Goal: Check status: Check status

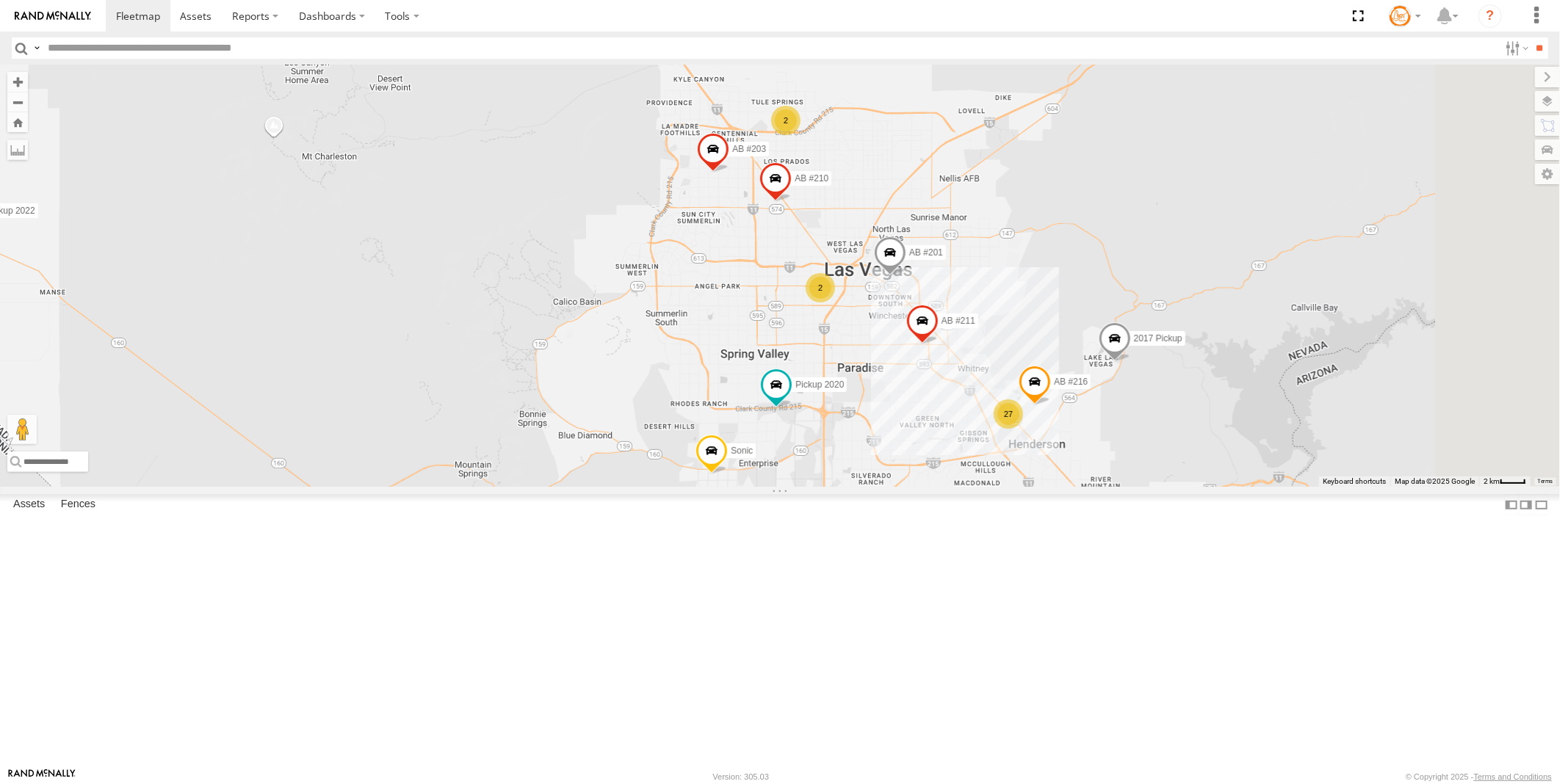
drag, startPoint x: 1169, startPoint y: 474, endPoint x: 955, endPoint y: 607, distance: 252.0
click at [955, 486] on div "AB #201 Pickup 2020 AB #210 AB #203 Sonic Pickup 2022 AB #211 2017 Pickup 2 27 …" at bounding box center [780, 276] width 1560 height 423
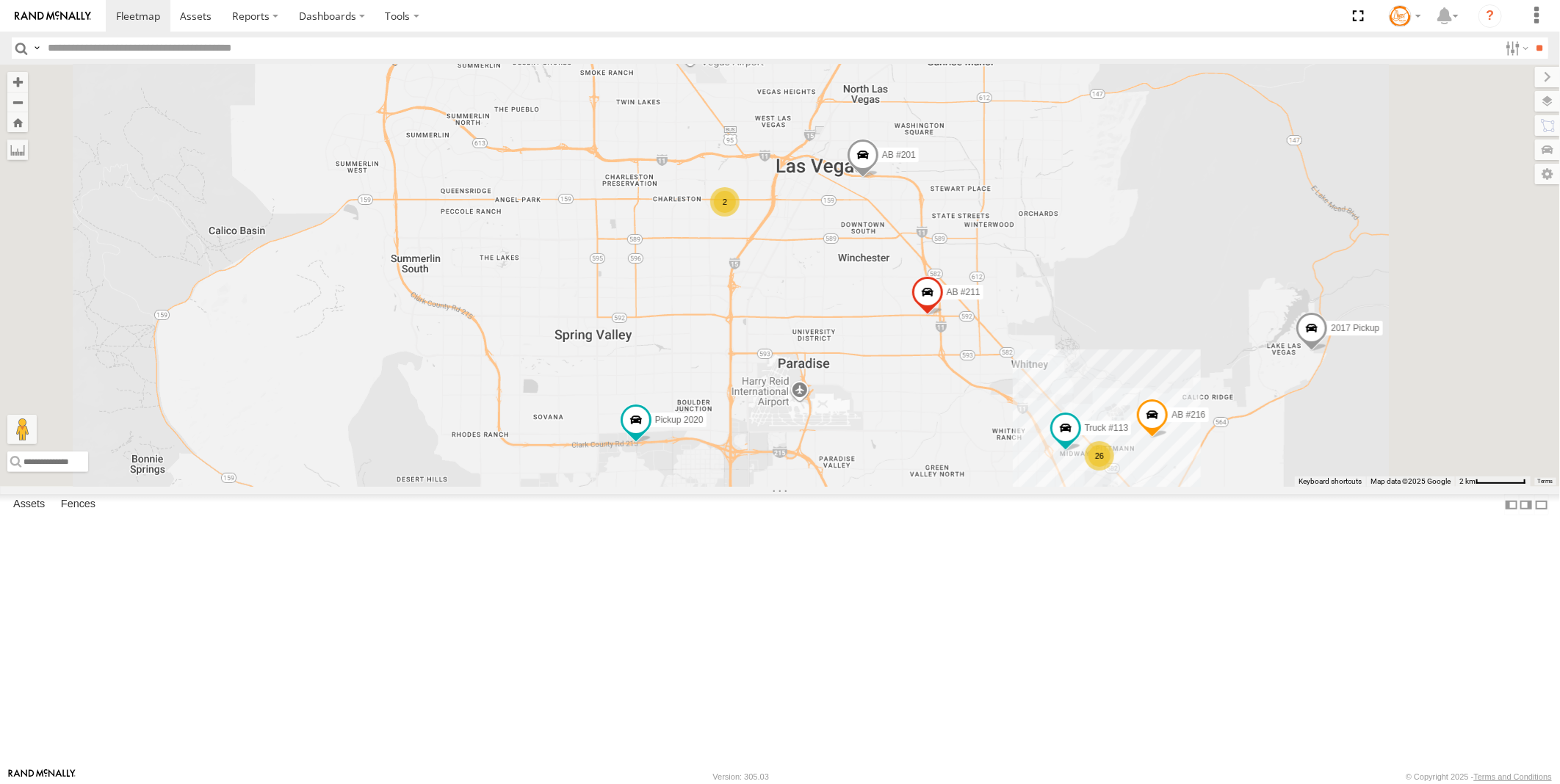
drag, startPoint x: 946, startPoint y: 516, endPoint x: 1187, endPoint y: 612, distance: 259.4
click at [1187, 486] on div "AB #201 Pickup 2020 AB #210 AB #203 Sonic Pickup 2022 AB #211 2017 Pickup AB #2…" at bounding box center [780, 276] width 1560 height 423
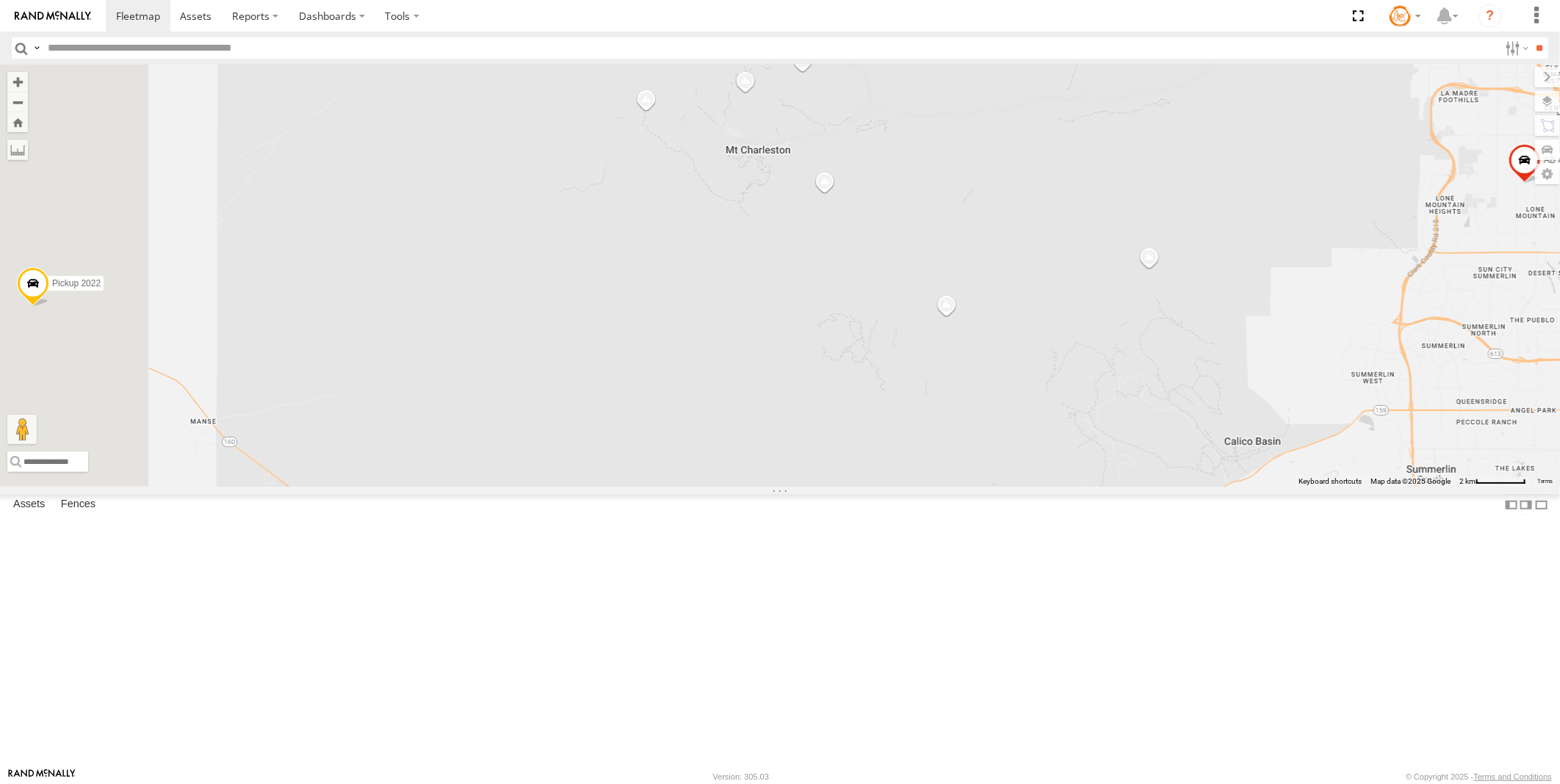
drag, startPoint x: 630, startPoint y: 519, endPoint x: 1049, endPoint y: 596, distance: 426.0
click at [1049, 486] on div "AB #201 Pickup 2020 AB #210 AB #203 Sonic Pickup 2022 AB #211 2017 Pickup AB #2…" at bounding box center [780, 276] width 1560 height 423
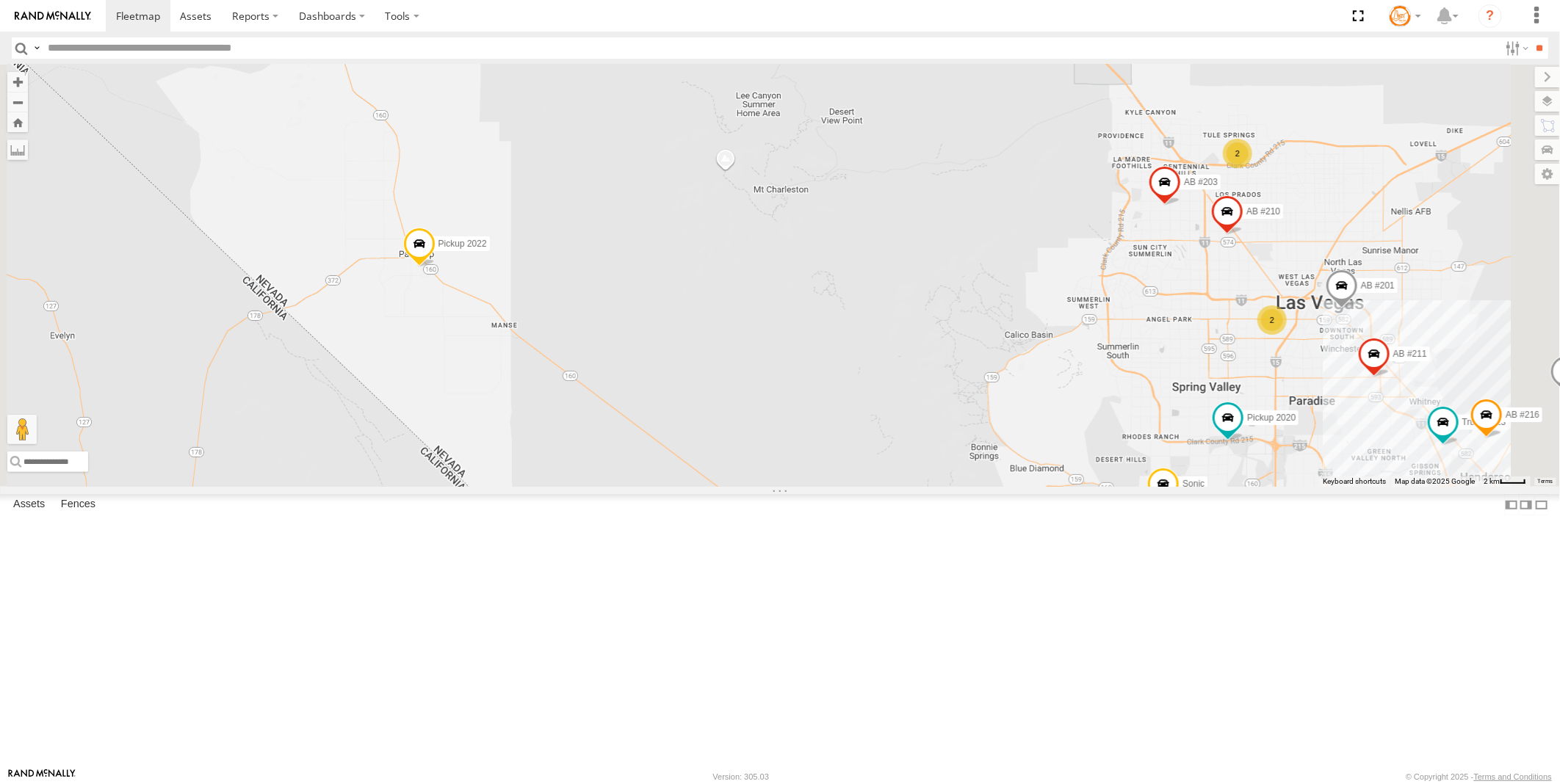
drag, startPoint x: 810, startPoint y: 562, endPoint x: 825, endPoint y: 475, distance: 88.3
click at [825, 475] on div "AB #201 Pickup 2020 AB #210 AB #203 Sonic Pickup 2022 AB #211 2017 Pickup AB #2…" at bounding box center [780, 276] width 1560 height 423
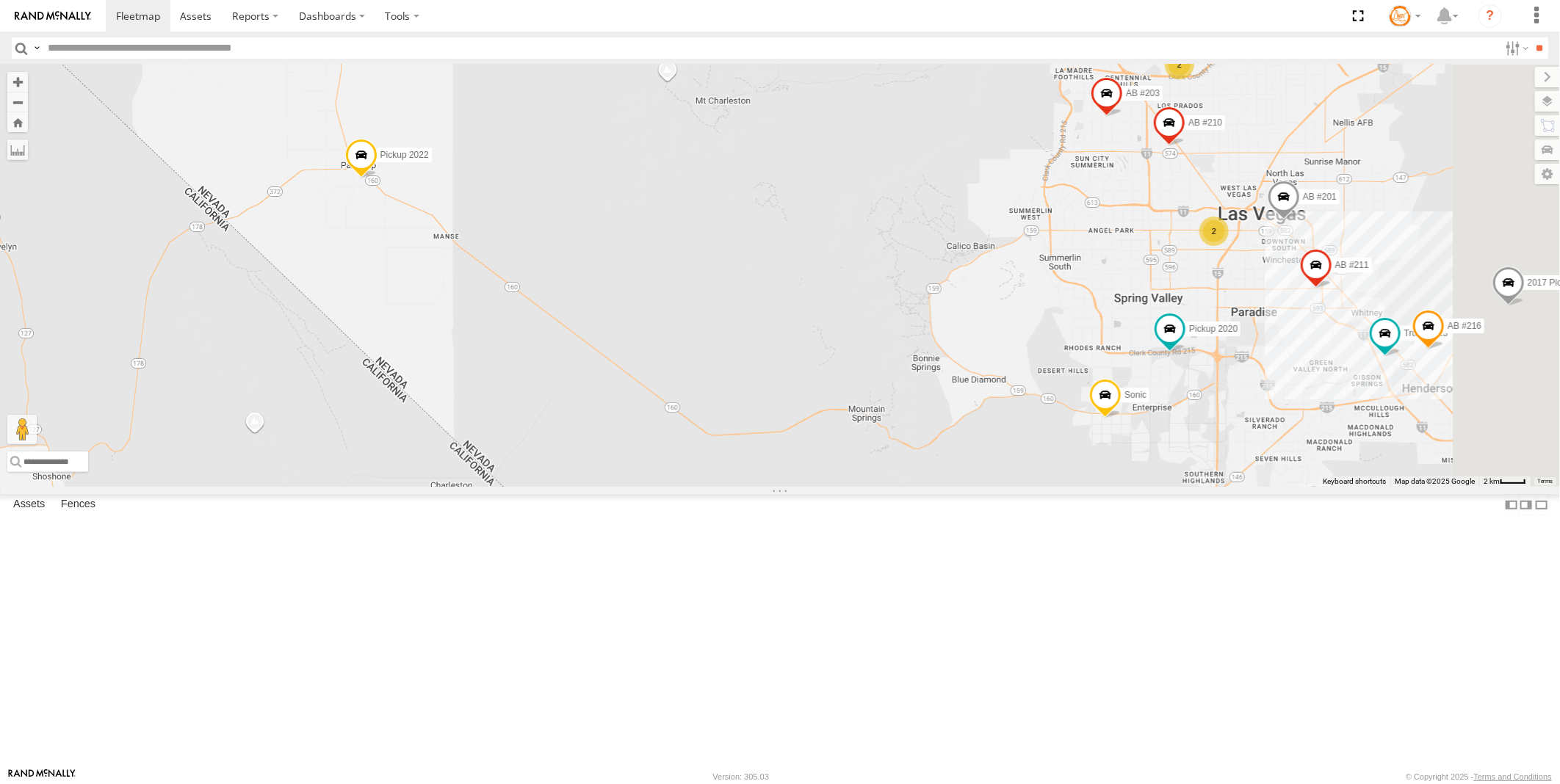
drag, startPoint x: 938, startPoint y: 577, endPoint x: 792, endPoint y: 478, distance: 176.4
click at [792, 478] on div "AB #201 Pickup 2020 AB #210 AB #203 Sonic Pickup 2022 AB #211 2017 Pickup AB #2…" at bounding box center [780, 276] width 1560 height 423
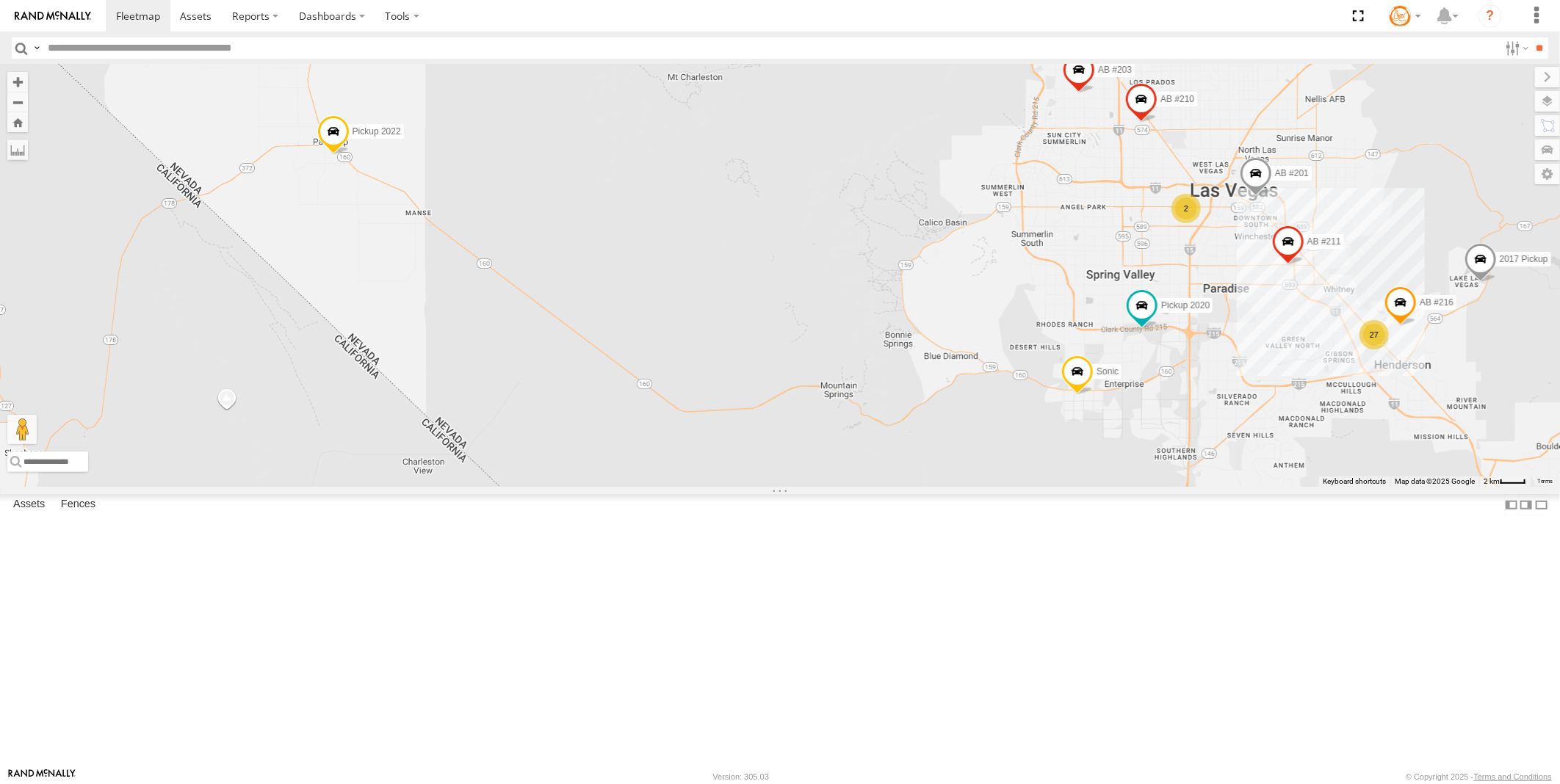
drag, startPoint x: 861, startPoint y: 537, endPoint x: 920, endPoint y: 519, distance: 61.7
click at [920, 486] on div "AB #201 Pickup 2020 AB #210 AB #203 Sonic Pickup 2022 AB #211 2017 Pickup AB #2…" at bounding box center [780, 276] width 1560 height 423
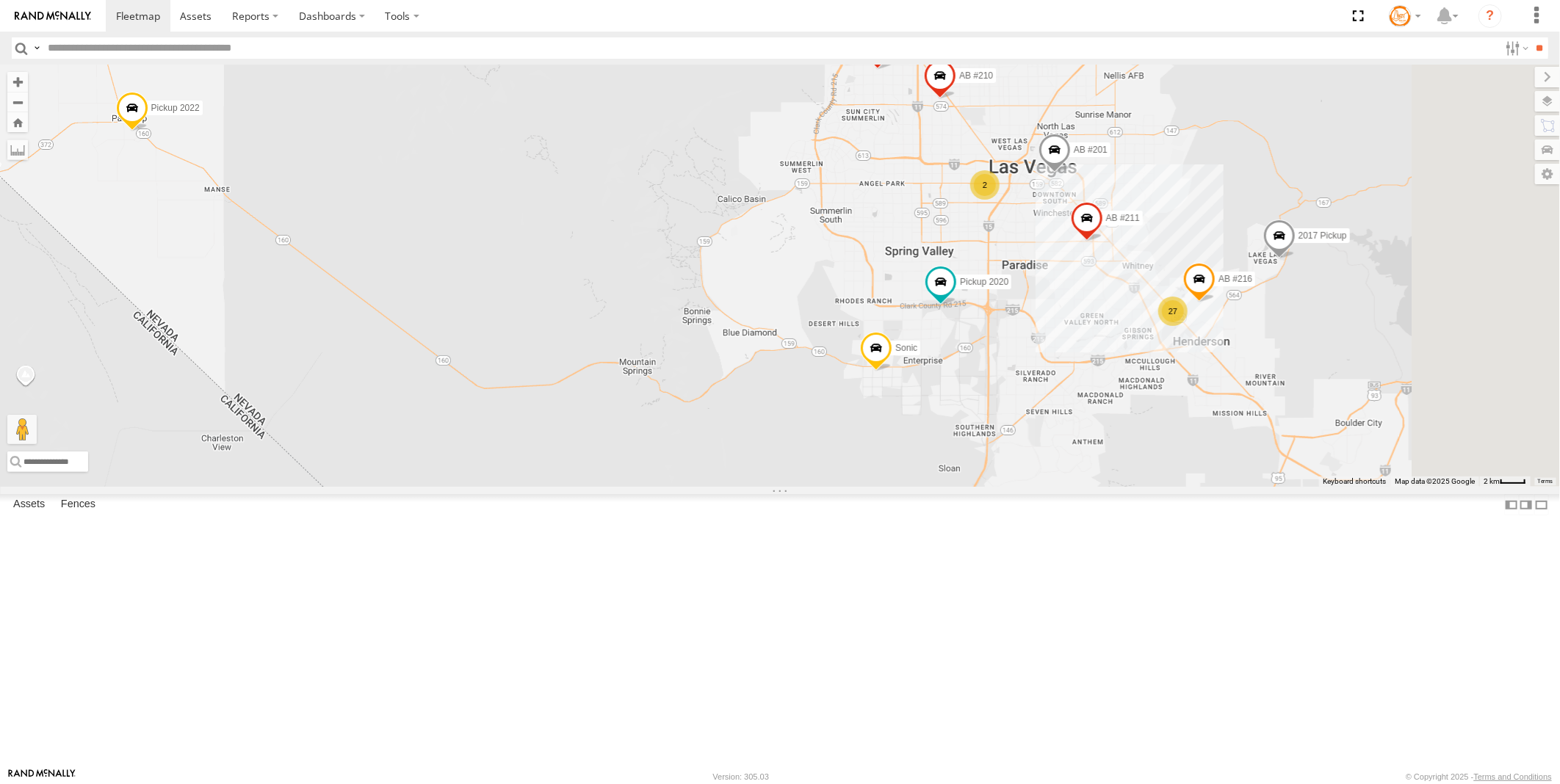
drag, startPoint x: 944, startPoint y: 527, endPoint x: 757, endPoint y: 503, distance: 188.5
click at [739, 486] on div "AB #201 Pickup 2020 AB #210 AB #203 Sonic Pickup 2022 AB #211 2017 Pickup AB #2…" at bounding box center [780, 276] width 1560 height 423
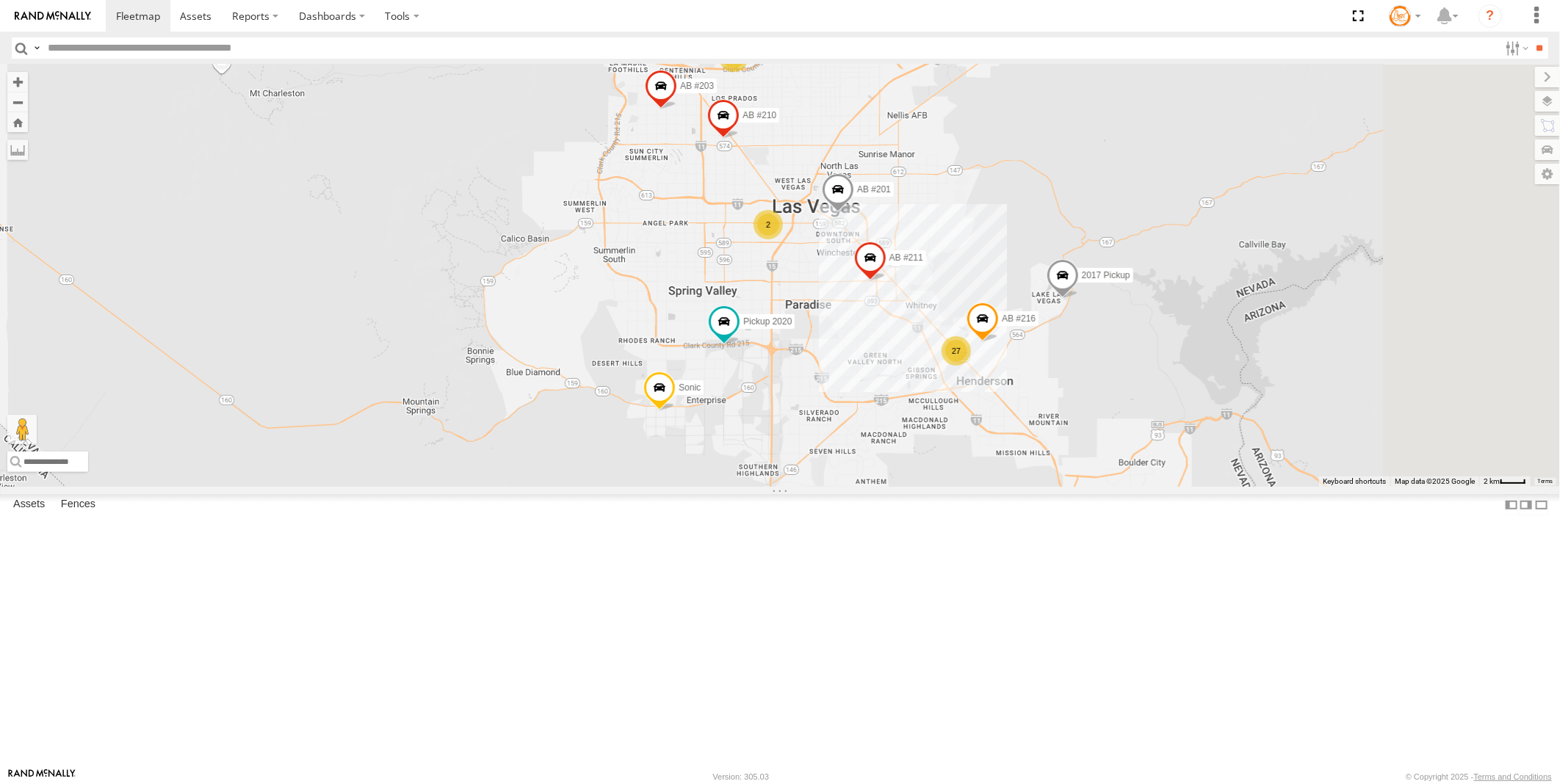
drag, startPoint x: 989, startPoint y: 474, endPoint x: 831, endPoint y: 511, distance: 162.3
click at [831, 486] on div "AB #201 Pickup 2020 AB #210 AB #203 Sonic Pickup 2022 AB #211 2017 Pickup AB #2…" at bounding box center [780, 276] width 1560 height 423
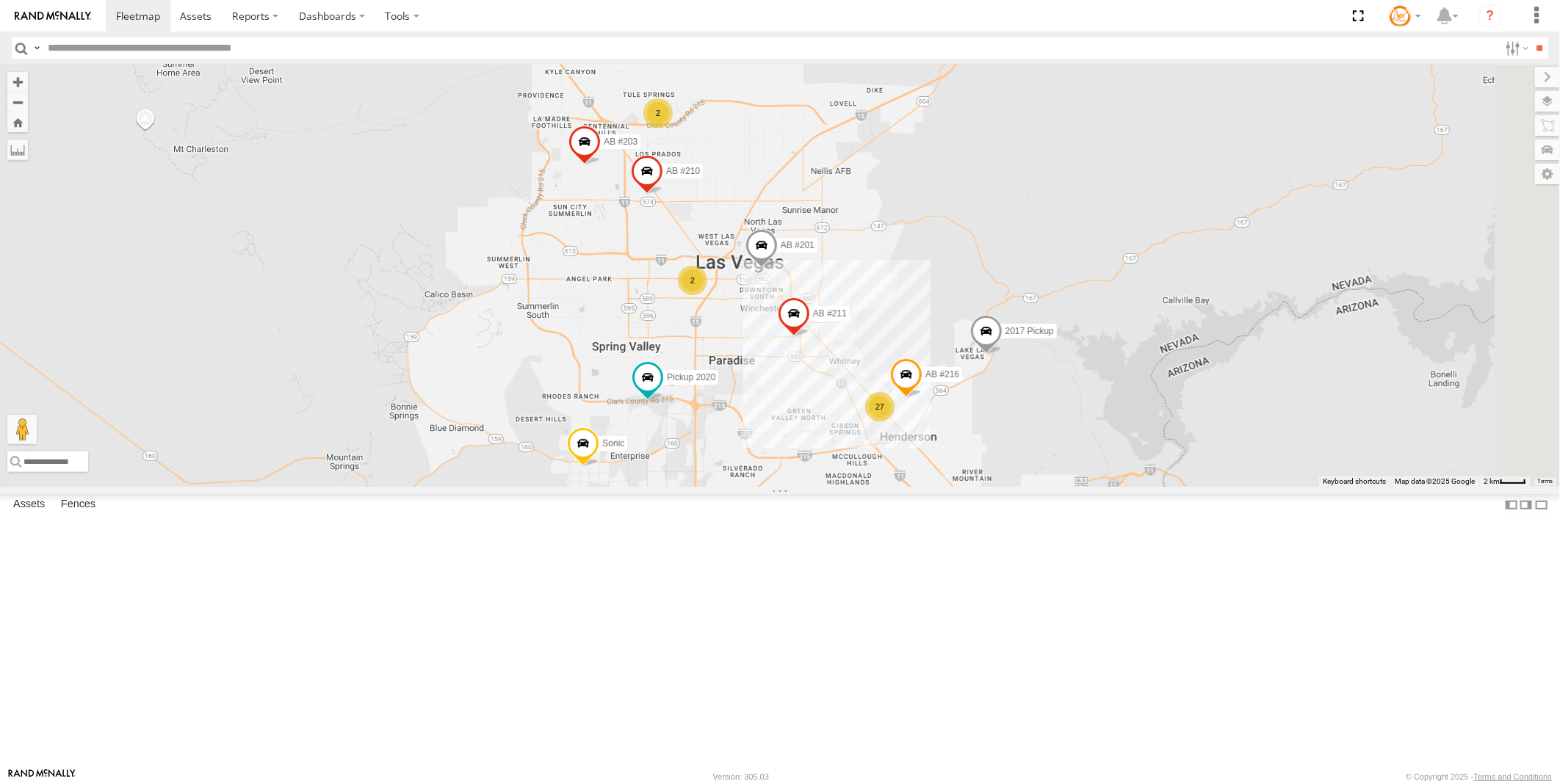
drag, startPoint x: 988, startPoint y: 487, endPoint x: 908, endPoint y: 547, distance: 100.0
click at [908, 486] on div "AB #201 Pickup 2020 AB #210 AB #203 Sonic Pickup 2022 AB #211 2017 Pickup AB #2…" at bounding box center [780, 276] width 1560 height 423
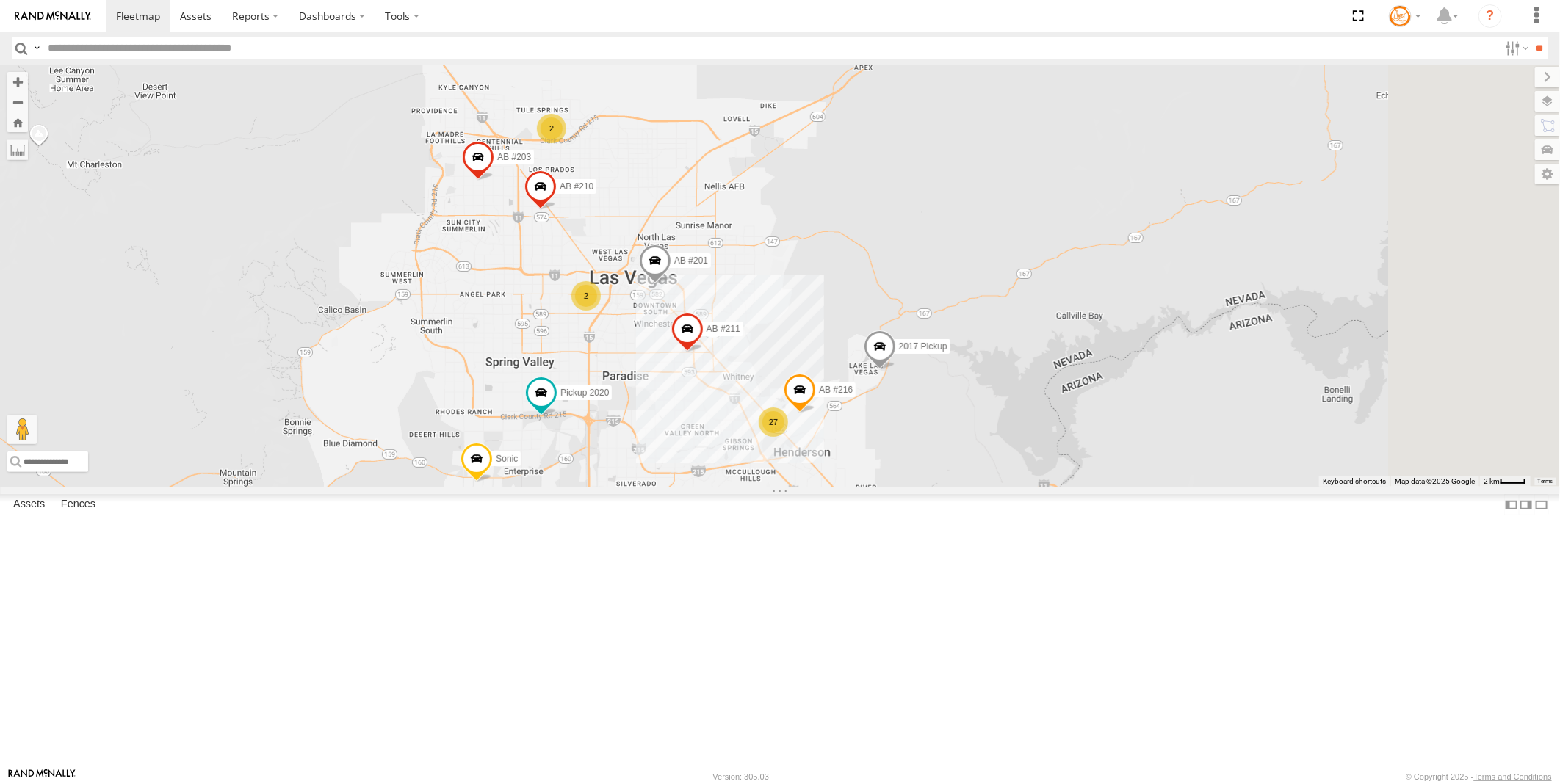
drag, startPoint x: 963, startPoint y: 530, endPoint x: 826, endPoint y: 544, distance: 137.7
click at [819, 486] on div "AB #201 Pickup 2020 AB #210 AB #203 Sonic Pickup 2022 AB #211 2017 Pickup AB #2…" at bounding box center [780, 276] width 1560 height 423
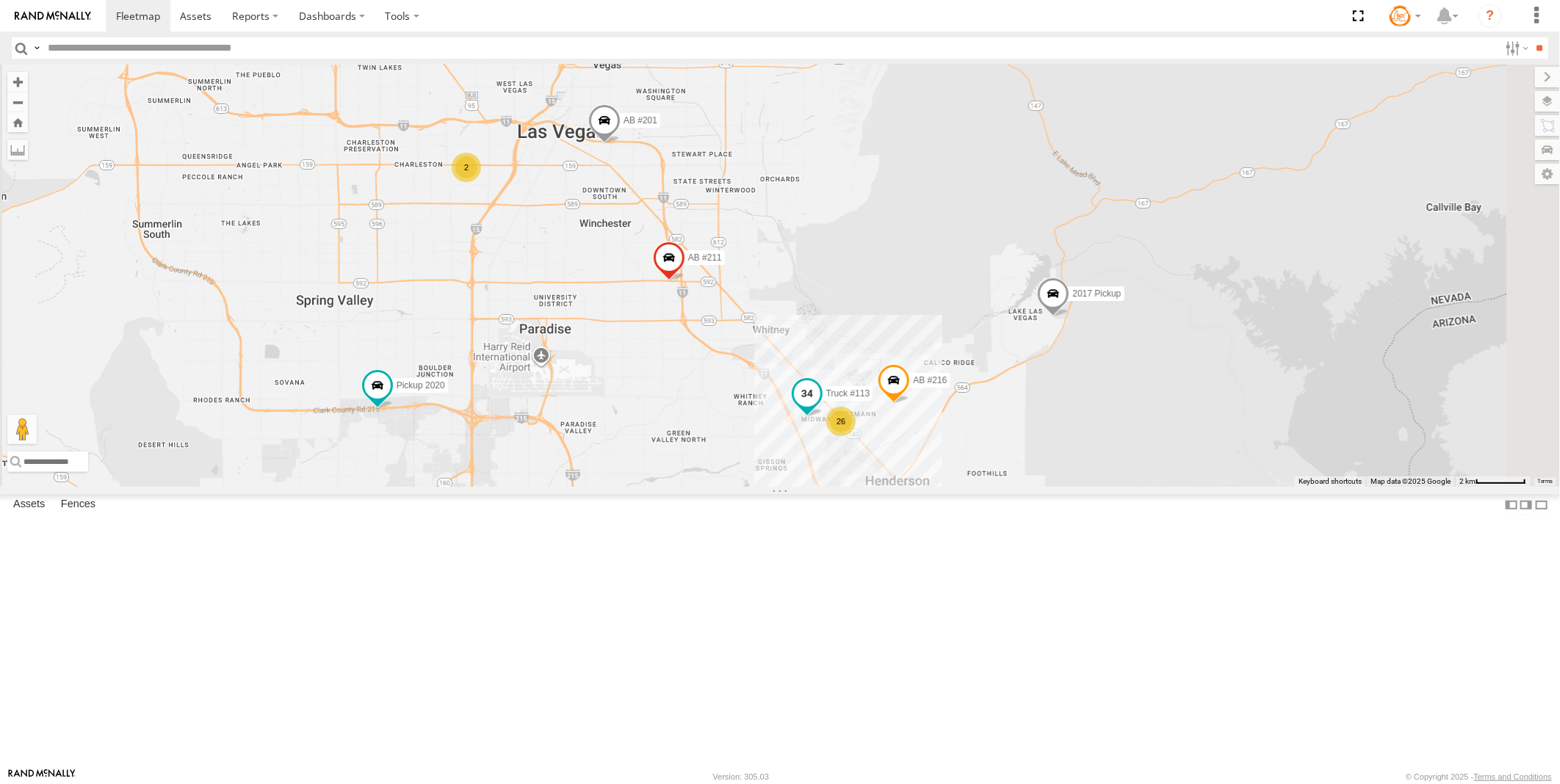
click at [821, 407] on span at bounding box center [807, 393] width 27 height 27
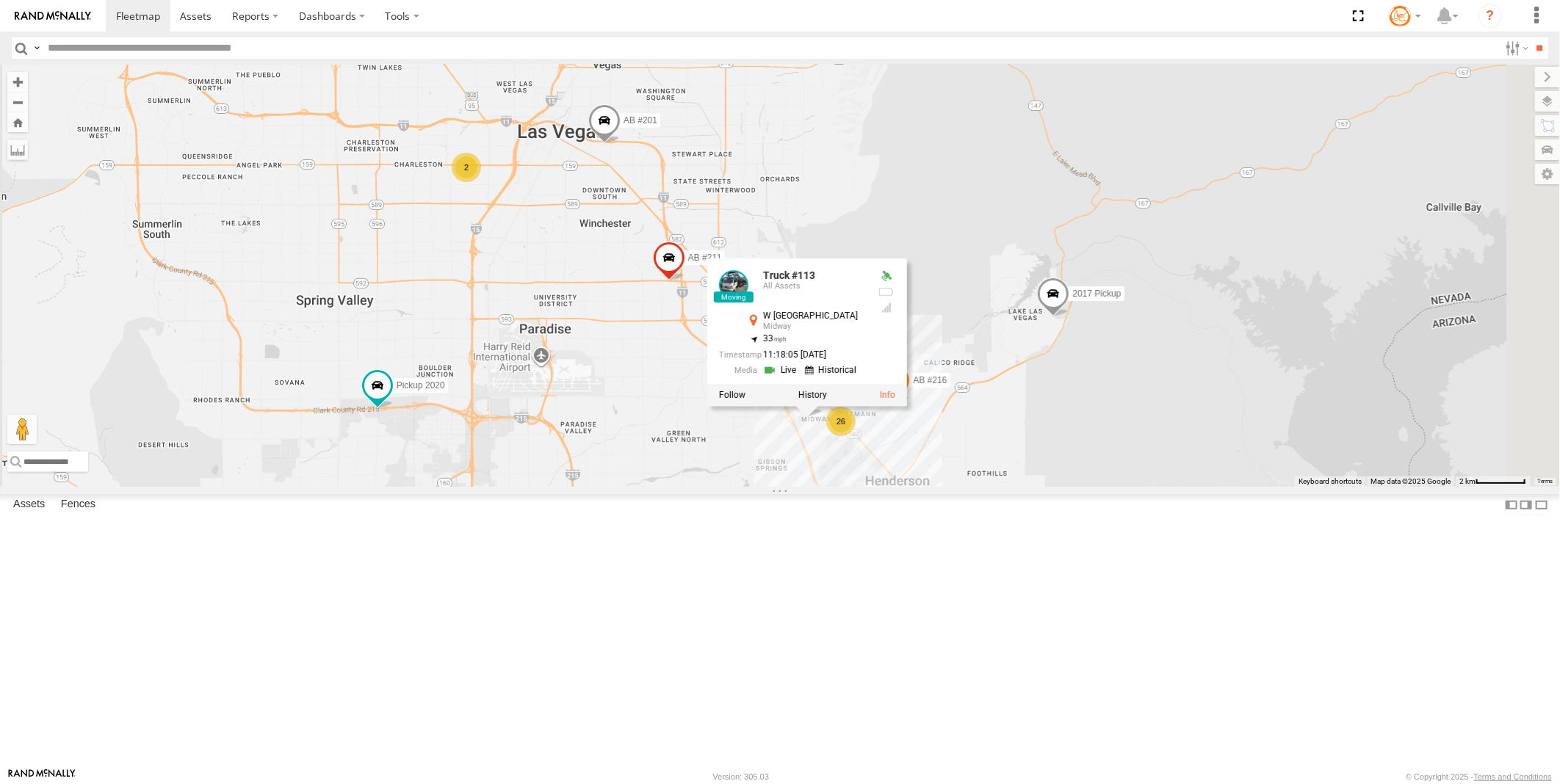
click at [800, 376] on link at bounding box center [782, 369] width 37 height 14
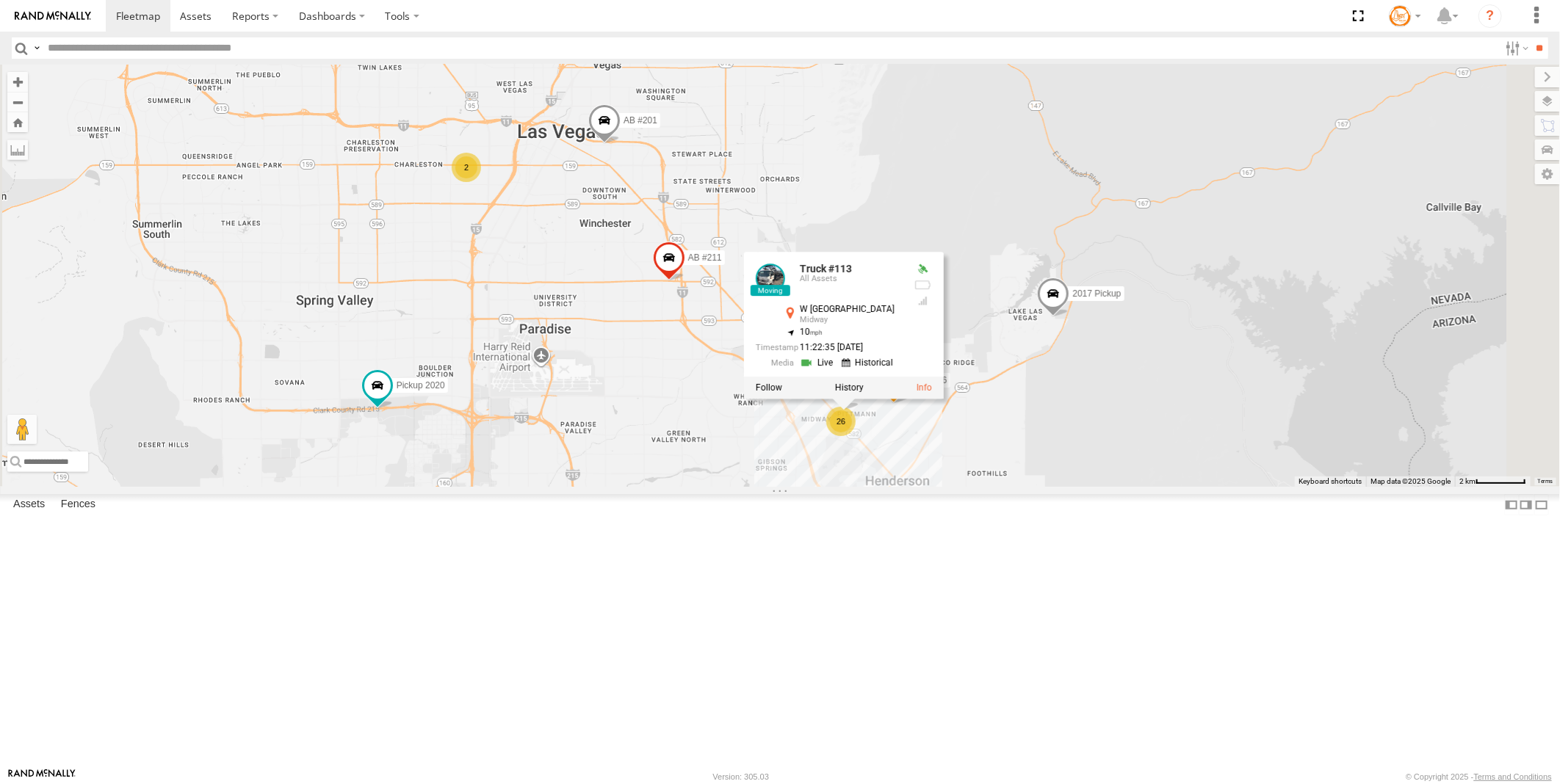
click at [961, 486] on div "AB #201 Pickup 2020 AB #210 AB #203 Sonic Pickup 2022 AB #211 2017 Pickup AB #2…" at bounding box center [780, 276] width 1560 height 423
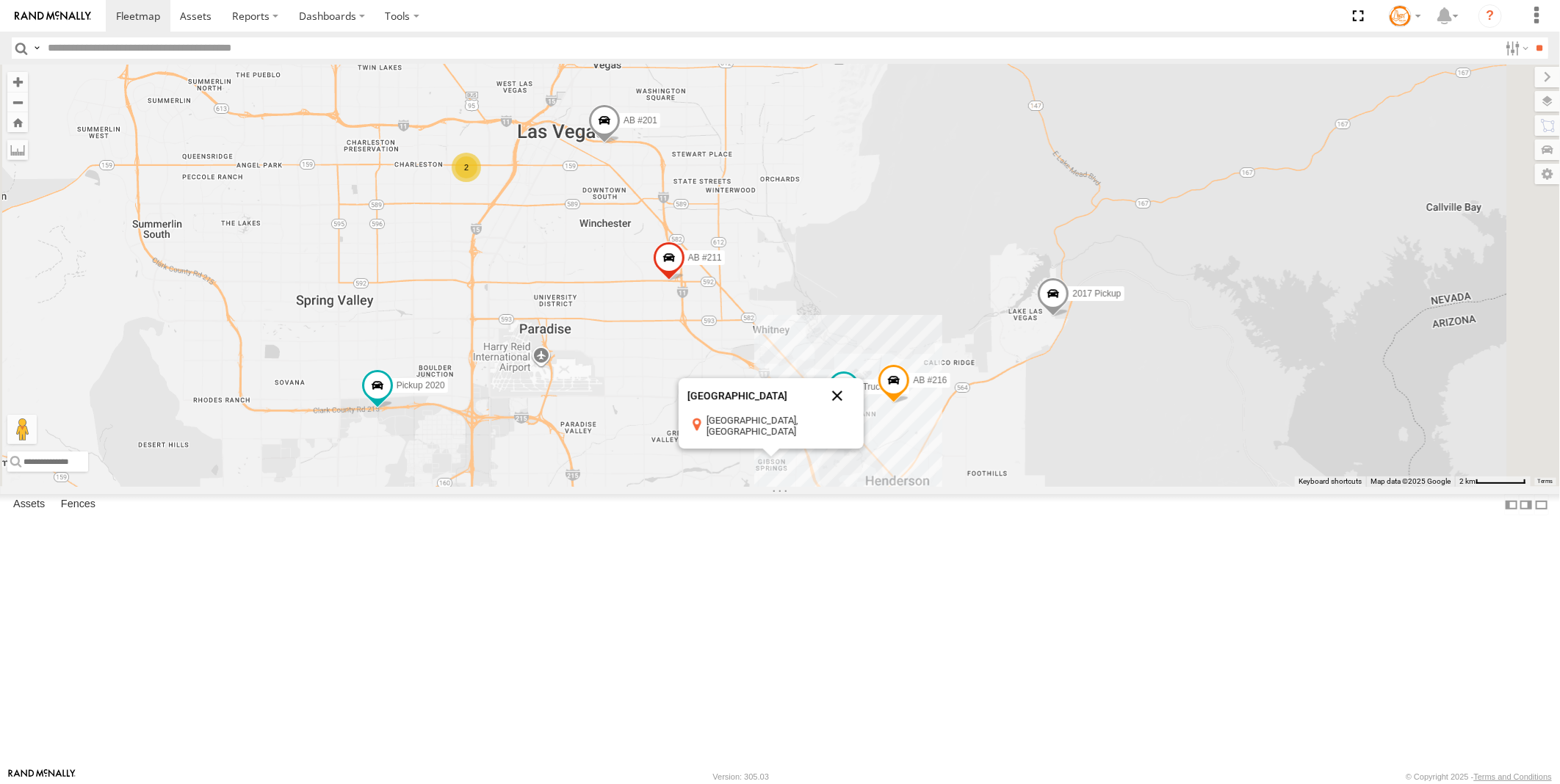
click at [855, 414] on button "Close" at bounding box center [838, 396] width 35 height 35
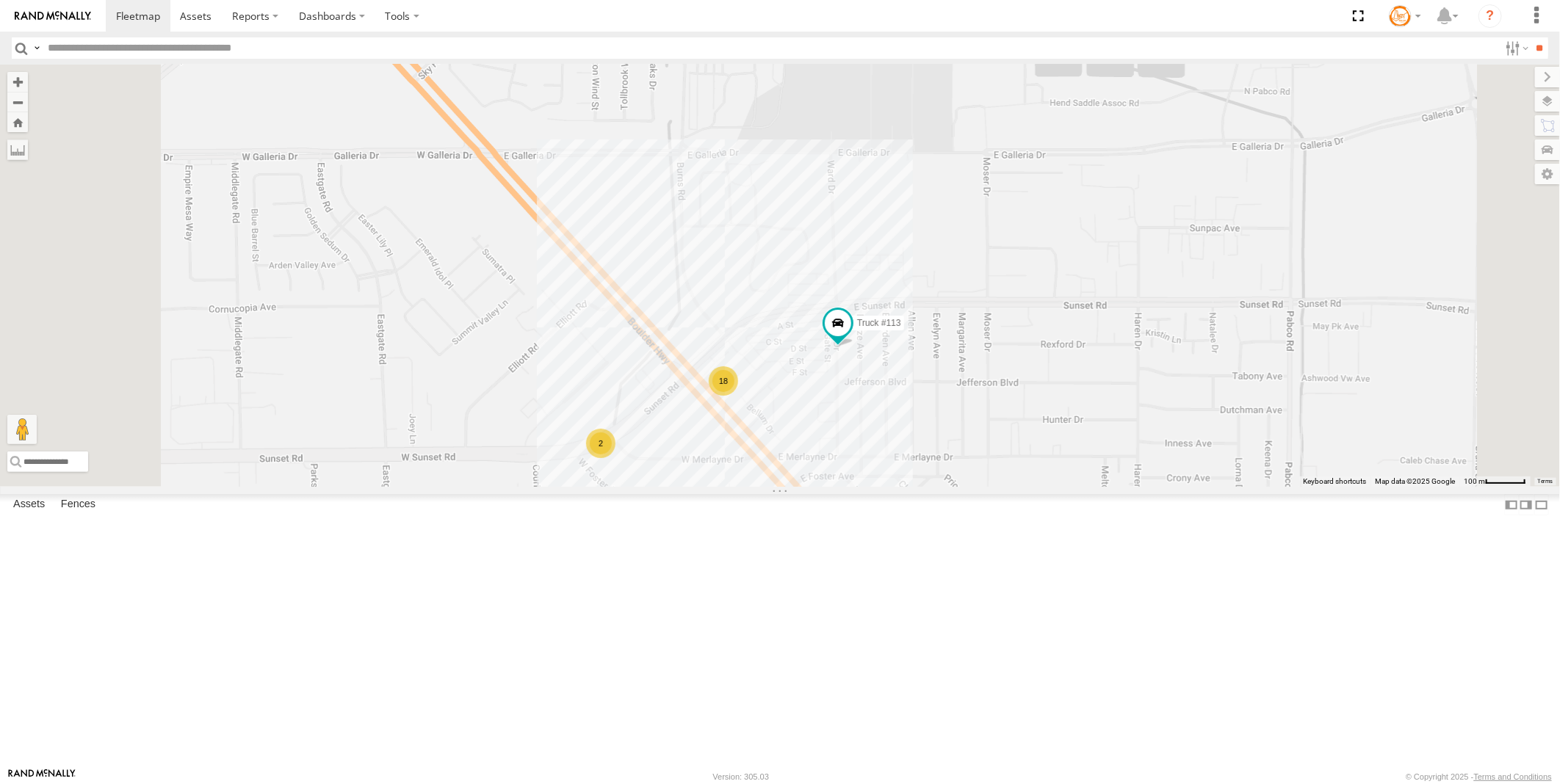
click at [0, 0] on div "All Assets" at bounding box center [0, 0] width 0 height 0
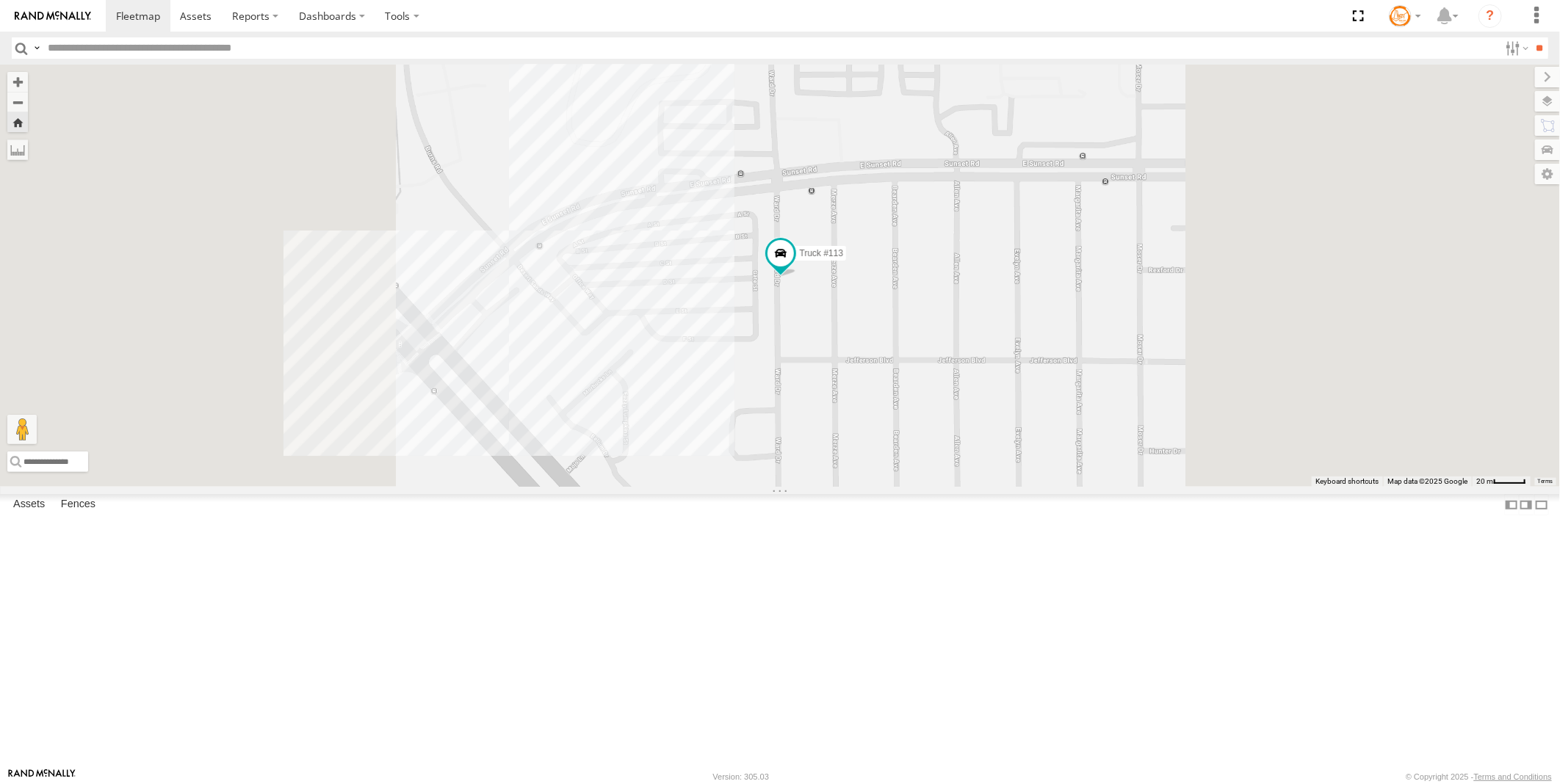
click at [0, 0] on span at bounding box center [0, 0] width 0 height 0
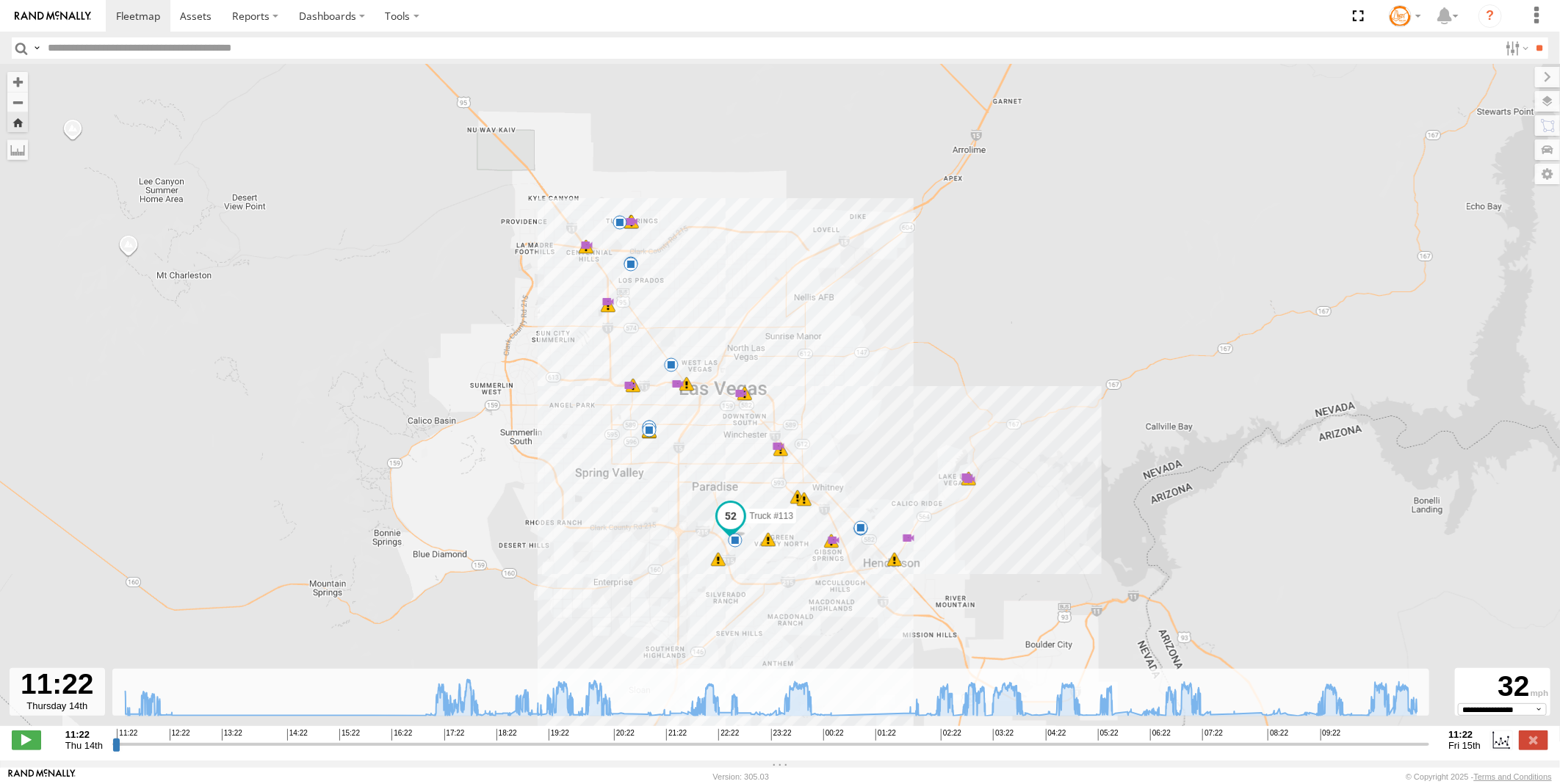
click at [607, 302] on div "14" at bounding box center [608, 301] width 15 height 15
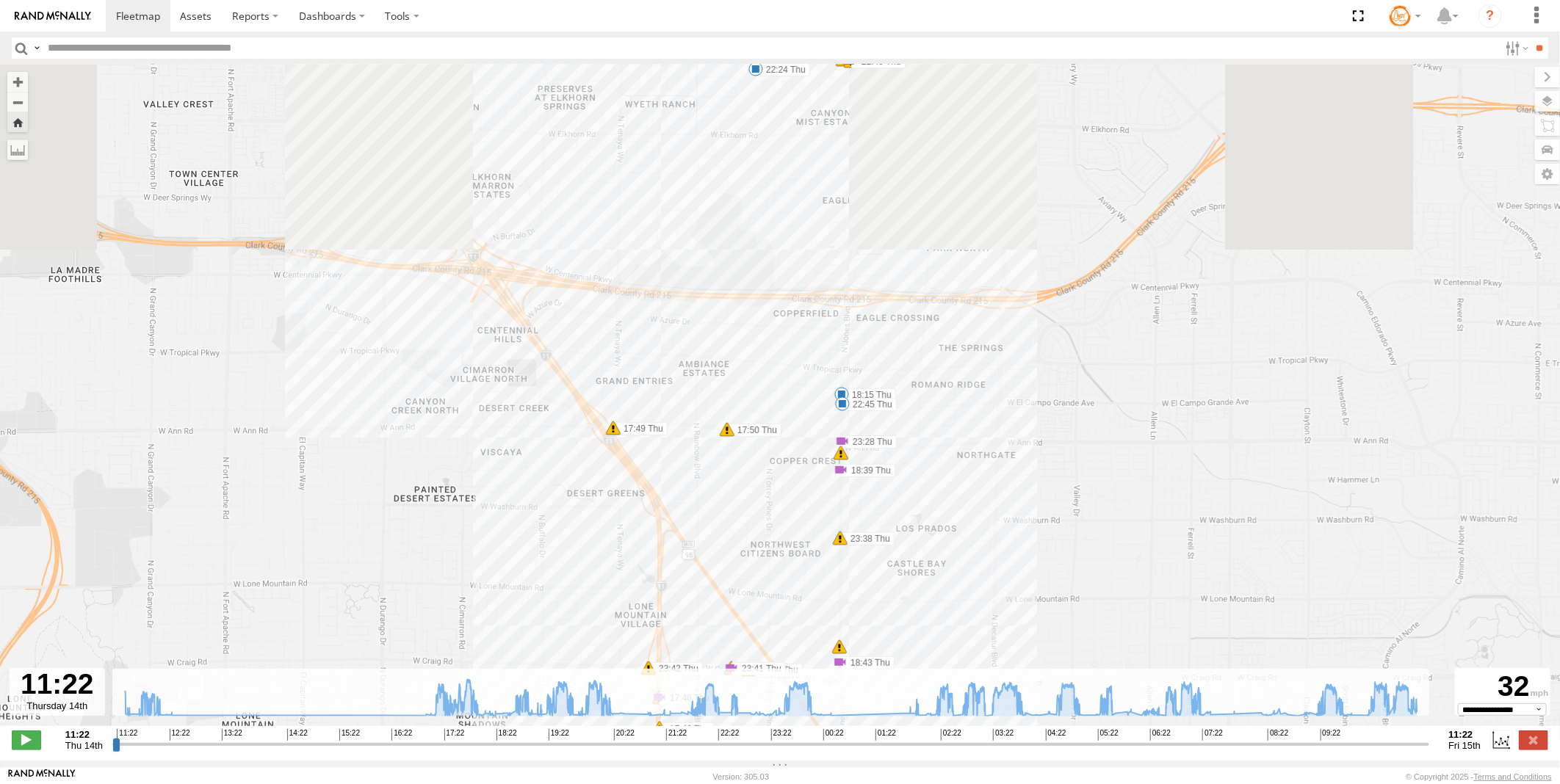
drag, startPoint x: 679, startPoint y: 286, endPoint x: 651, endPoint y: 566, distance: 281.4
click at [651, 566] on div "Truck #113 11:27 Thu 12:01 Thu 18:15 Thu 18:56 Thu 19:42 Thu 20:26 Thu 21:09 Th…" at bounding box center [780, 403] width 1560 height 677
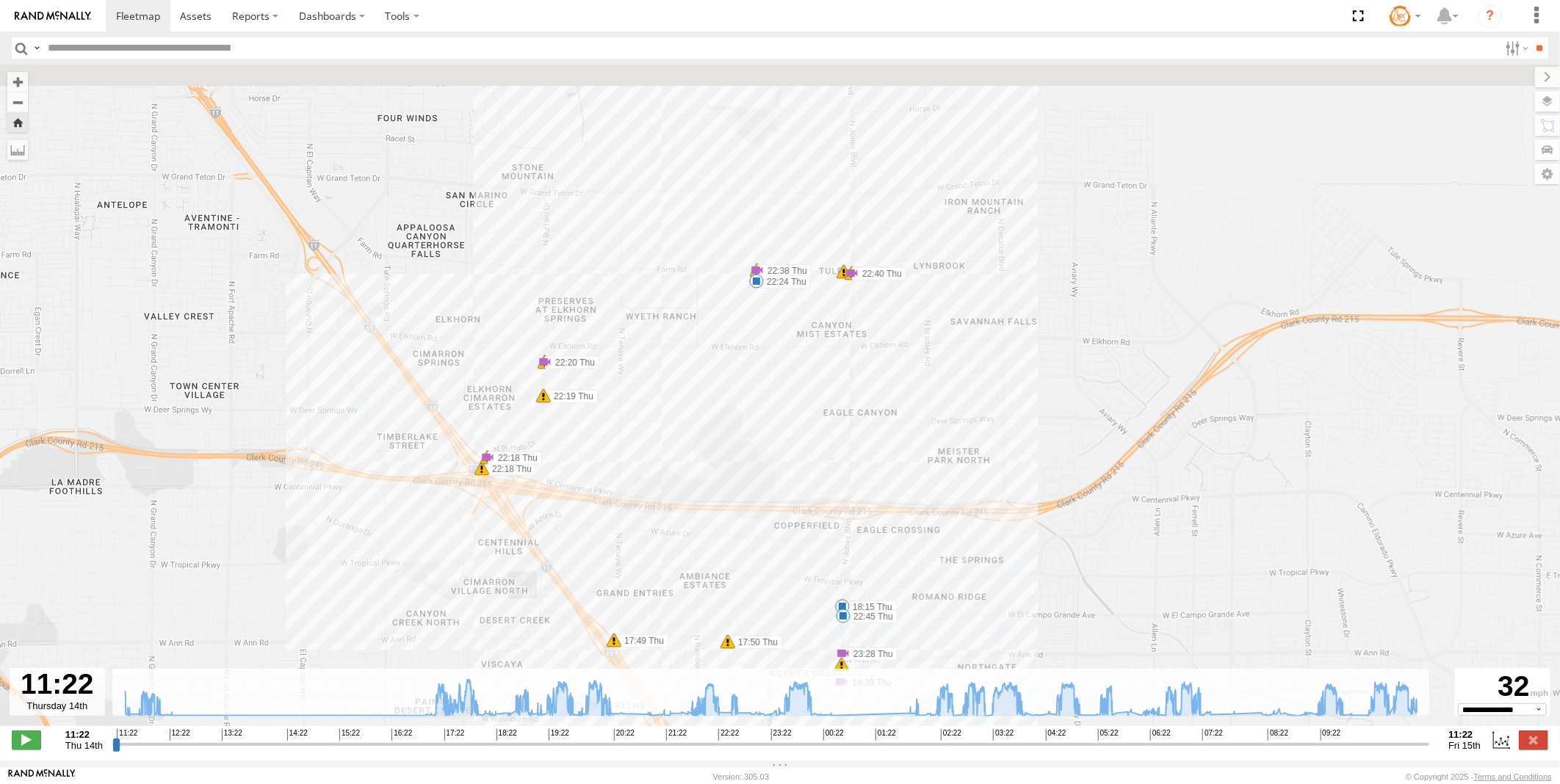
drag, startPoint x: 612, startPoint y: 446, endPoint x: 626, endPoint y: 525, distance: 80.2
click at [616, 562] on div "Truck #113 11:27 Thu 12:01 Thu 18:15 Thu 18:56 Thu 19:42 Thu 20:26 Thu 21:09 Th…" at bounding box center [780, 403] width 1560 height 677
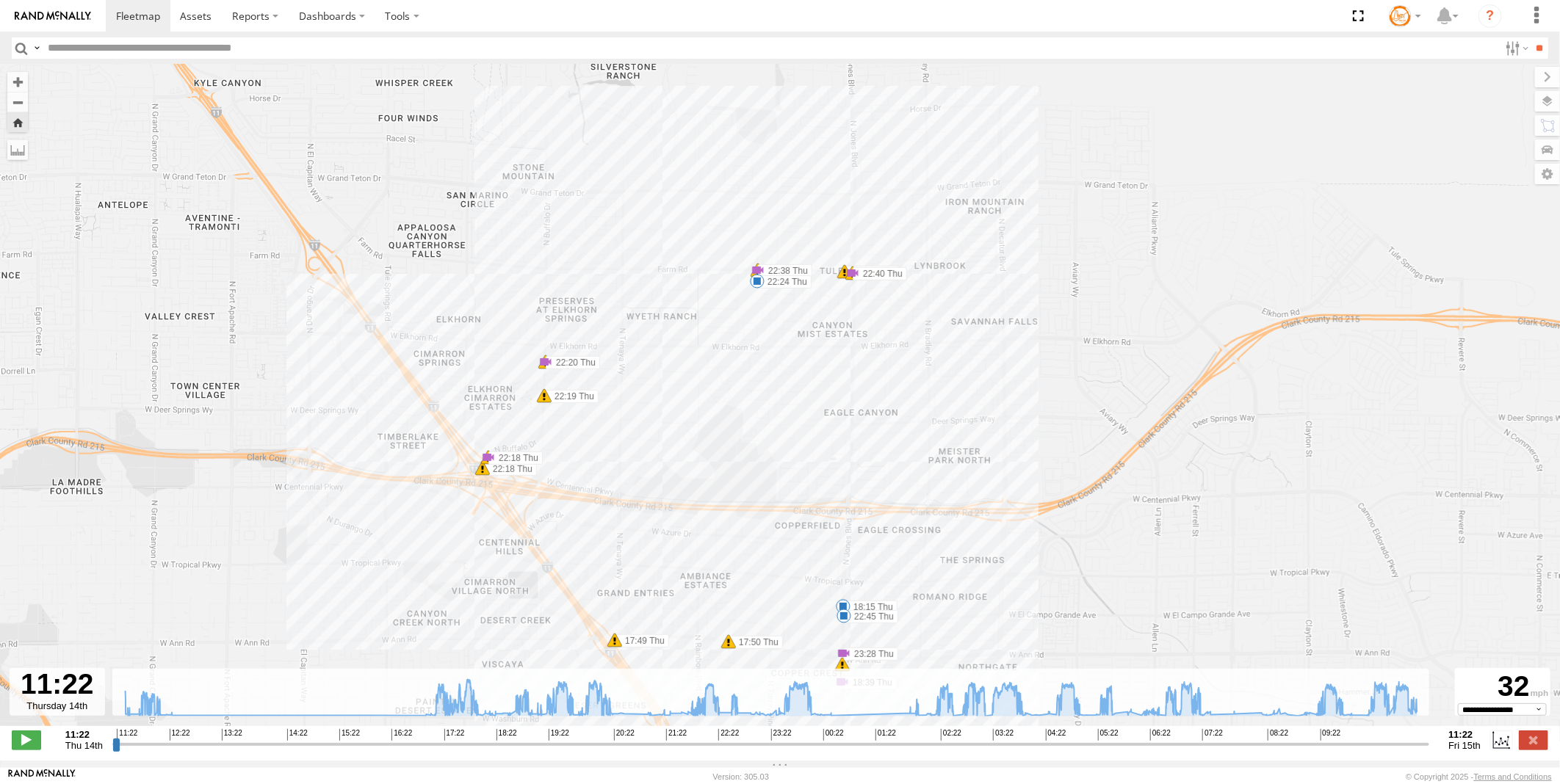
click at [846, 281] on span at bounding box center [853, 273] width 15 height 15
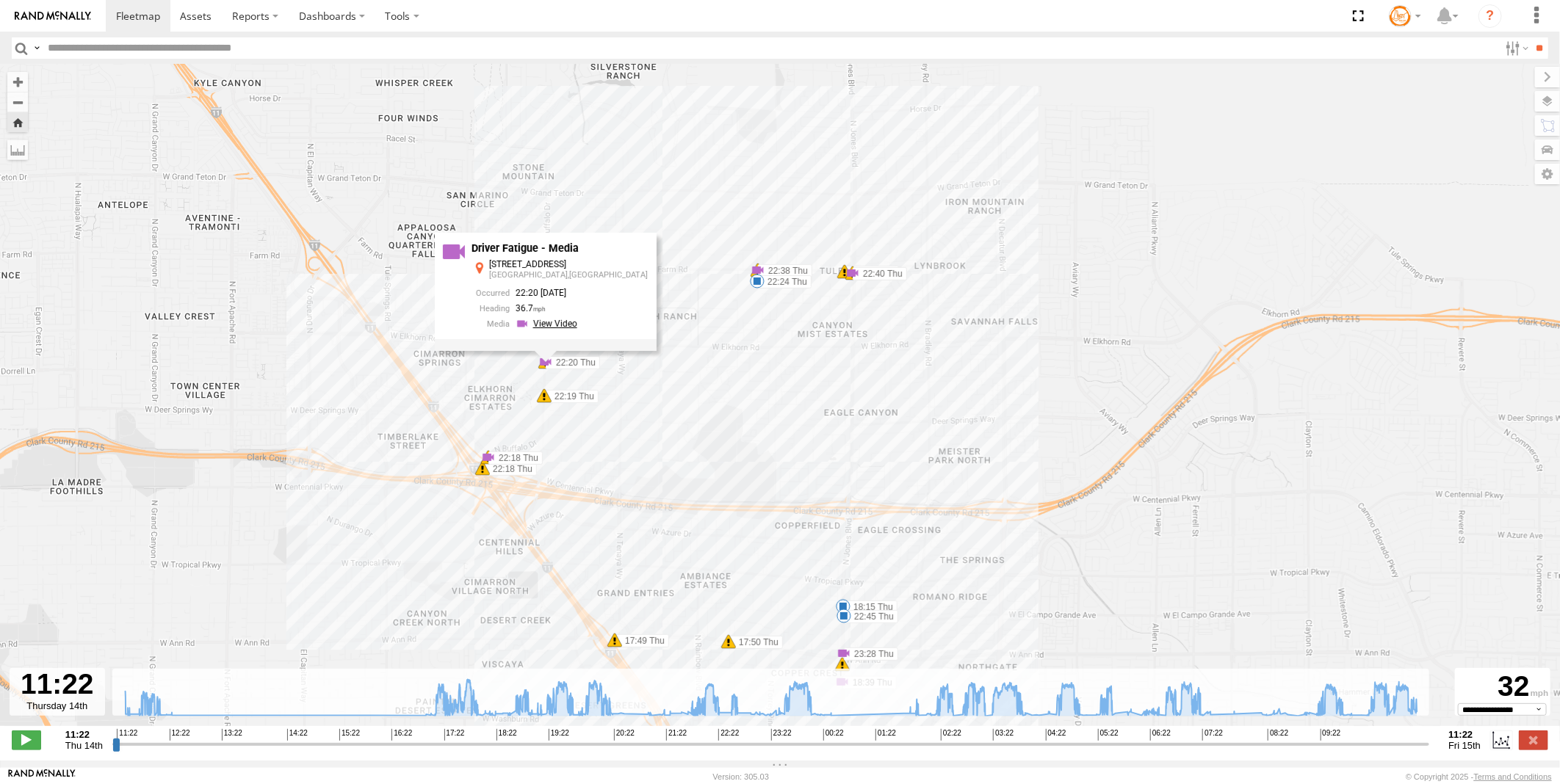
click at [573, 328] on link at bounding box center [549, 324] width 66 height 14
click at [846, 268] on span at bounding box center [853, 273] width 15 height 15
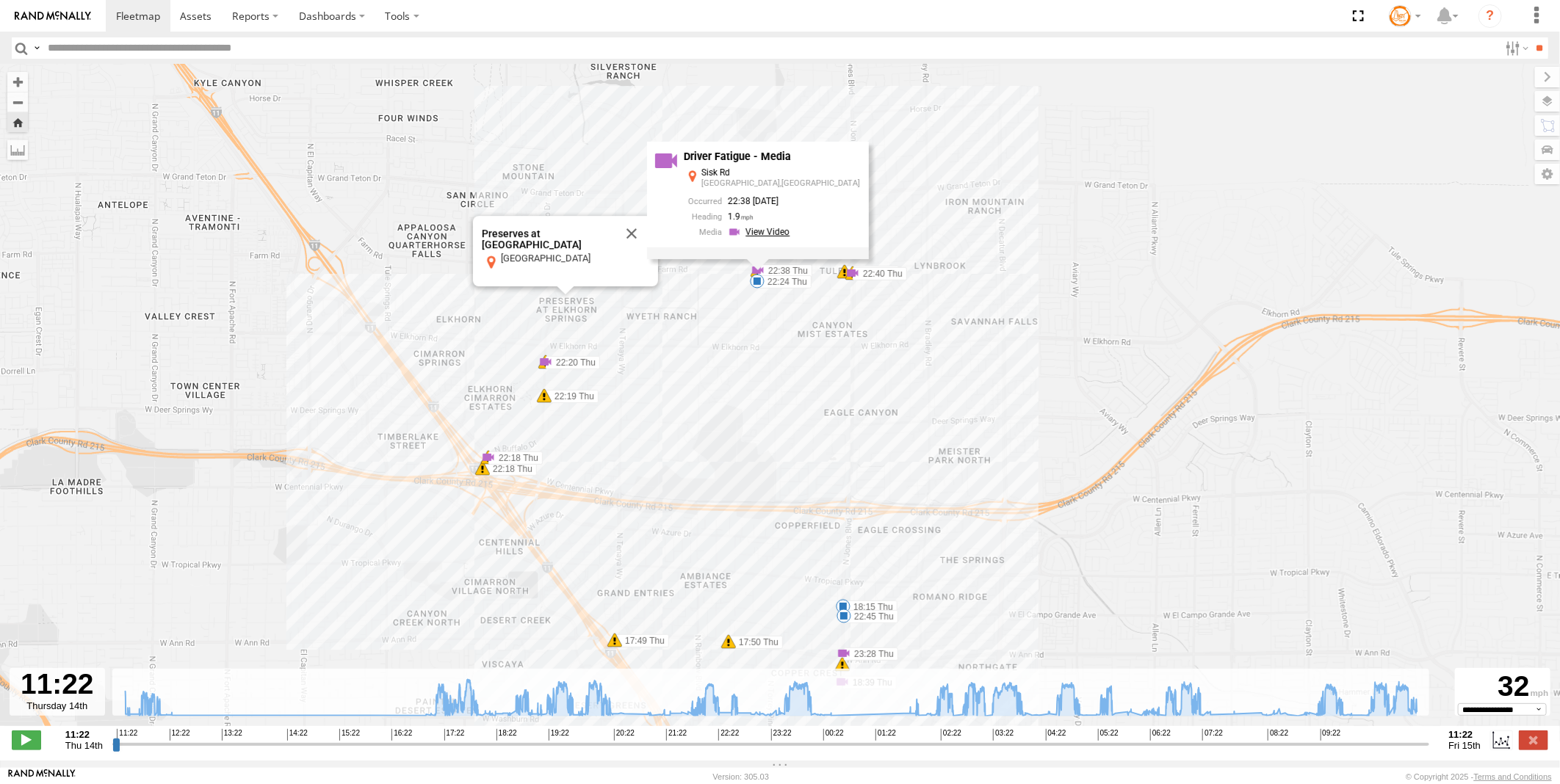
click at [791, 239] on link at bounding box center [760, 232] width 66 height 14
click at [853, 273] on span at bounding box center [853, 273] width 15 height 15
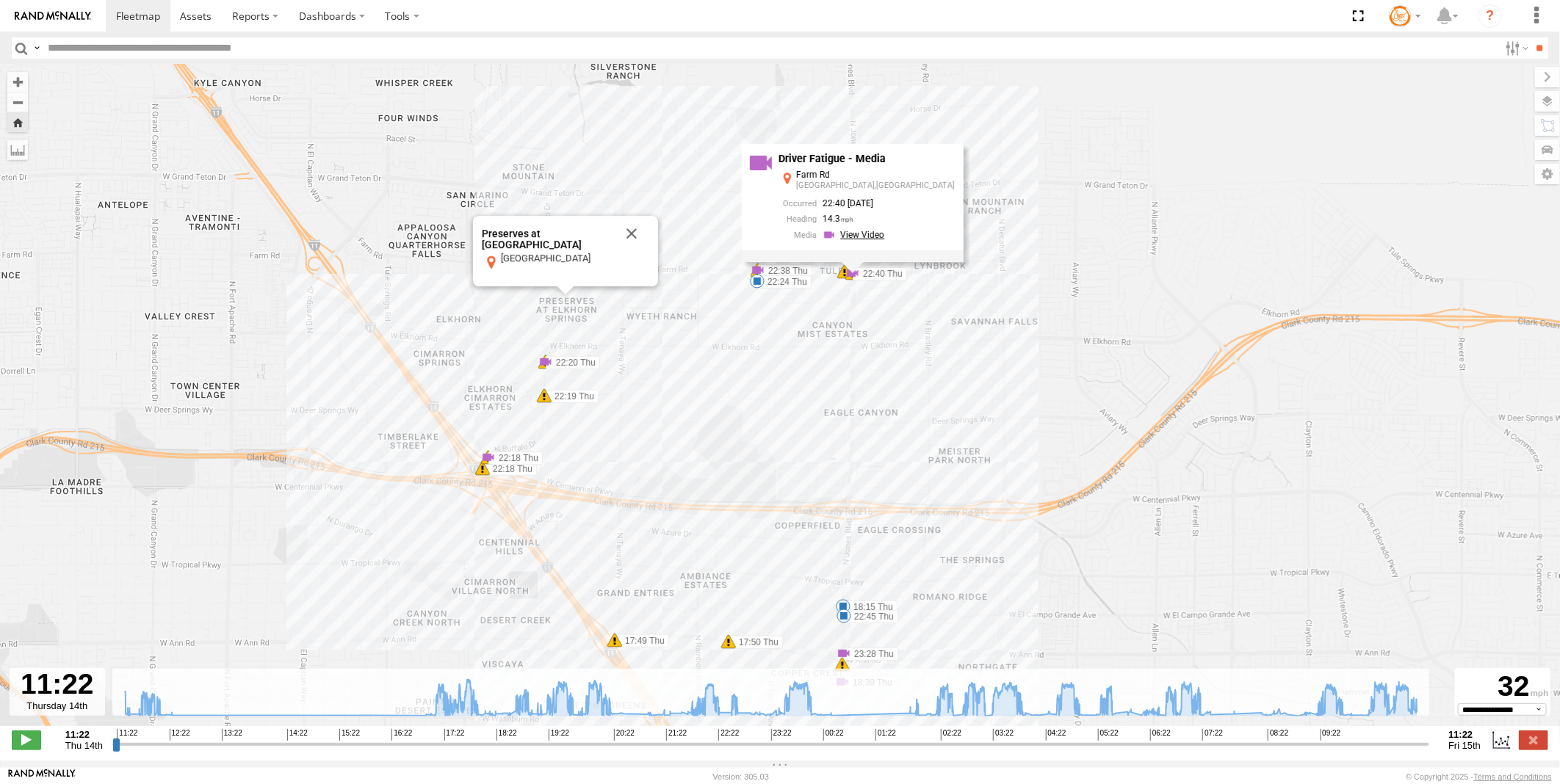
click at [882, 237] on link at bounding box center [855, 235] width 66 height 14
click at [846, 281] on span at bounding box center [853, 273] width 15 height 15
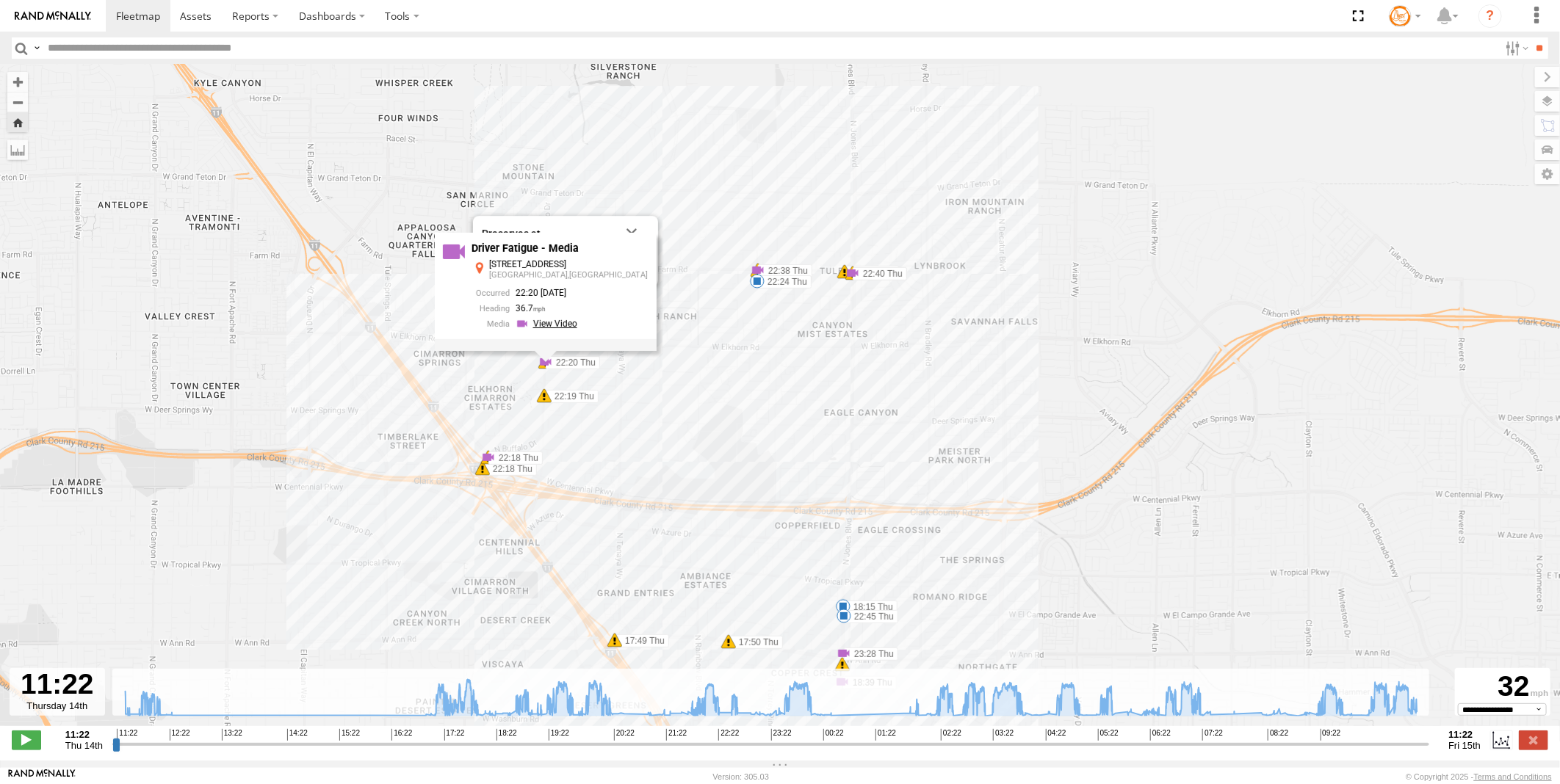
click at [579, 323] on link at bounding box center [549, 324] width 66 height 14
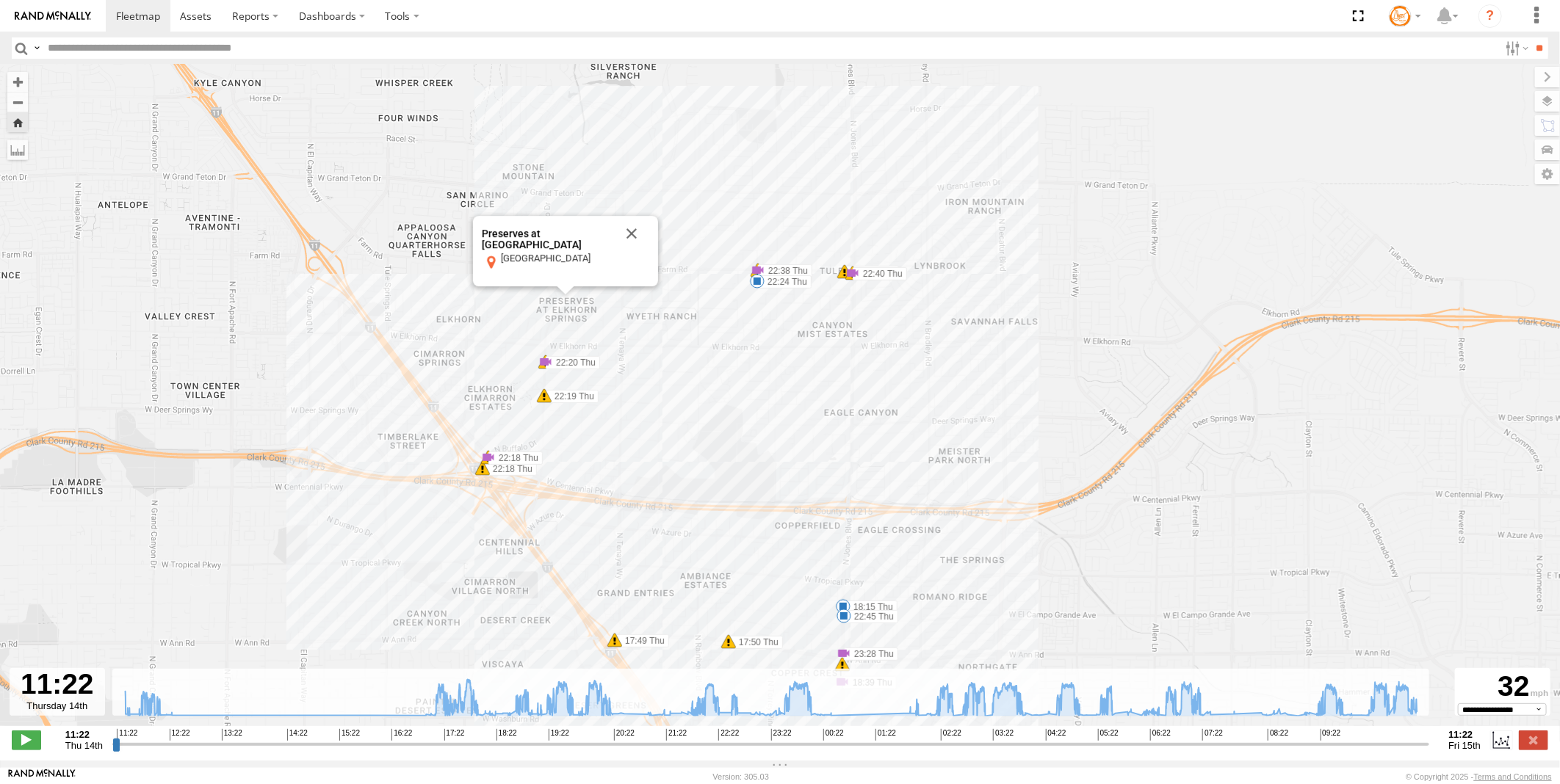
click at [846, 281] on span at bounding box center [853, 273] width 15 height 15
click at [525, 423] on link at bounding box center [491, 420] width 66 height 14
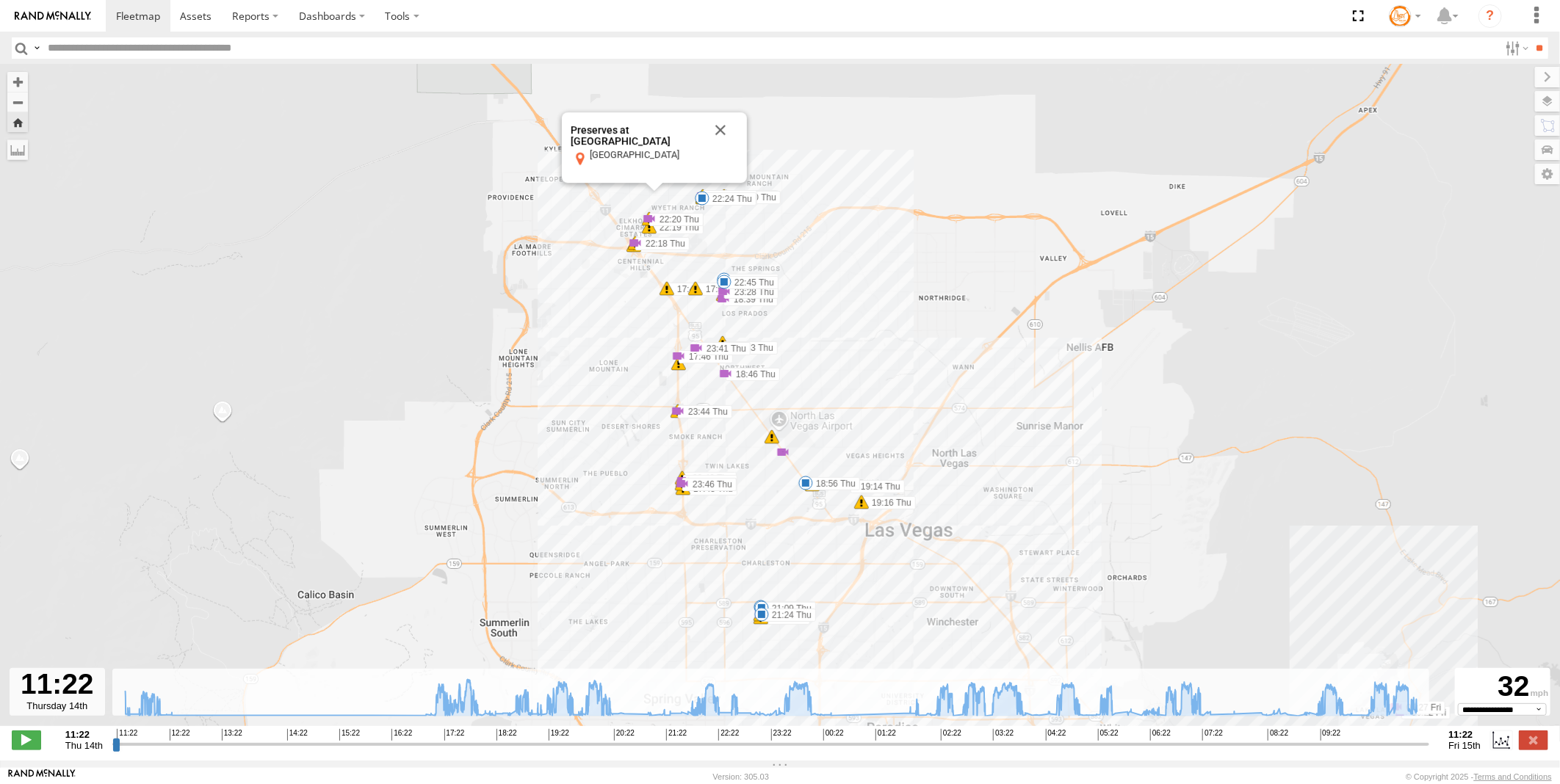
drag, startPoint x: 925, startPoint y: 627, endPoint x: 855, endPoint y: 355, distance: 280.9
click at [855, 355] on div "Truck #113 11:27 Thu 12:01 Thu 18:15 Thu 18:56 Thu 19:42 Thu 20:26 Thu 21:09 Th…" at bounding box center [780, 403] width 1560 height 677
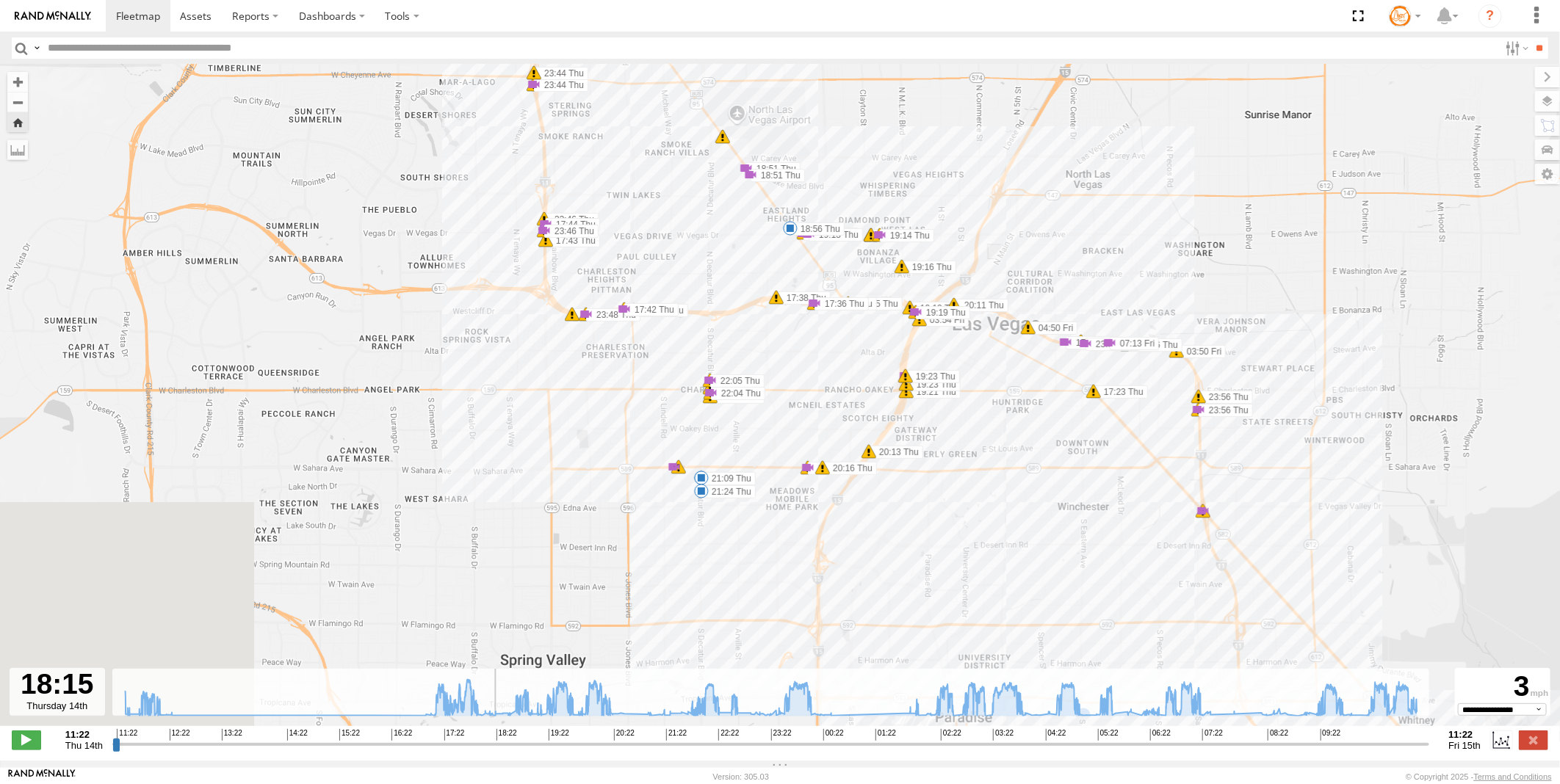
drag, startPoint x: 121, startPoint y: 750, endPoint x: 491, endPoint y: 726, distance: 370.8
click at [491, 737] on input "range" at bounding box center [771, 744] width 1318 height 14
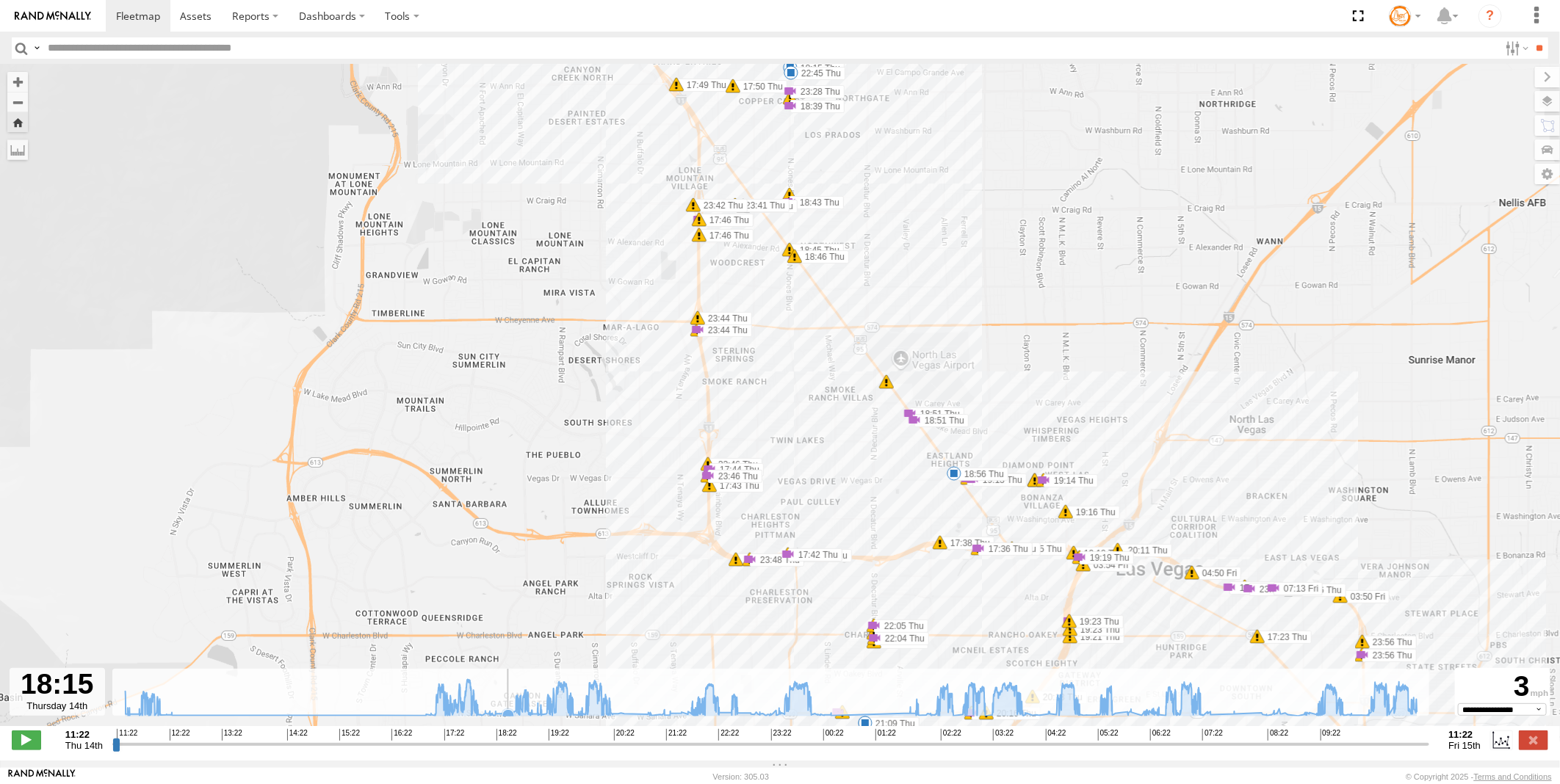
drag, startPoint x: 509, startPoint y: 722, endPoint x: 590, endPoint y: 722, distance: 81.0
click at [590, 721] on g at bounding box center [771, 701] width 1306 height 43
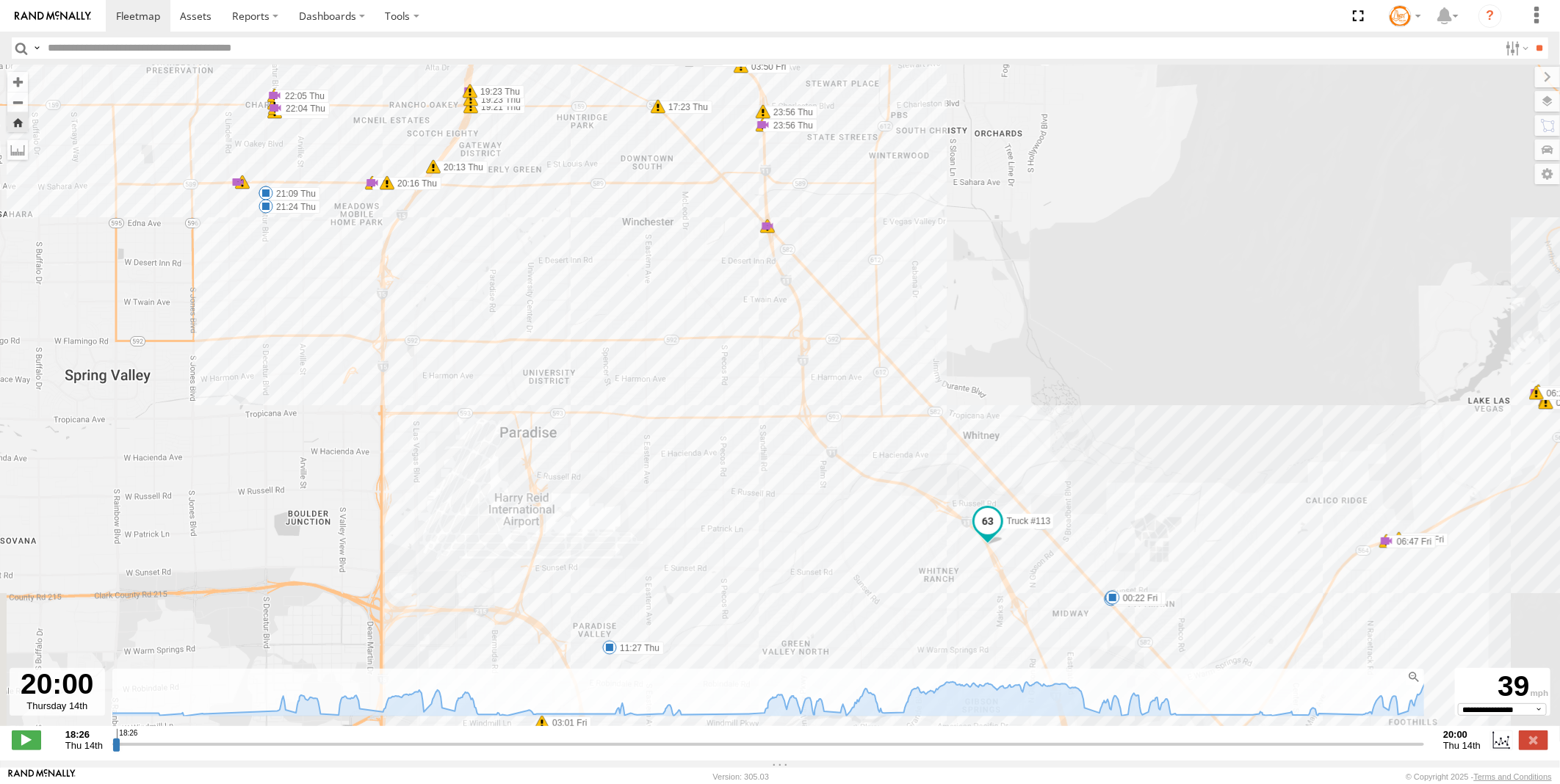
drag, startPoint x: 116, startPoint y: 750, endPoint x: 1624, endPoint y: 705, distance: 1508.7
click at [1424, 737] on input "range" at bounding box center [768, 744] width 1312 height 14
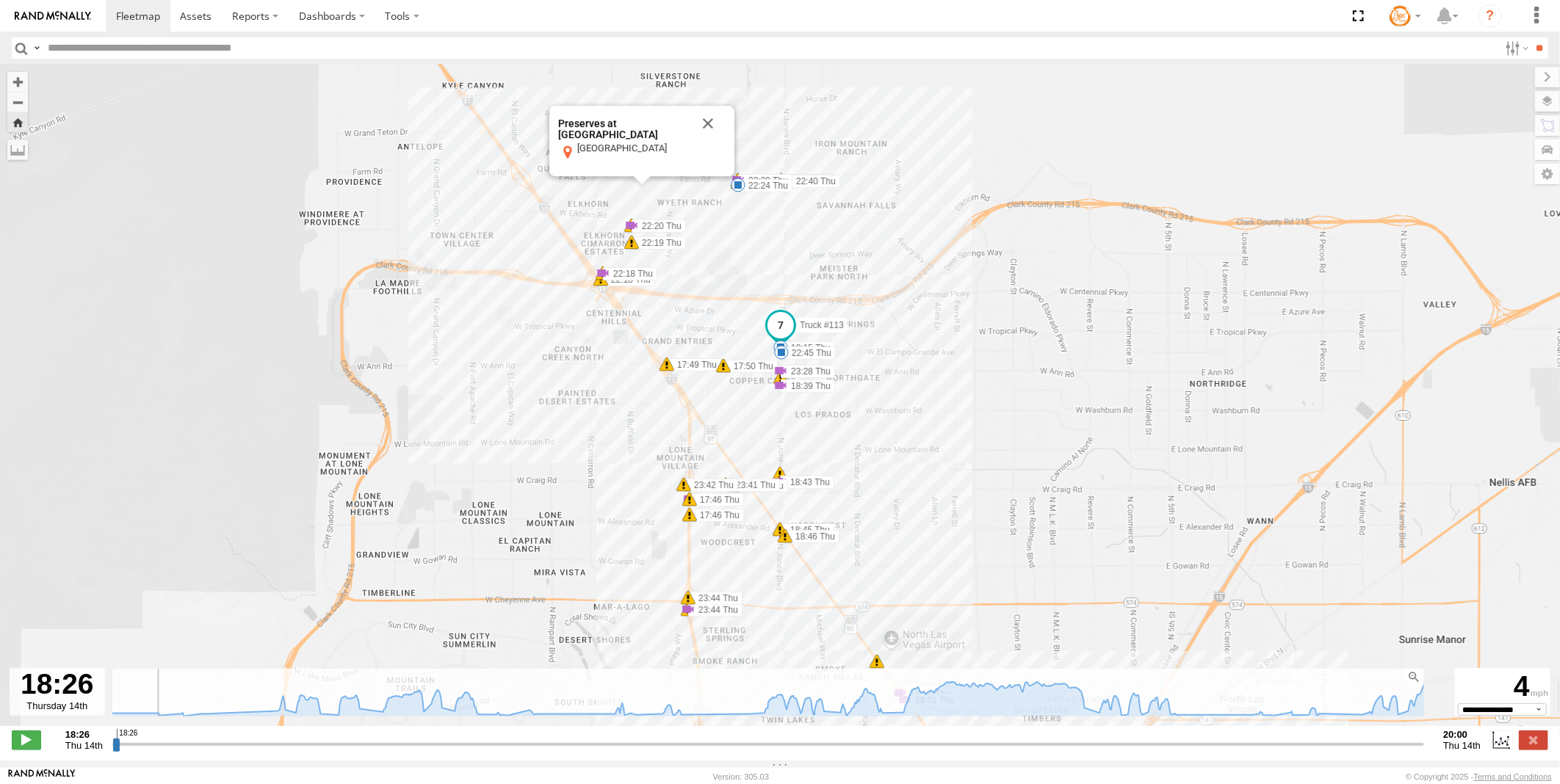
drag, startPoint x: 1420, startPoint y: 750, endPoint x: 118, endPoint y: 741, distance: 1302.0
click at [113, 744] on input "range" at bounding box center [768, 744] width 1312 height 14
click at [1465, 757] on div "**********" at bounding box center [780, 741] width 1560 height 31
click at [1457, 751] on span "Thu 14th" at bounding box center [1462, 745] width 37 height 11
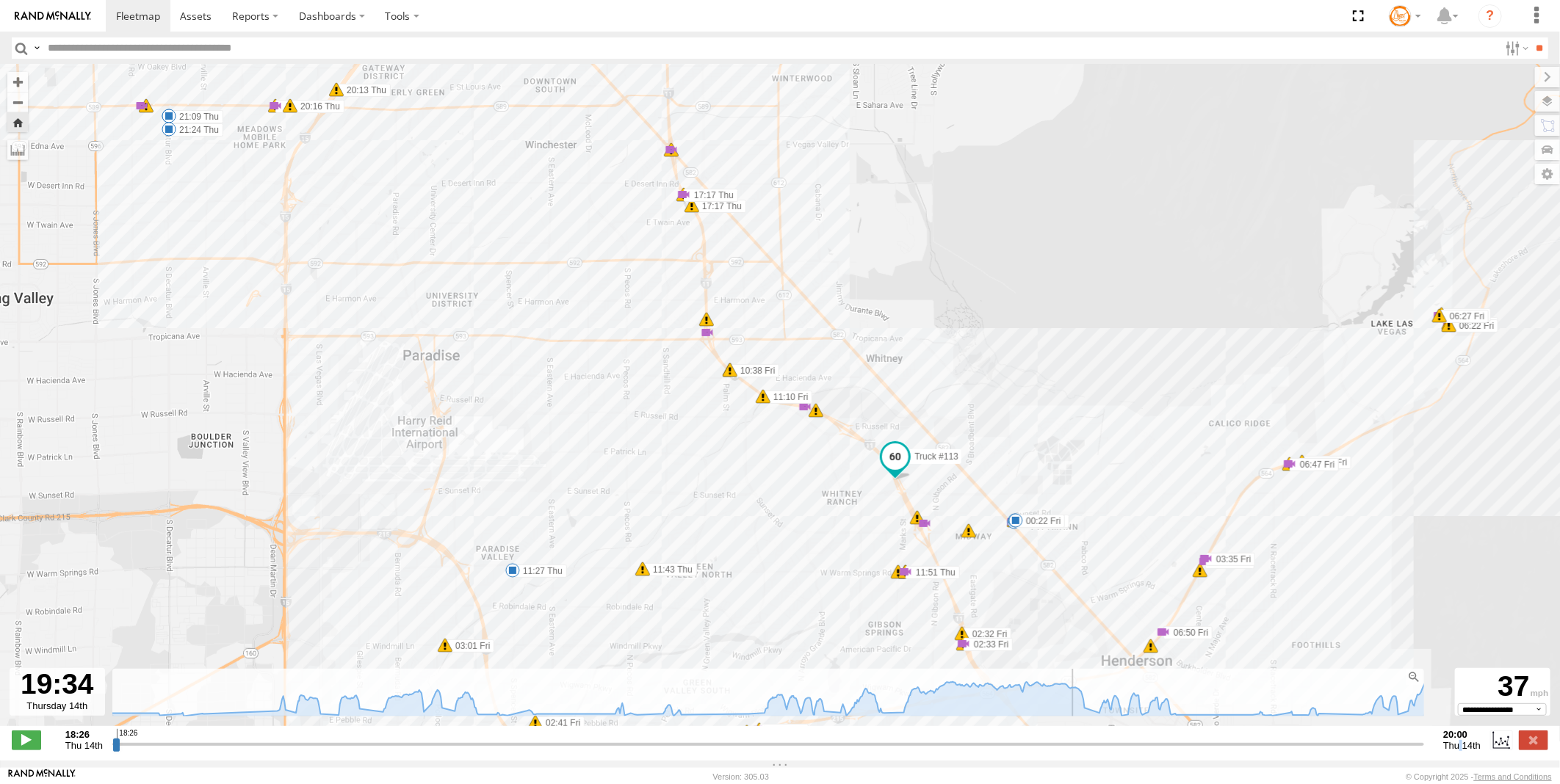
drag, startPoint x: 113, startPoint y: 753, endPoint x: 1066, endPoint y: 755, distance: 953.0
type input "**********"
click at [1066, 751] on input "range" at bounding box center [768, 744] width 1312 height 14
click at [1066, 690] on icon at bounding box center [1065, 684] width 12 height 12
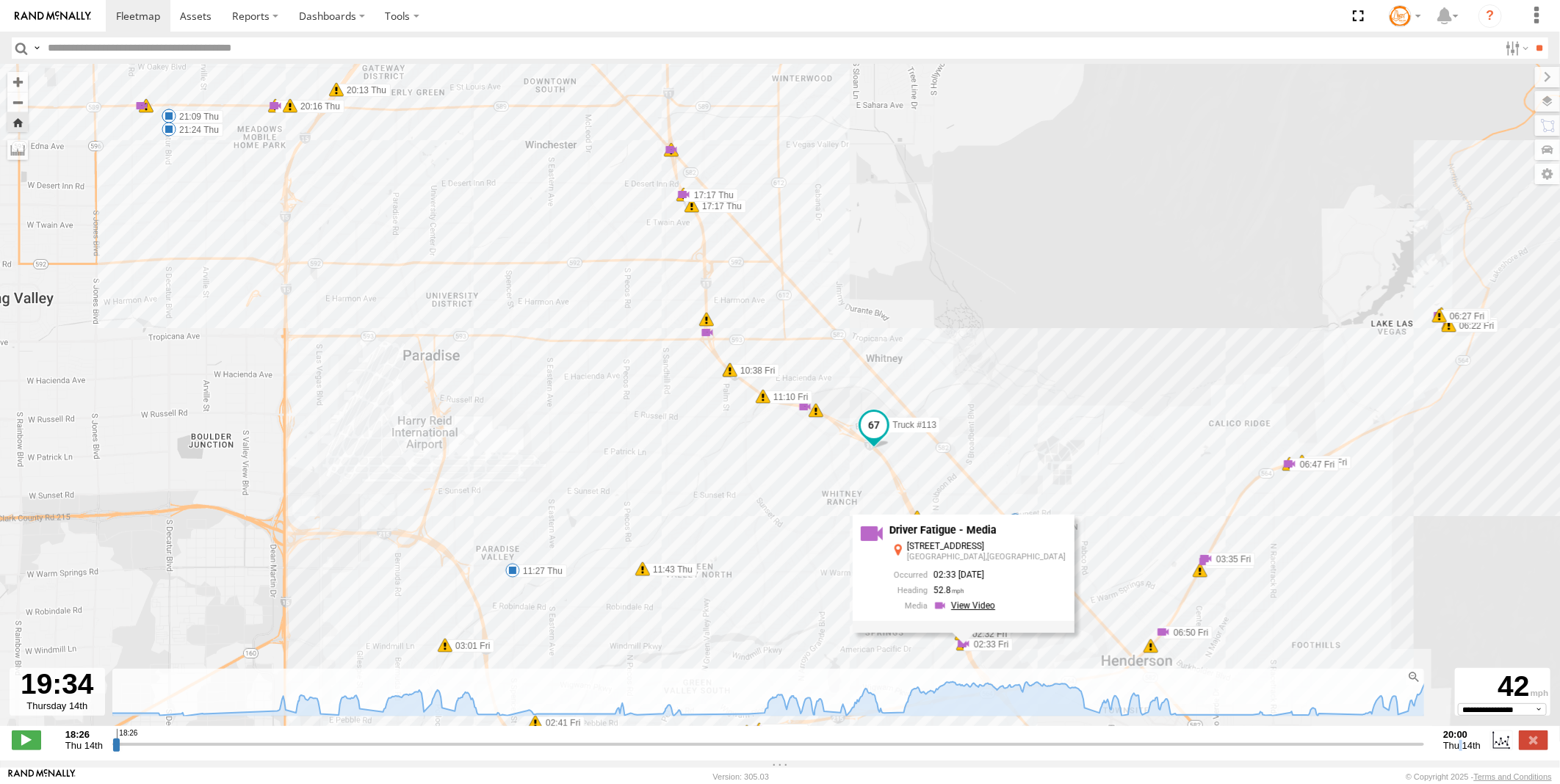
click at [993, 606] on link at bounding box center [966, 606] width 66 height 14
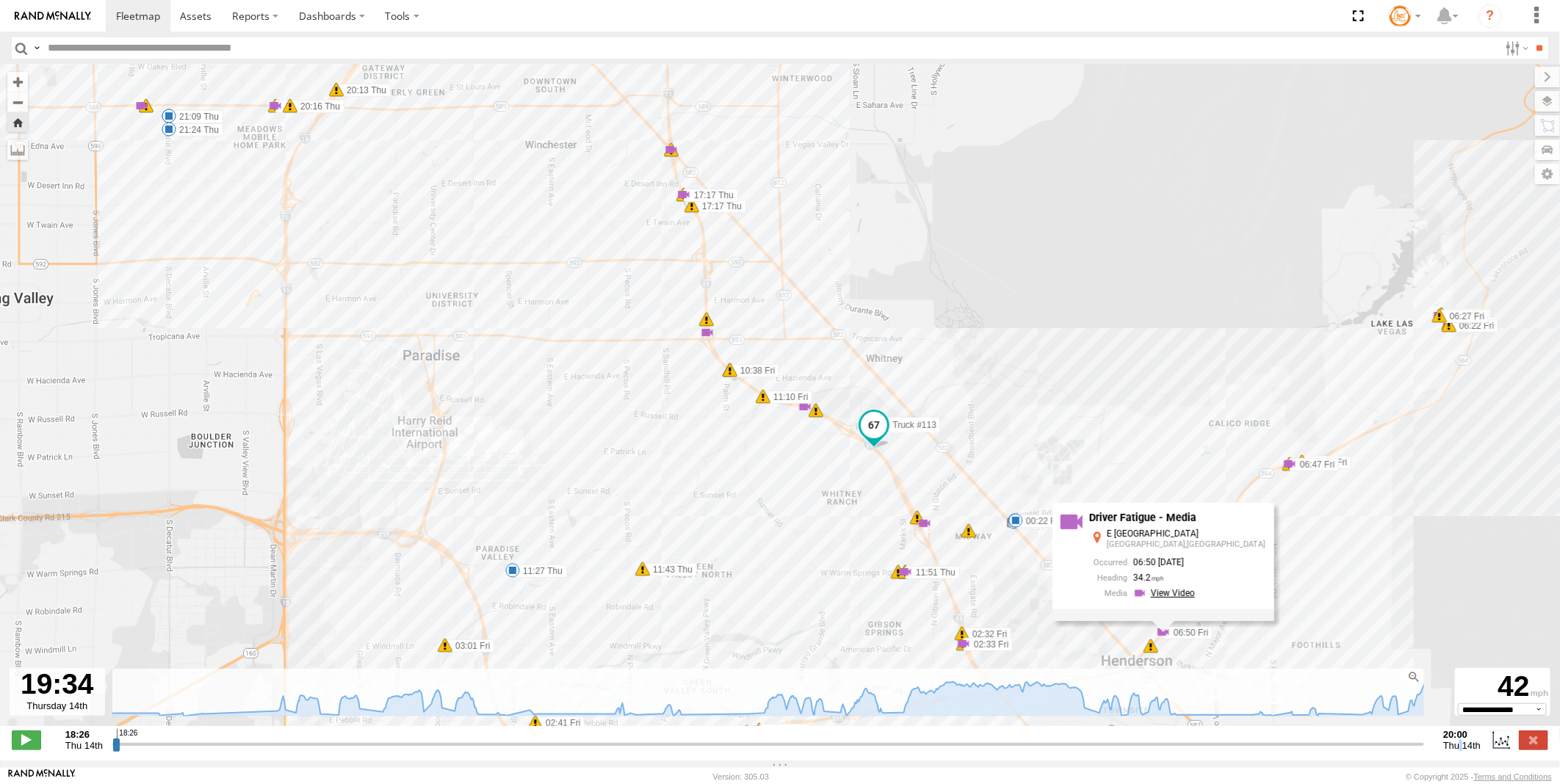
click at [1187, 598] on link at bounding box center [1166, 594] width 66 height 14
click at [924, 524] on div "9" at bounding box center [924, 524] width 15 height 15
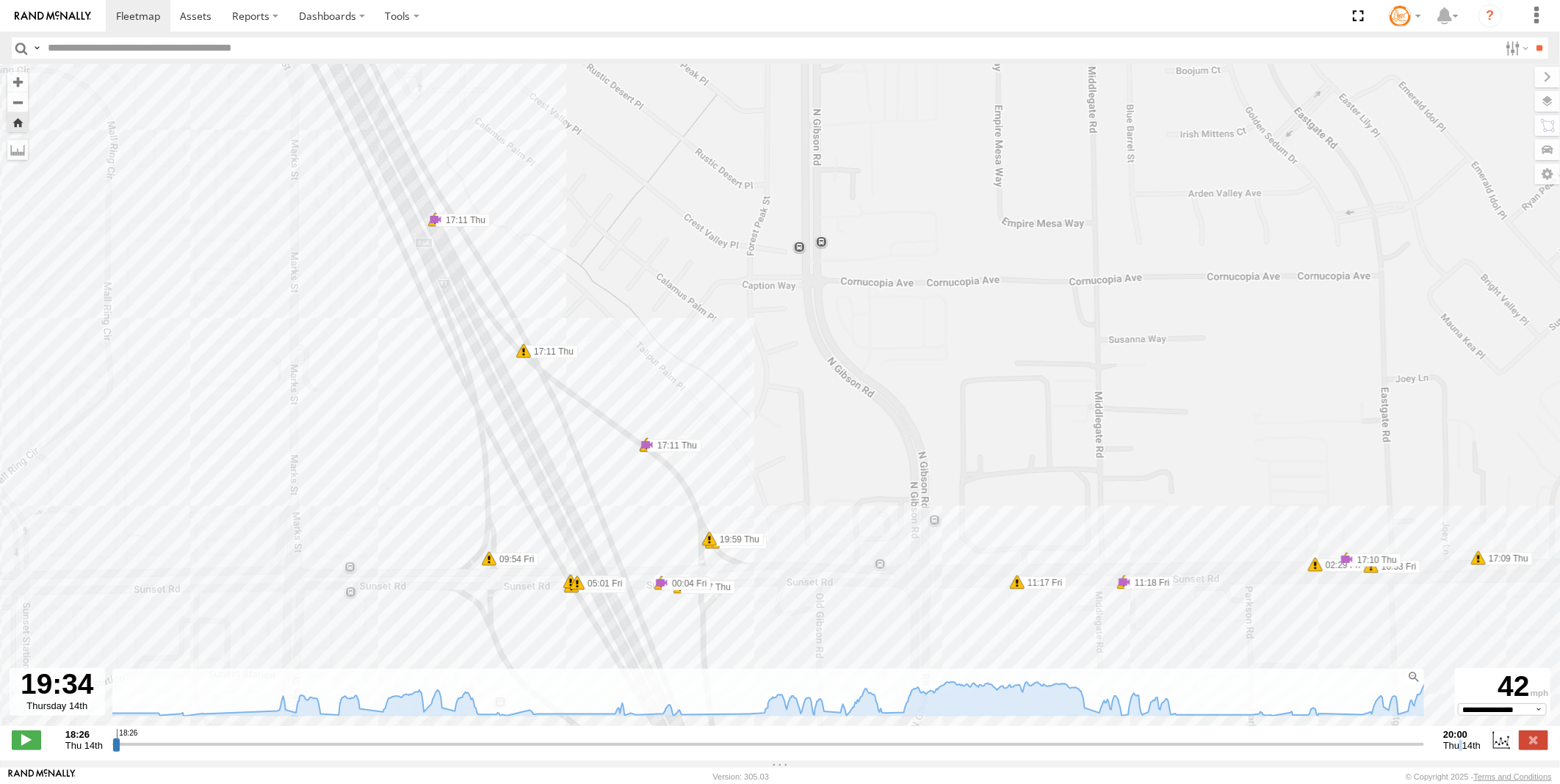
click at [698, 549] on link at bounding box center [665, 545] width 66 height 14
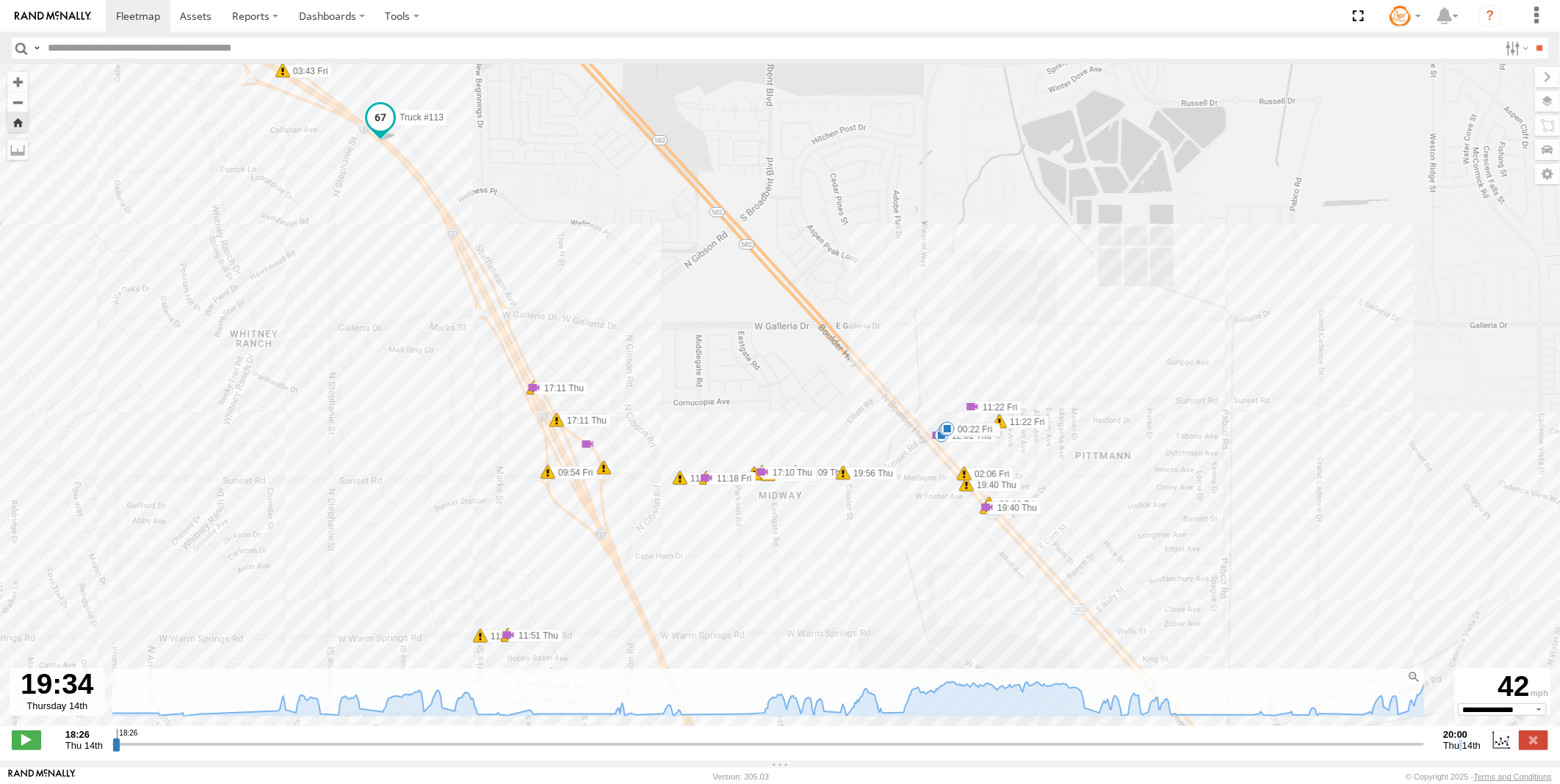
drag, startPoint x: 912, startPoint y: 482, endPoint x: 913, endPoint y: 565, distance: 83.0
click at [913, 565] on div "Truck #113 11:27 Thu 12:01 Thu 18:15 Thu 18:56 Thu 19:42 Thu 20:26 Thu 21:09 Th…" at bounding box center [780, 403] width 1560 height 677
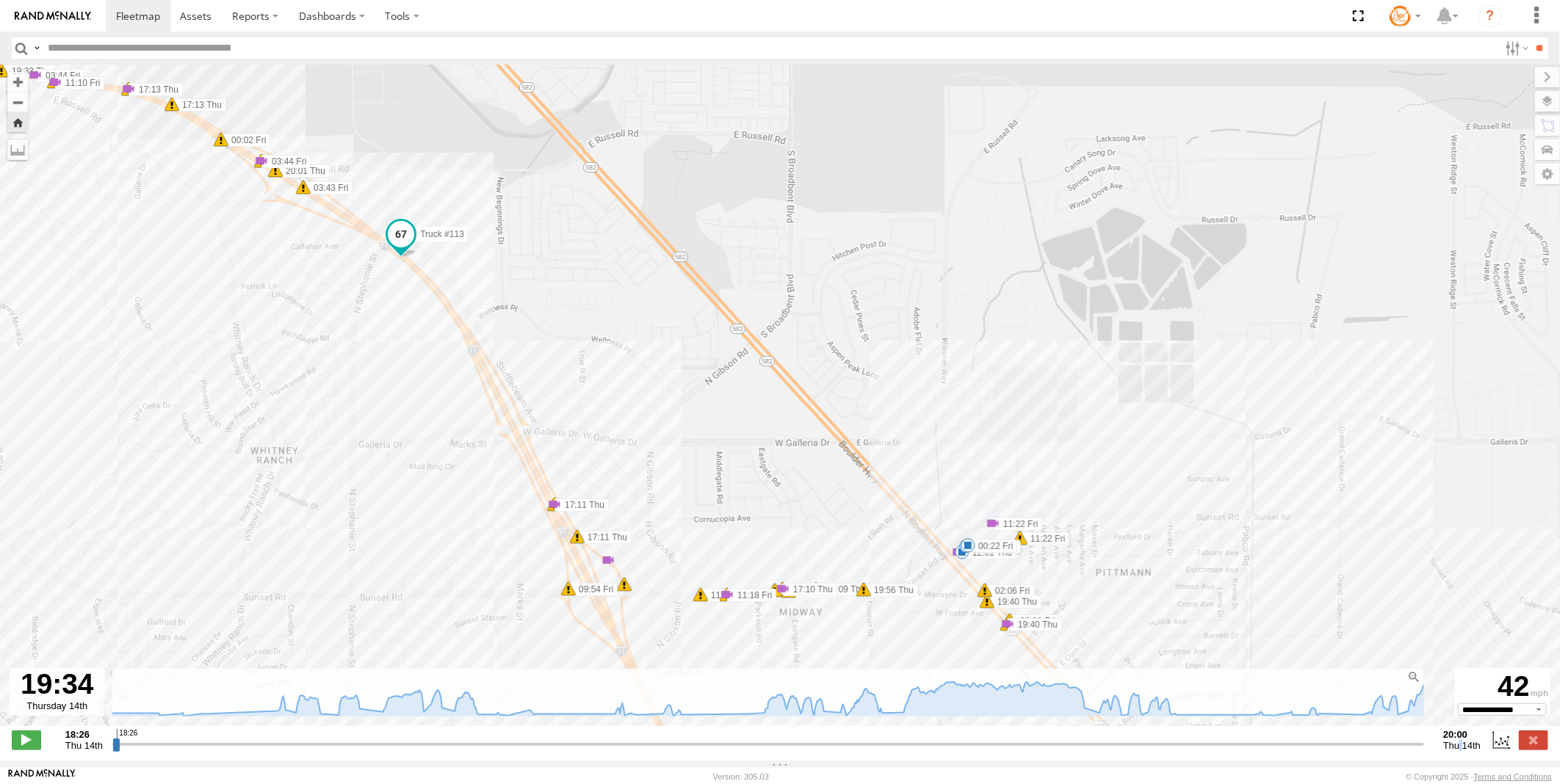
drag, startPoint x: 757, startPoint y: 350, endPoint x: 826, endPoint y: 491, distance: 157.0
click at [826, 491] on div "Truck #113 11:27 Thu 12:01 Thu 18:15 Thu 18:56 Thu 19:42 Thu 20:26 Thu 21:09 Th…" at bounding box center [780, 403] width 1560 height 677
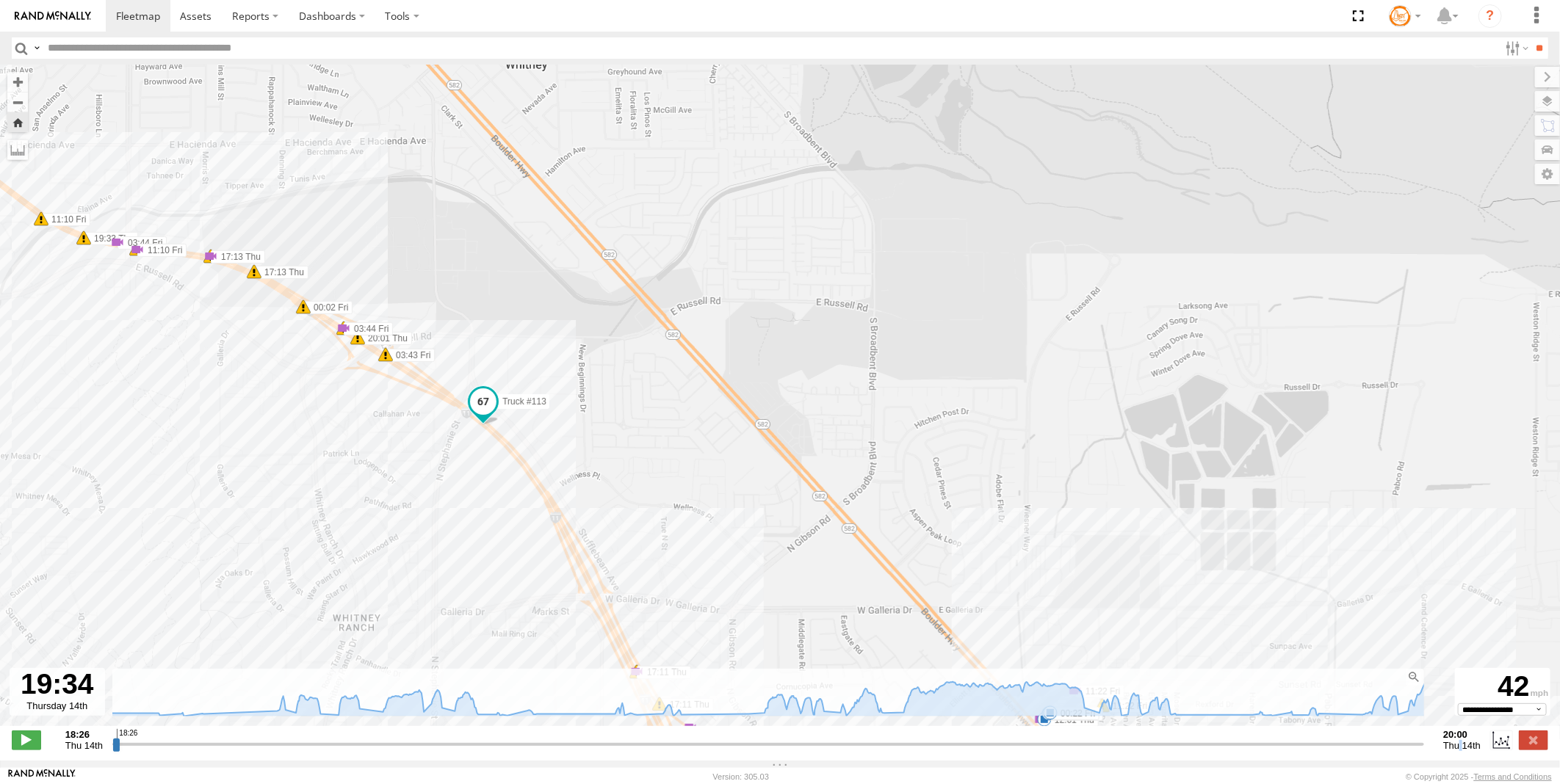
drag, startPoint x: 759, startPoint y: 369, endPoint x: 913, endPoint y: 457, distance: 177.4
click at [913, 457] on div "Truck #113 11:27 Thu 12:01 Thu 18:15 Thu 18:56 Thu 19:42 Thu 20:26 Thu 21:09 Th…" at bounding box center [780, 403] width 1560 height 677
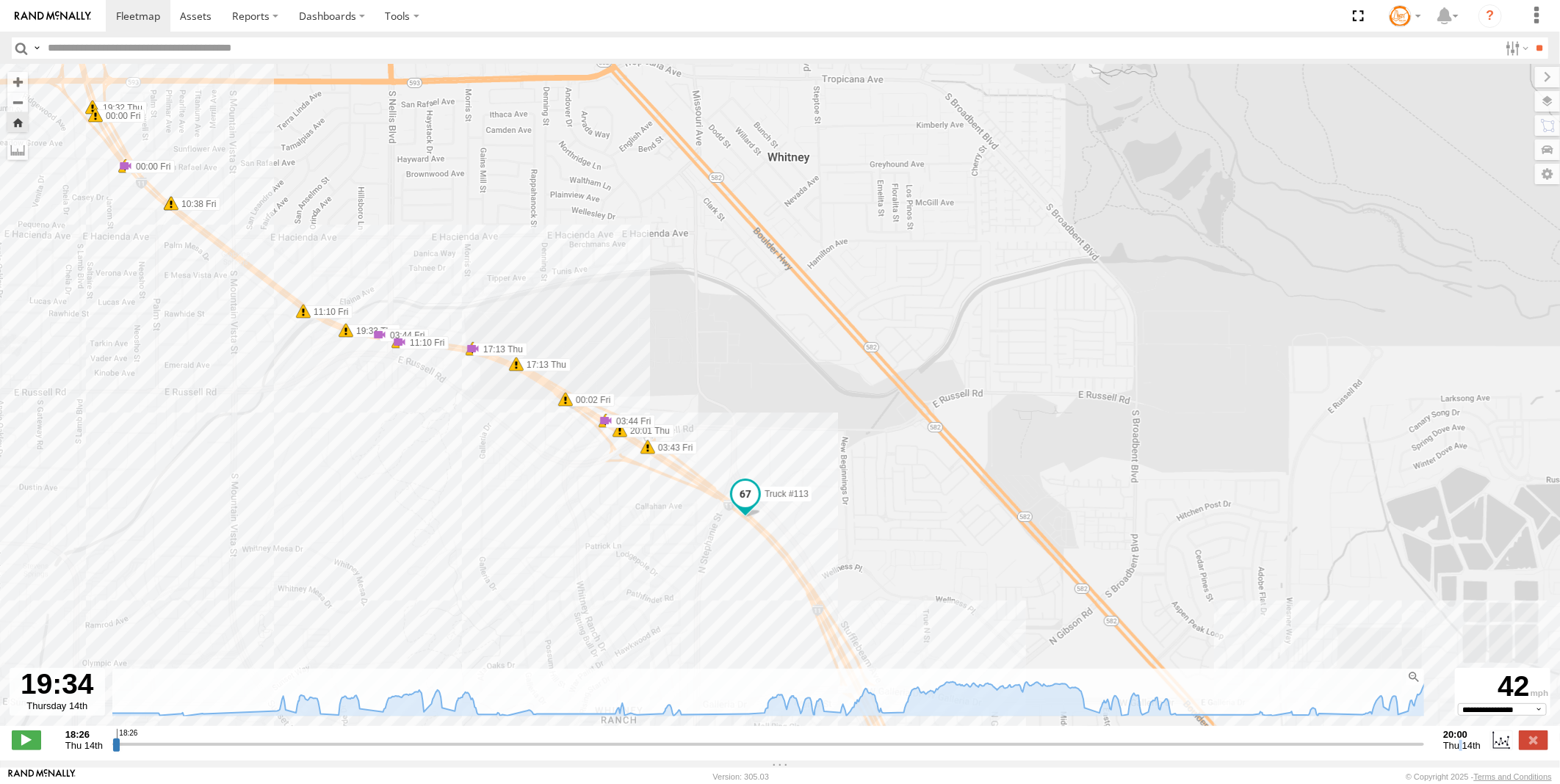
drag, startPoint x: 624, startPoint y: 394, endPoint x: 739, endPoint y: 405, distance: 115.5
click at [739, 405] on div "Truck #113 11:27 Thu 12:01 Thu 18:15 Thu 18:56 Thu 19:42 Thu 20:26 Thu 21:09 Th…" at bounding box center [780, 403] width 1560 height 677
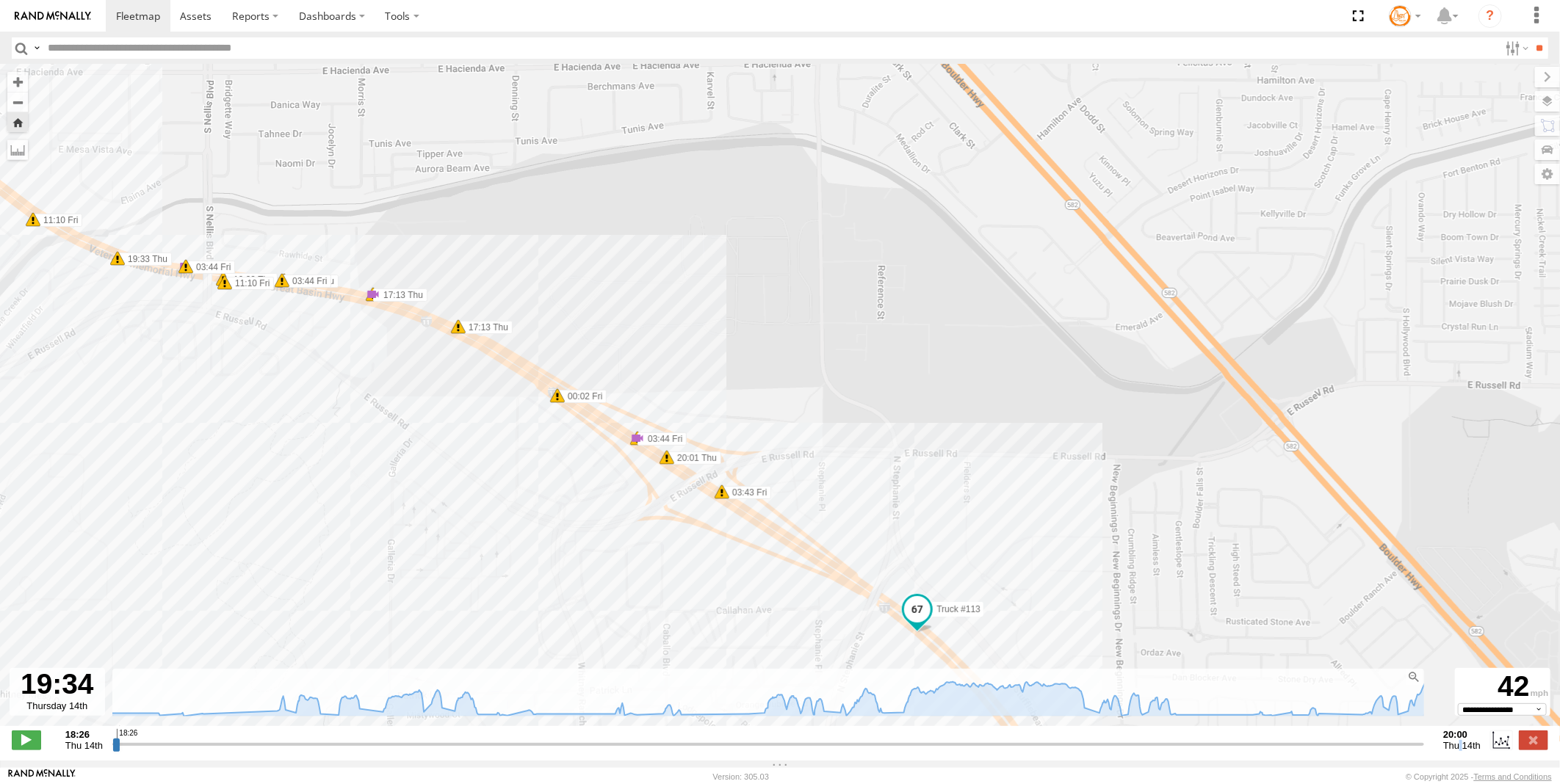
drag, startPoint x: 620, startPoint y: 423, endPoint x: 753, endPoint y: 428, distance: 133.1
click at [753, 428] on div "Truck #113 11:27 Thu 12:01 Thu 18:15 Thu 18:56 Thu 19:42 Thu 20:26 Thu 21:09 Th…" at bounding box center [780, 403] width 1560 height 677
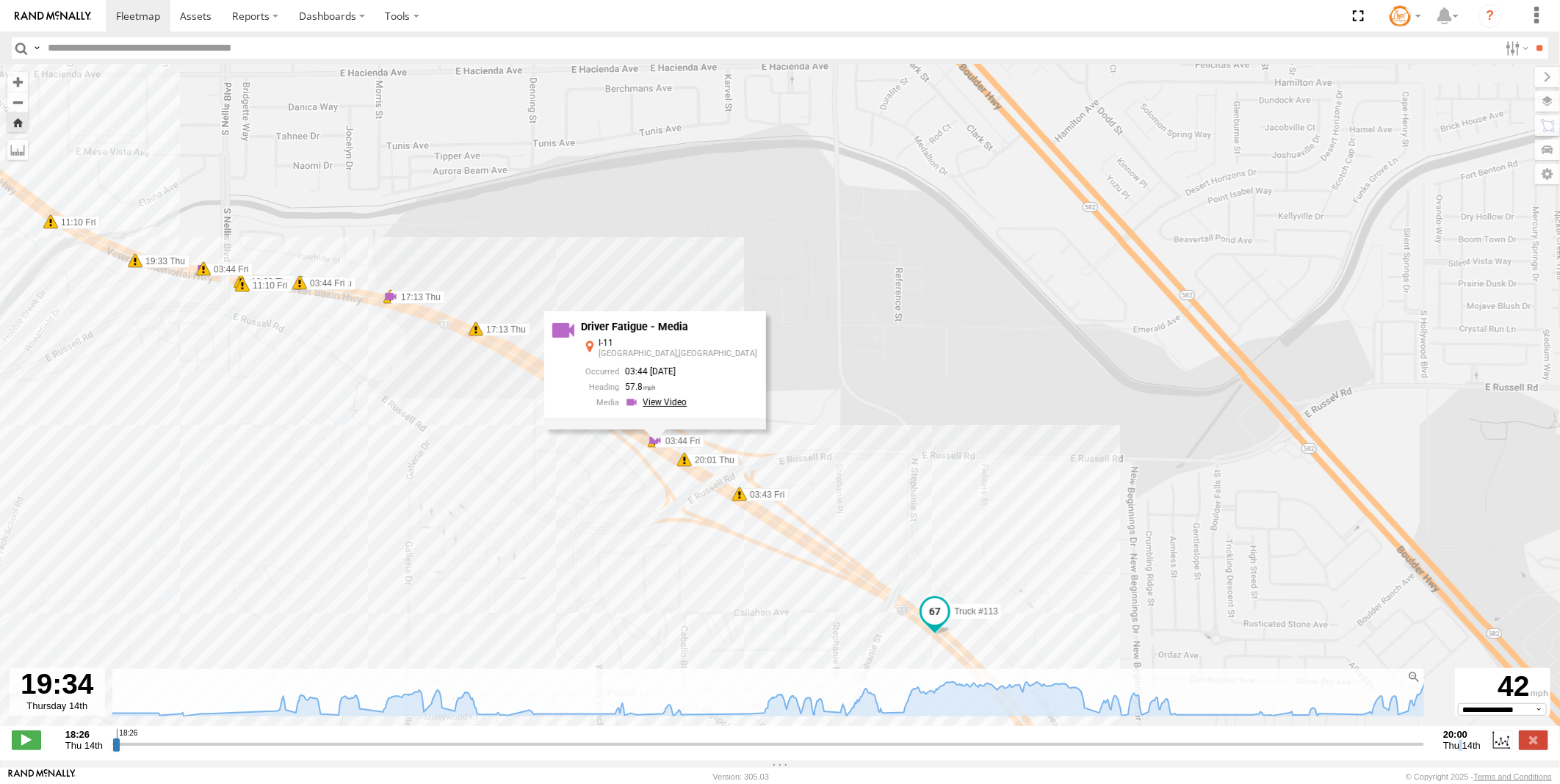
click at [691, 408] on link at bounding box center [658, 403] width 66 height 14
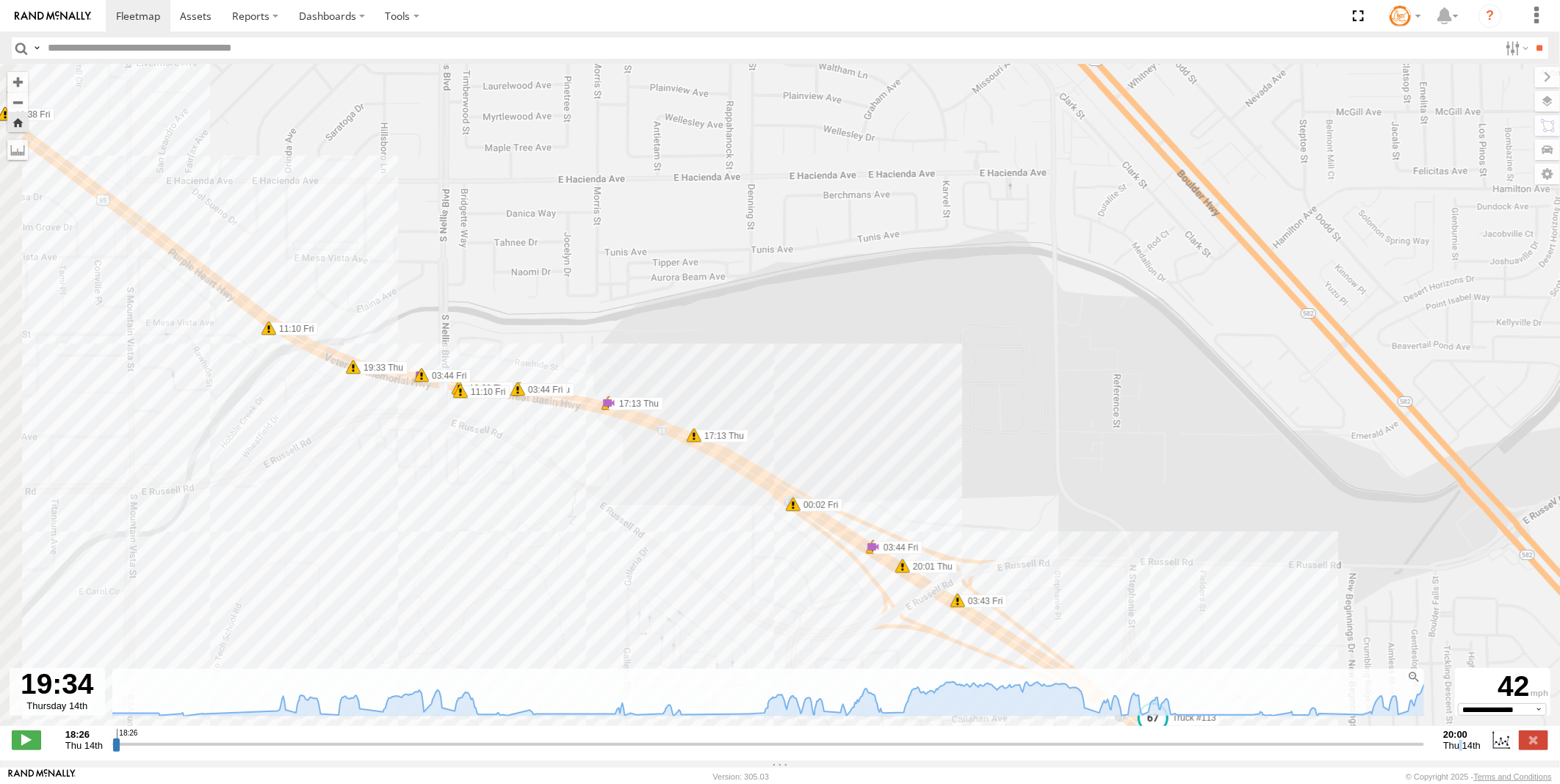
drag, startPoint x: 261, startPoint y: 393, endPoint x: 503, endPoint y: 511, distance: 269.2
click at [503, 511] on div "Truck #113 11:27 Thu 12:01 Thu 18:15 Thu 18:56 Thu 19:42 Thu 20:26 Thu 21:09 Th…" at bounding box center [780, 403] width 1560 height 677
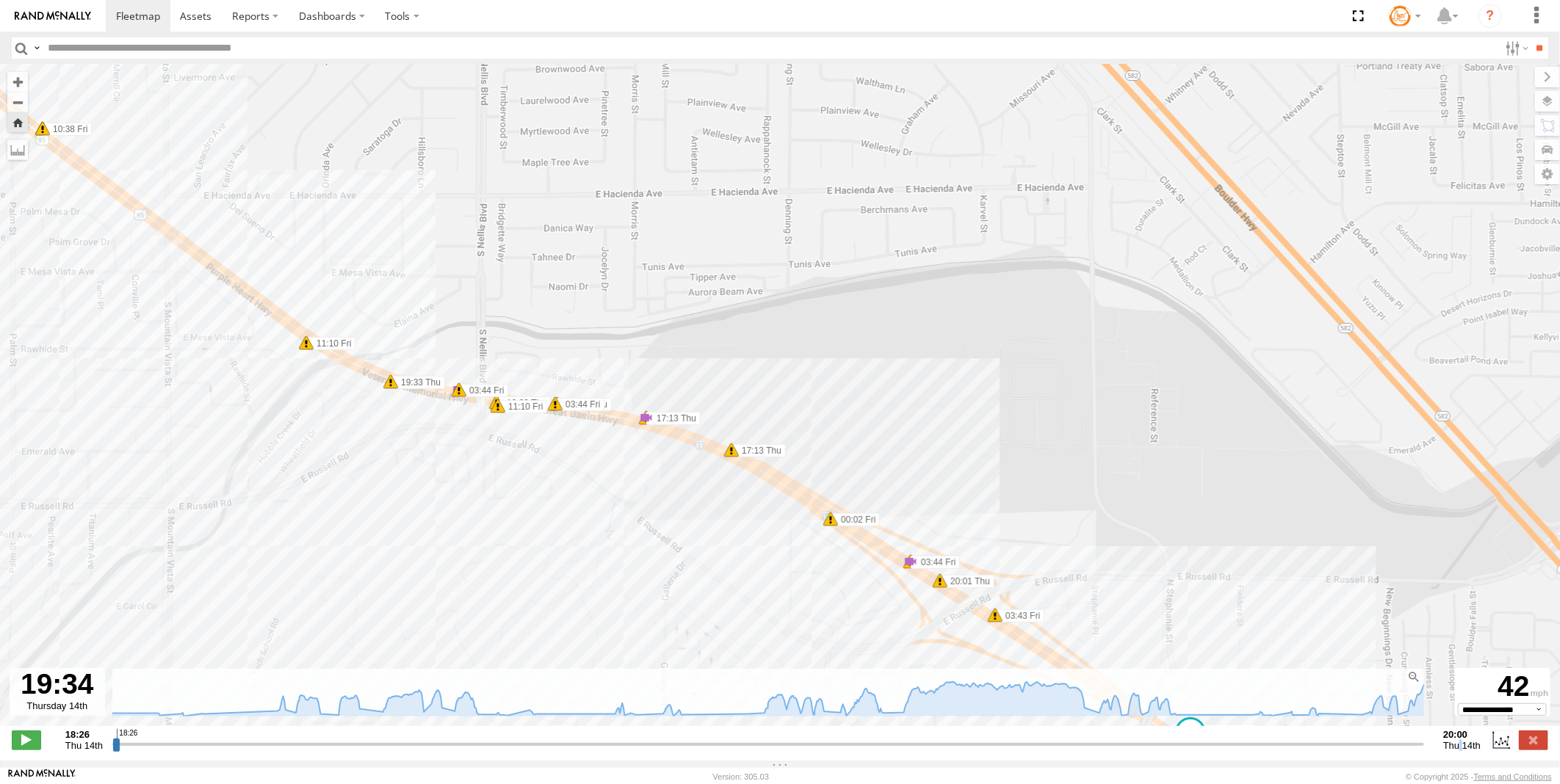
click at [306, 341] on span at bounding box center [306, 343] width 15 height 15
click at [389, 384] on span at bounding box center [391, 382] width 15 height 15
click at [465, 393] on span at bounding box center [459, 390] width 15 height 15
drag, startPoint x: 264, startPoint y: 400, endPoint x: 591, endPoint y: 593, distance: 379.7
click at [595, 597] on div "Truck #113 11:27 Thu 12:01 Thu 18:15 Thu 18:56 Thu 19:42 Thu 20:26 Thu 21:09 Th…" at bounding box center [780, 403] width 1560 height 677
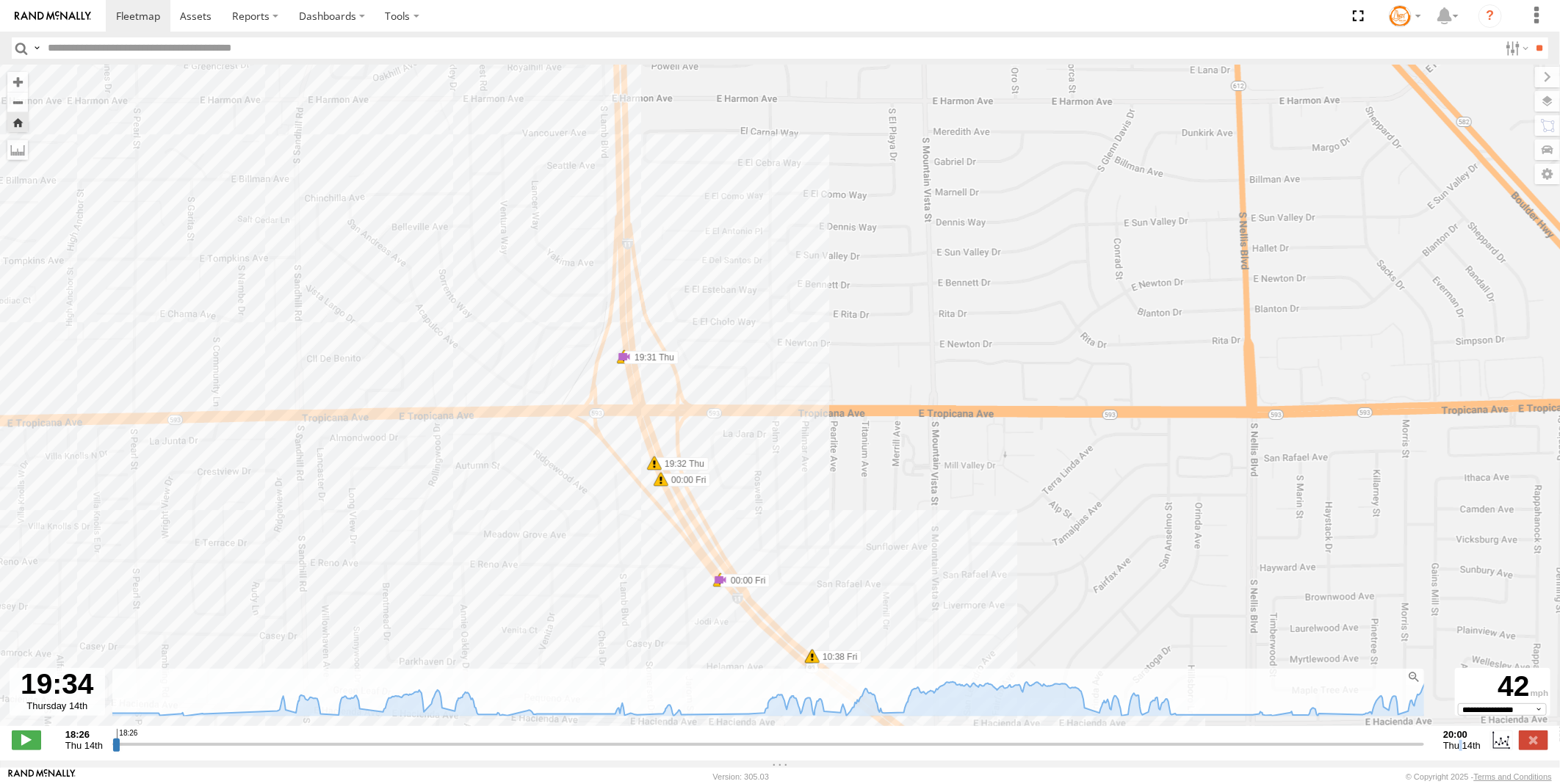
drag, startPoint x: 488, startPoint y: 431, endPoint x: 363, endPoint y: 414, distance: 126.2
click at [363, 414] on div "Truck #113 11:27 Thu 12:01 Thu 18:15 Thu 18:56 Thu 19:42 Thu 20:26 Thu 21:09 Th…" at bounding box center [780, 403] width 1560 height 677
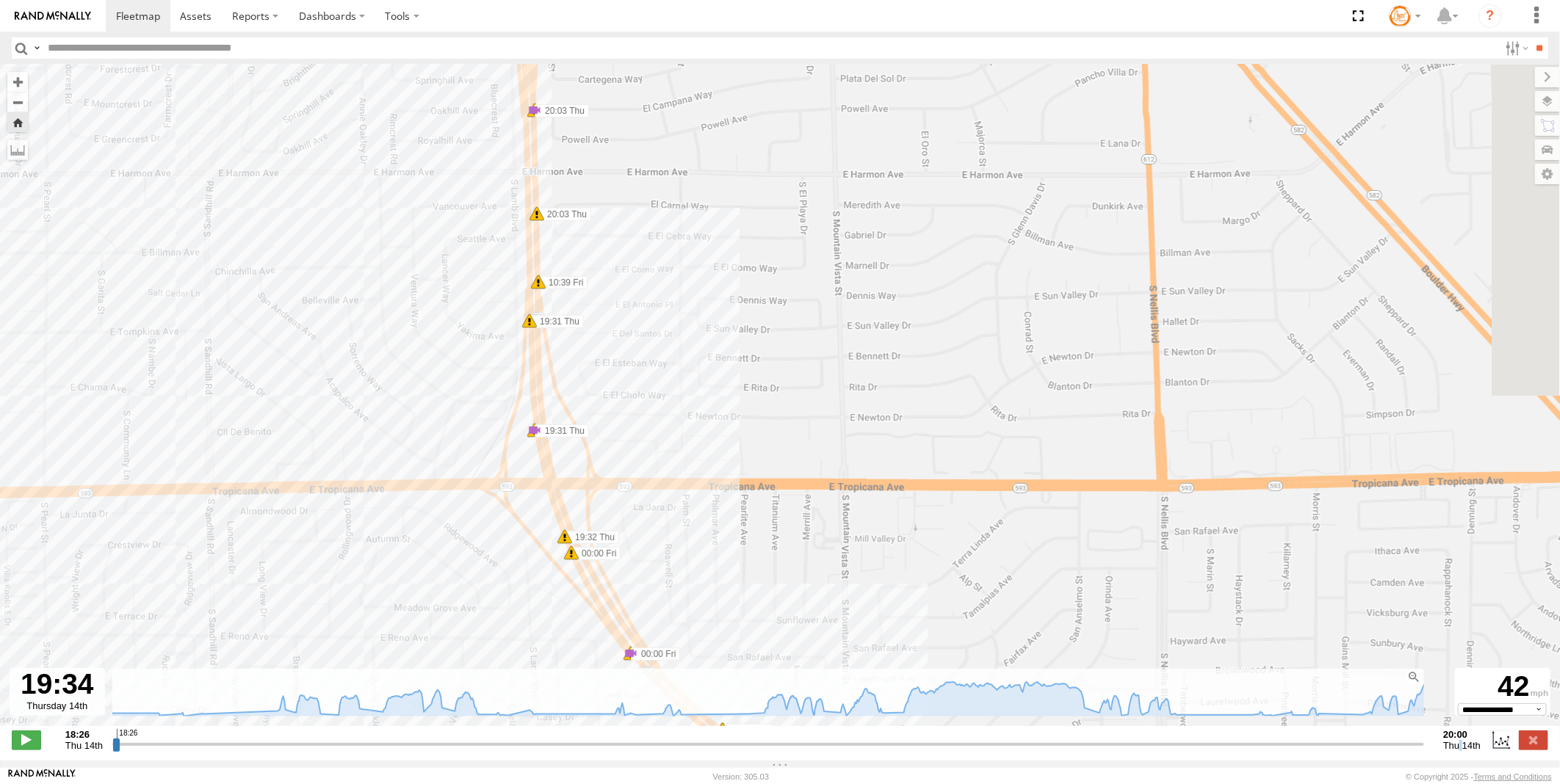
drag, startPoint x: 552, startPoint y: 498, endPoint x: 479, endPoint y: 568, distance: 101.1
click at [479, 568] on div "Truck #113 11:27 Thu 12:01 Thu 18:15 Thu 18:56 Thu 19:42 Thu 20:26 Thu 21:09 Th…" at bounding box center [780, 403] width 1560 height 677
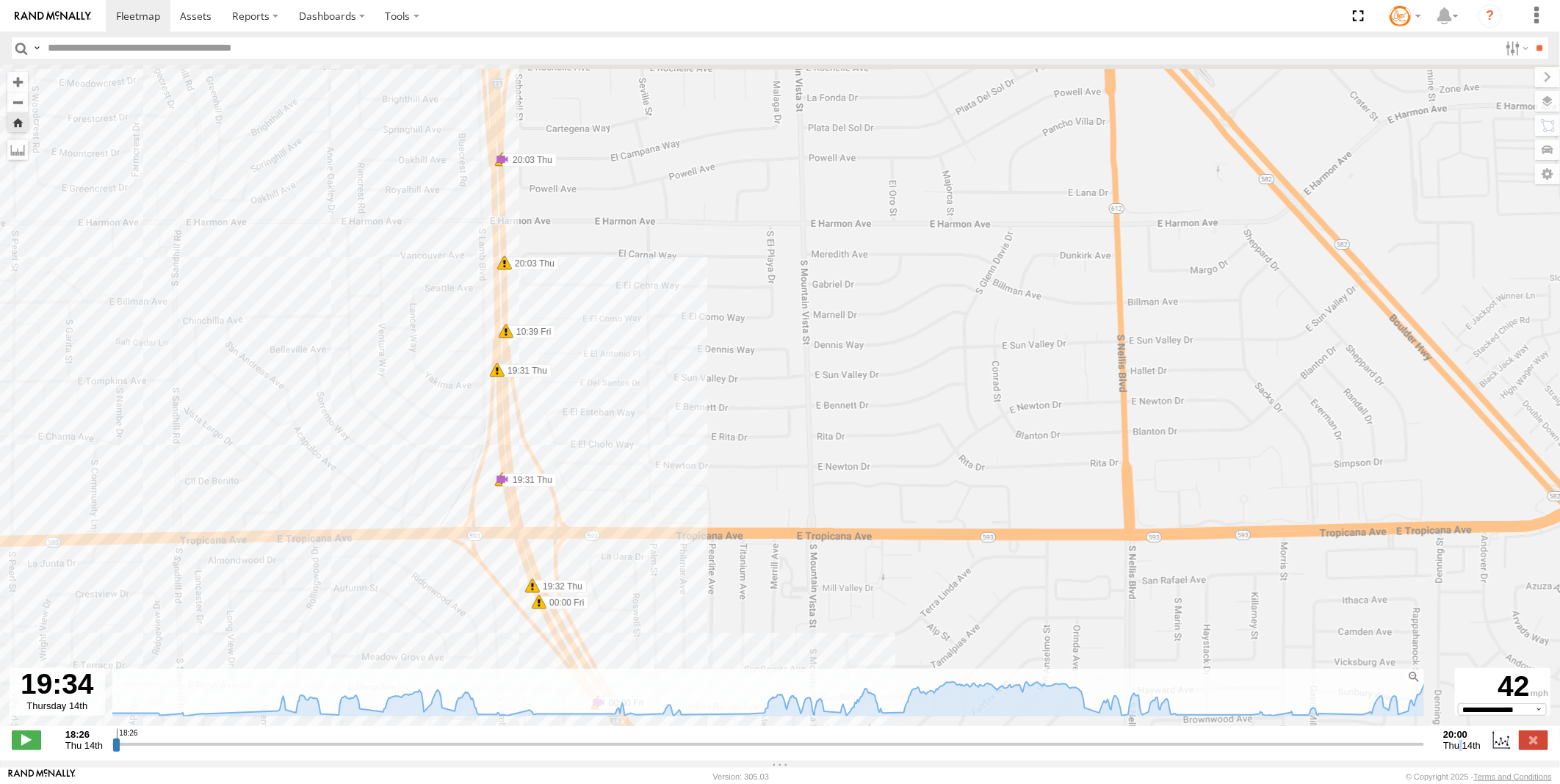
drag, startPoint x: 616, startPoint y: 344, endPoint x: 610, endPoint y: 493, distance: 149.1
click at [610, 493] on div "Truck #113 11:27 Thu 12:01 Thu 18:15 Thu 18:56 Thu 19:42 Thu 20:26 Thu 21:09 Th…" at bounding box center [780, 403] width 1560 height 677
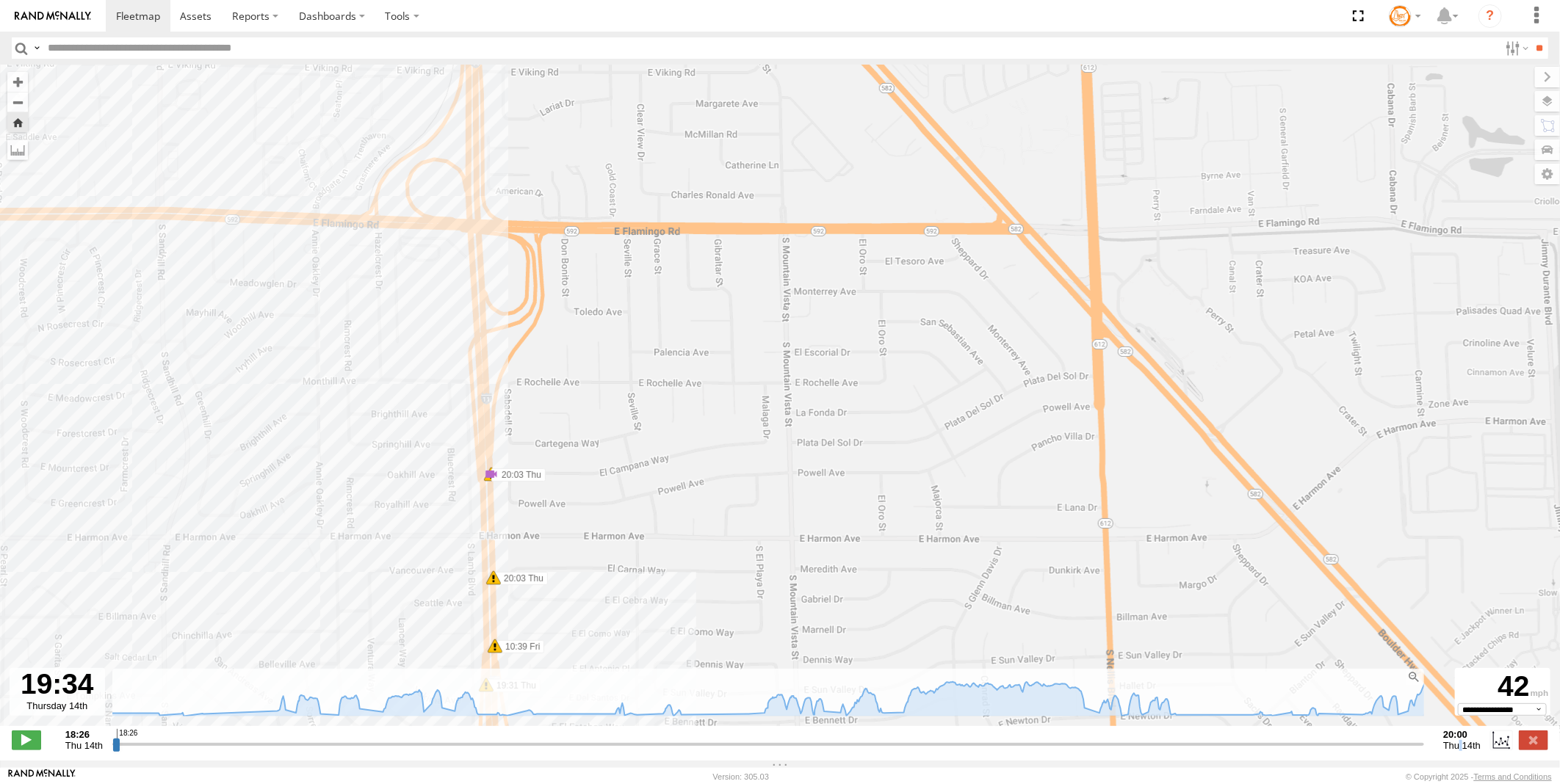
drag, startPoint x: 613, startPoint y: 387, endPoint x: 606, endPoint y: 519, distance: 132.2
click at [606, 519] on div "Truck #113 11:27 Thu 12:01 Thu 18:15 Thu 18:56 Thu 19:42 Thu 20:26 Thu 21:09 Th…" at bounding box center [780, 403] width 1560 height 677
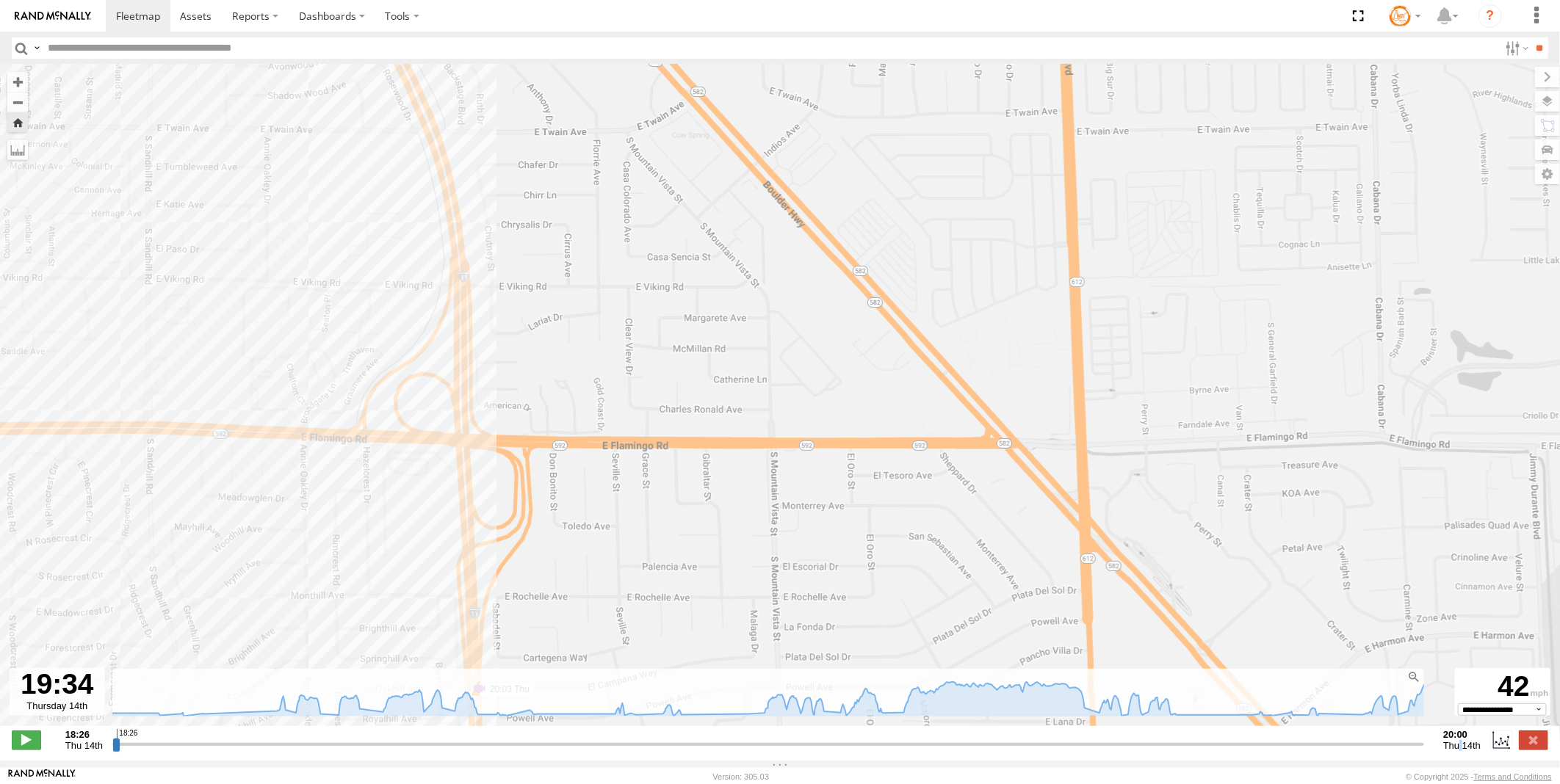
drag, startPoint x: 608, startPoint y: 326, endPoint x: 589, endPoint y: 451, distance: 126.4
click at [615, 512] on div "Truck #113 11:27 Thu 12:01 Thu 18:15 Thu 18:56 Thu 19:42 Thu 20:26 Thu 21:09 Th…" at bounding box center [780, 403] width 1560 height 677
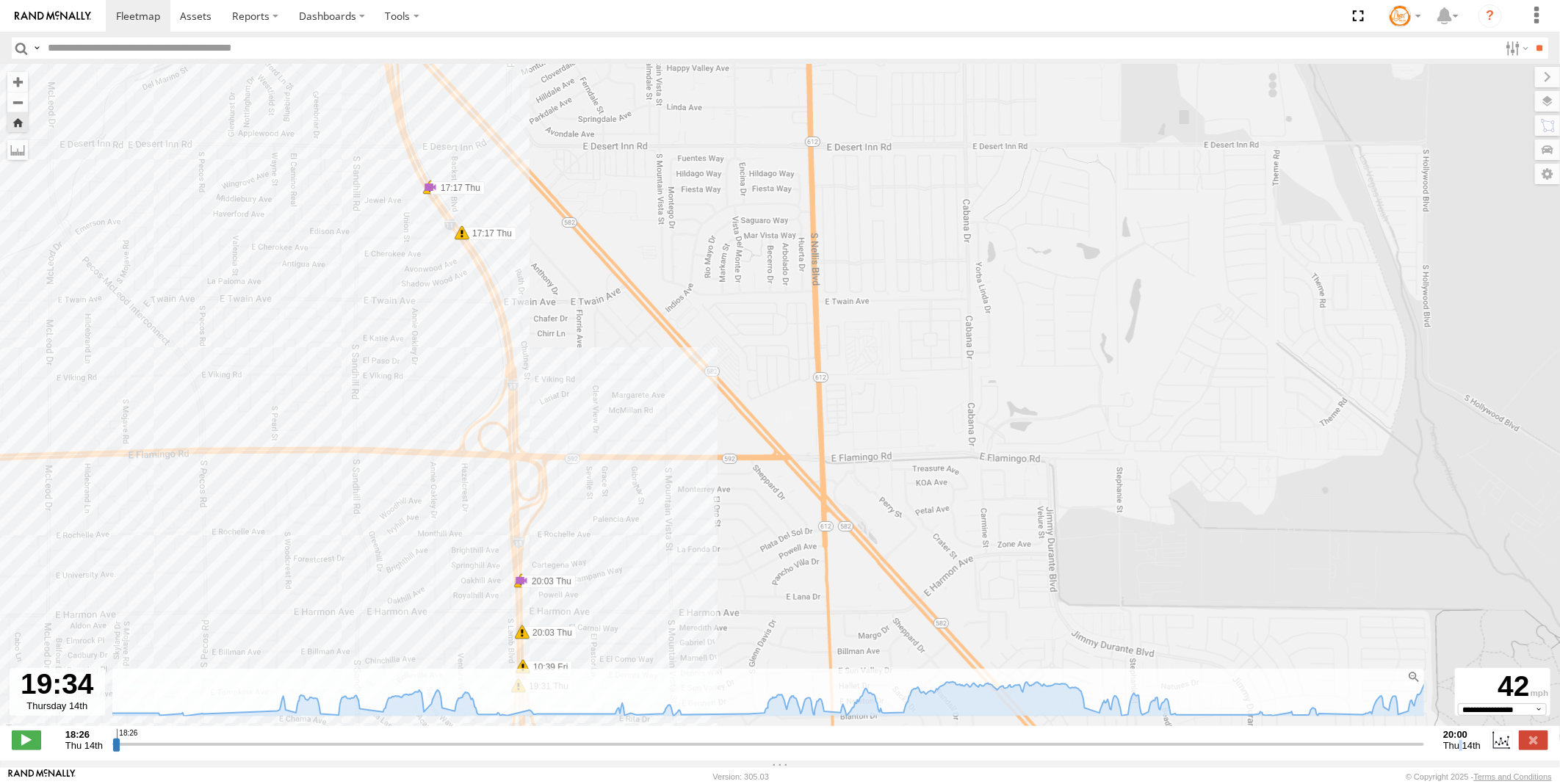
drag, startPoint x: 551, startPoint y: 270, endPoint x: 577, endPoint y: 470, distance: 201.7
click at [577, 472] on div "Truck #113 11:27 Thu 12:01 Thu 18:15 Thu 18:56 Thu 19:42 Thu 20:26 Thu 21:09 Th…" at bounding box center [780, 403] width 1560 height 677
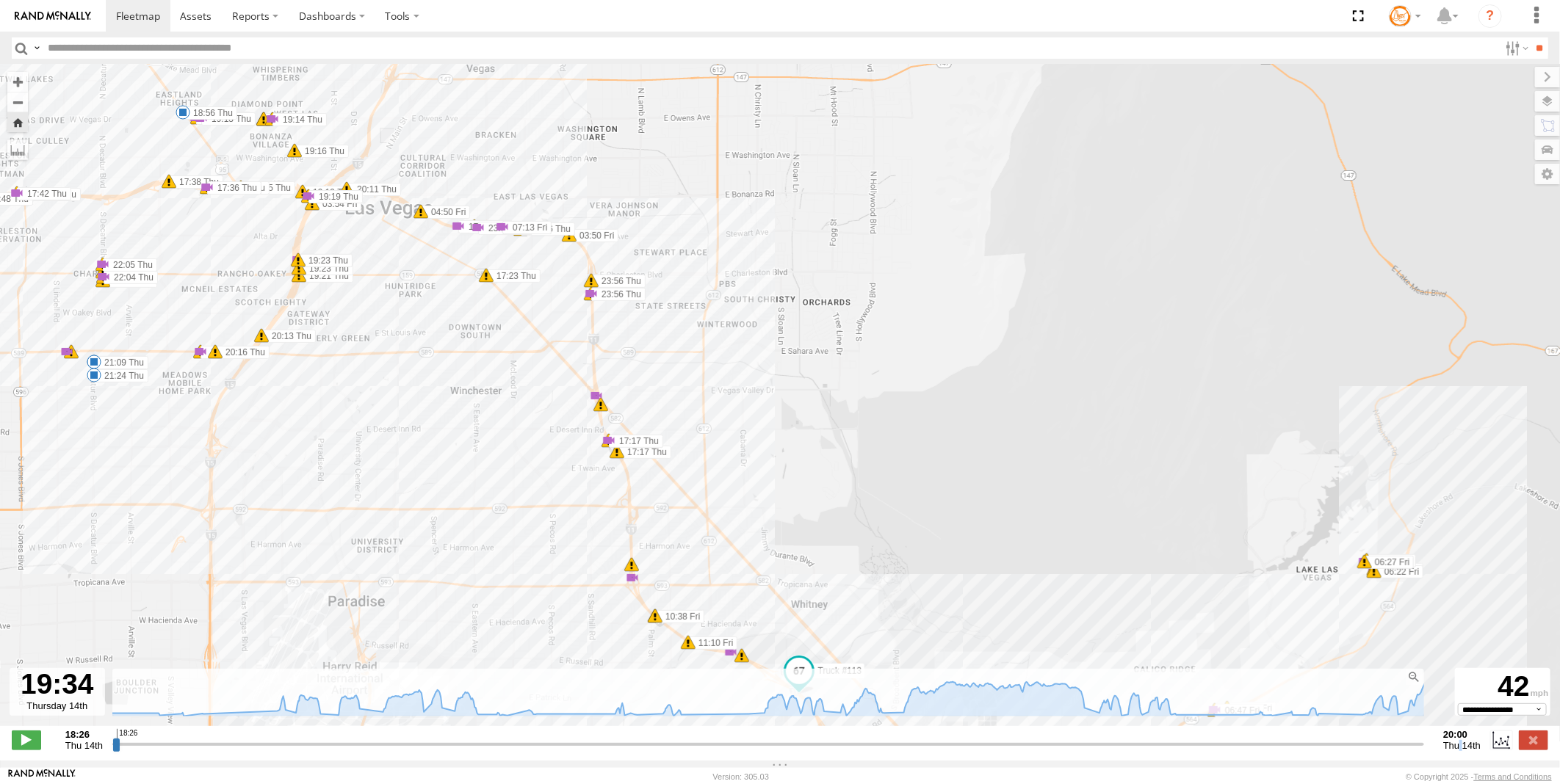
drag, startPoint x: 620, startPoint y: 230, endPoint x: 700, endPoint y: 353, distance: 146.7
click at [724, 354] on div "Truck #113 11:27 Thu 12:01 Thu 18:15 Thu 18:56 Thu 19:42 Thu 20:26 Thu 21:09 Th…" at bounding box center [780, 403] width 1560 height 677
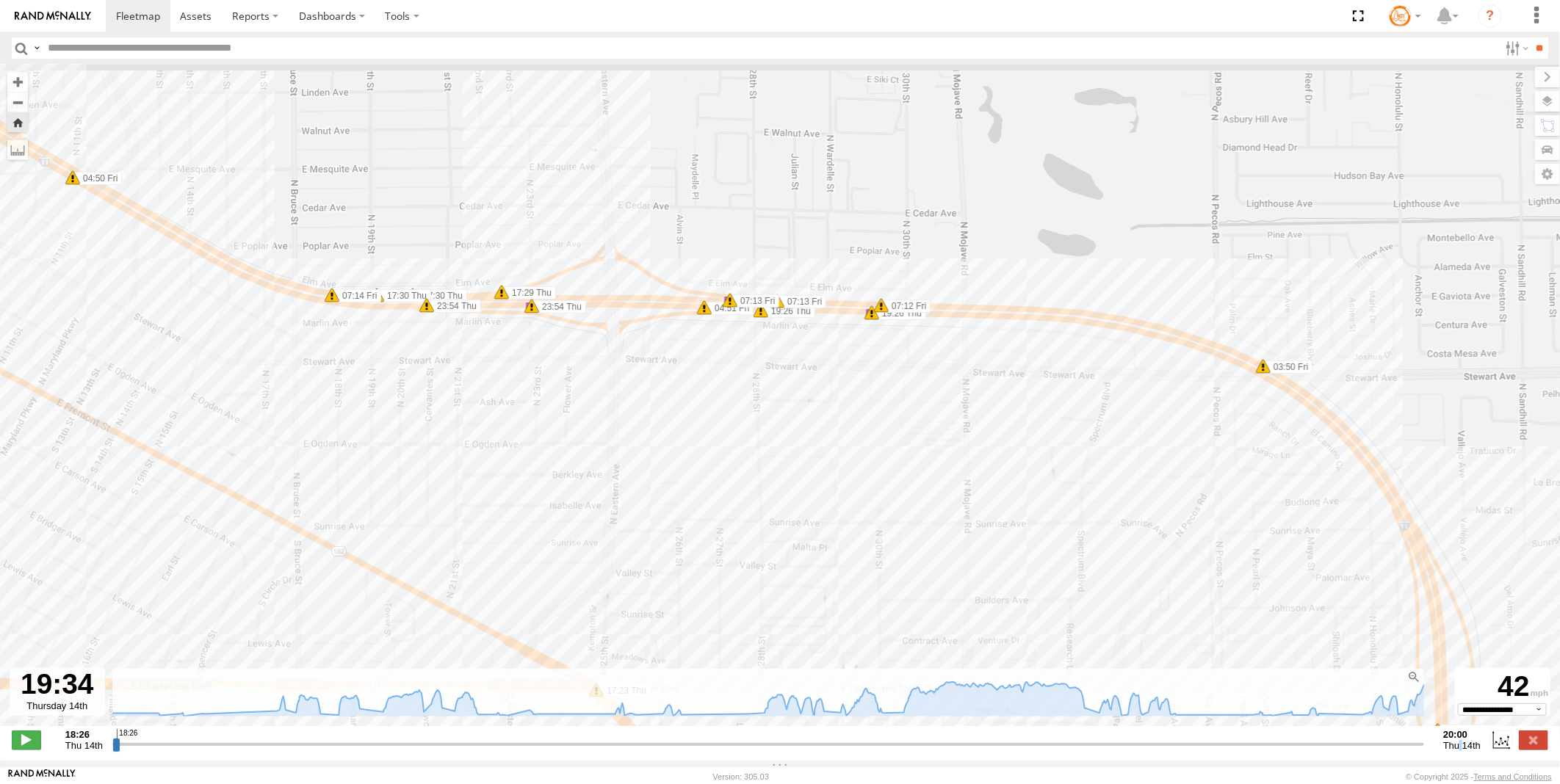
drag, startPoint x: 708, startPoint y: 273, endPoint x: 637, endPoint y: 415, distance: 158.8
click at [637, 415] on div "Truck #113 11:27 Thu 12:01 Thu 18:15 Thu 18:56 Thu 19:42 Thu 20:26 Thu 21:09 Th…" at bounding box center [780, 403] width 1560 height 677
click at [729, 304] on span at bounding box center [730, 301] width 15 height 15
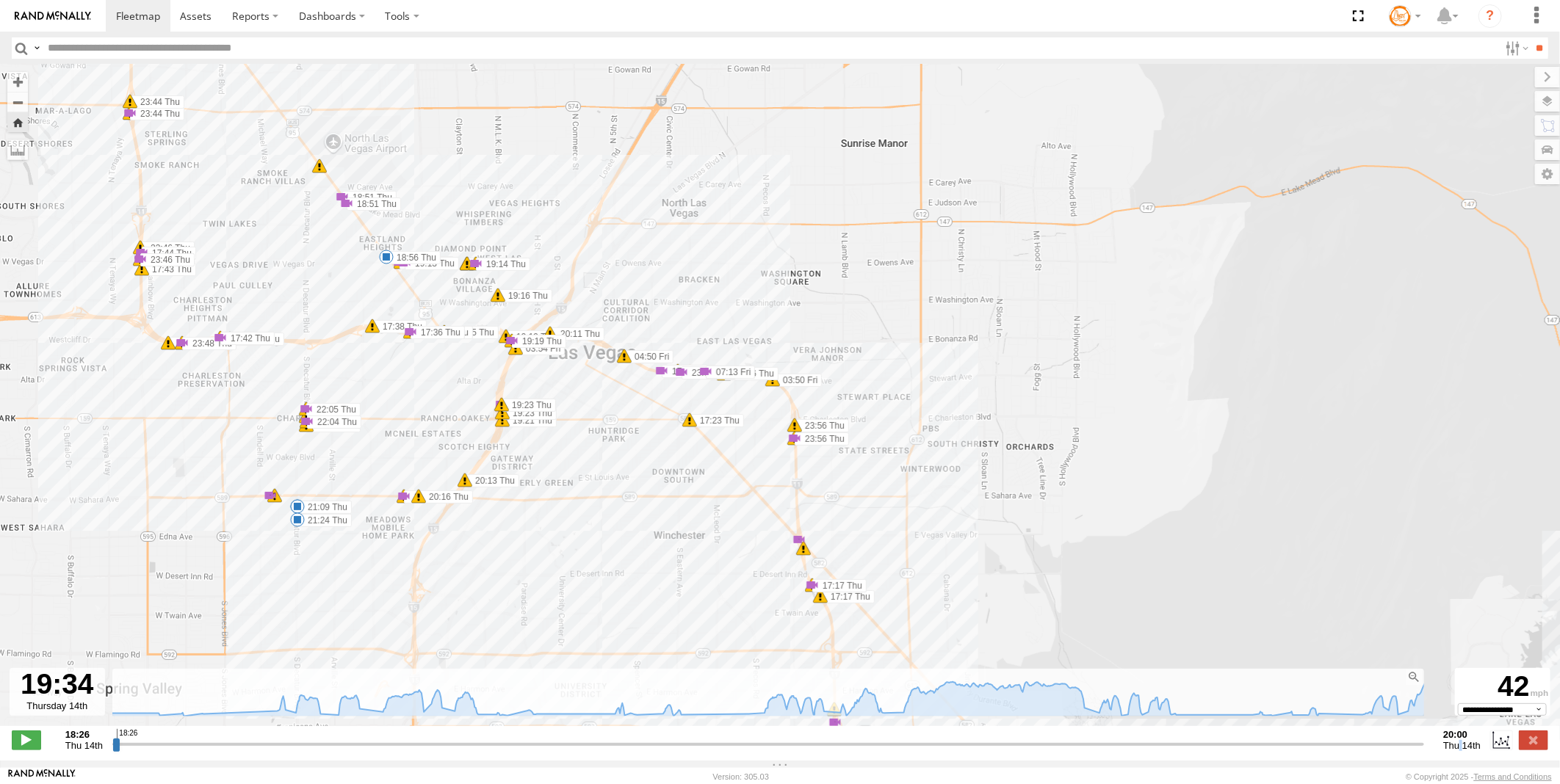
click at [743, 335] on link at bounding box center [709, 334] width 66 height 14
click at [440, 297] on link at bounding box center [413, 294] width 66 height 14
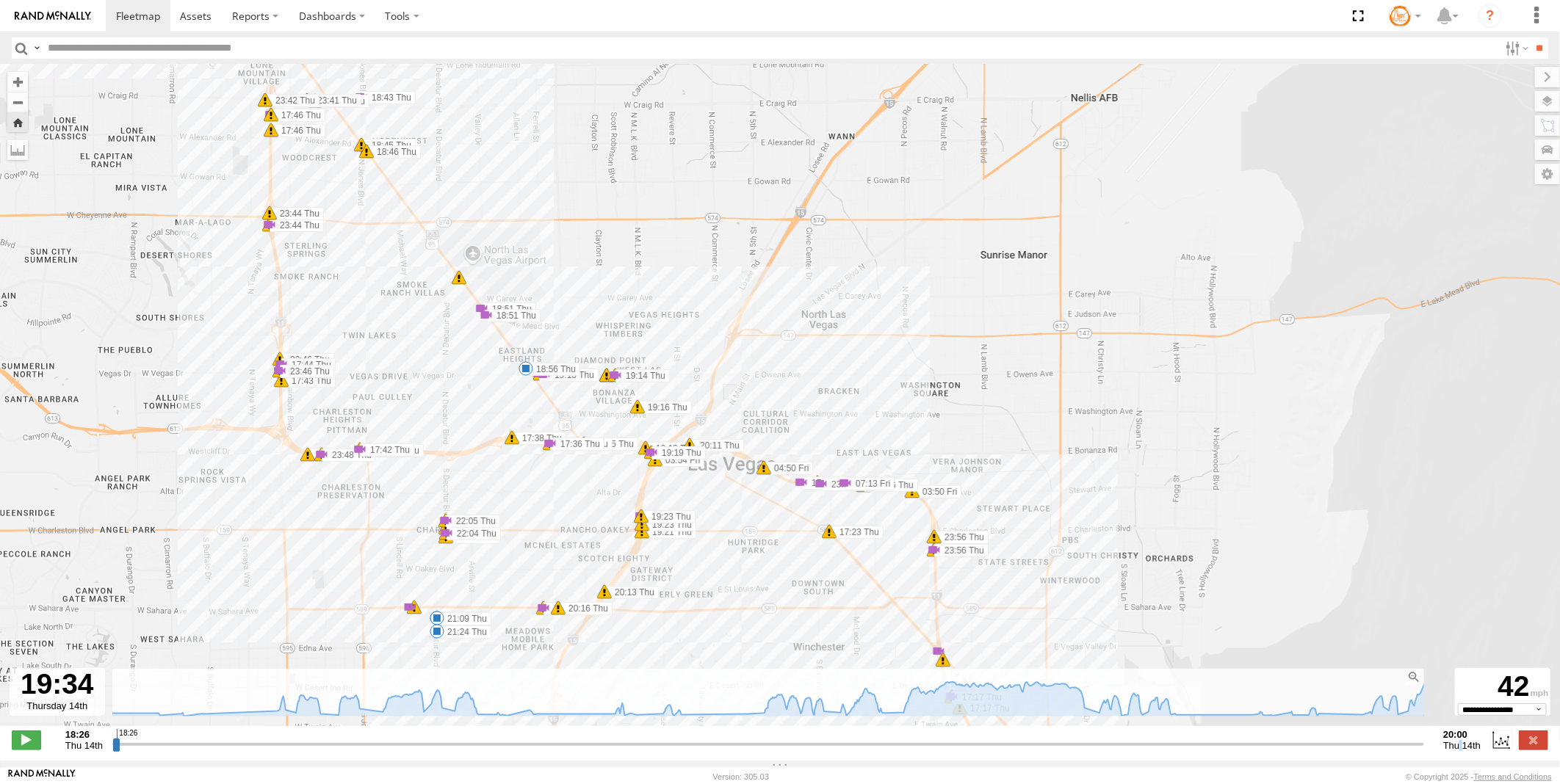
drag, startPoint x: 229, startPoint y: 393, endPoint x: 364, endPoint y: 503, distance: 174.1
click at [364, 503] on div "Truck #113 11:27 Thu 12:01 Thu 18:15 Thu 18:56 Thu 19:42 Thu 20:26 Thu 21:09 Th…" at bounding box center [780, 403] width 1560 height 677
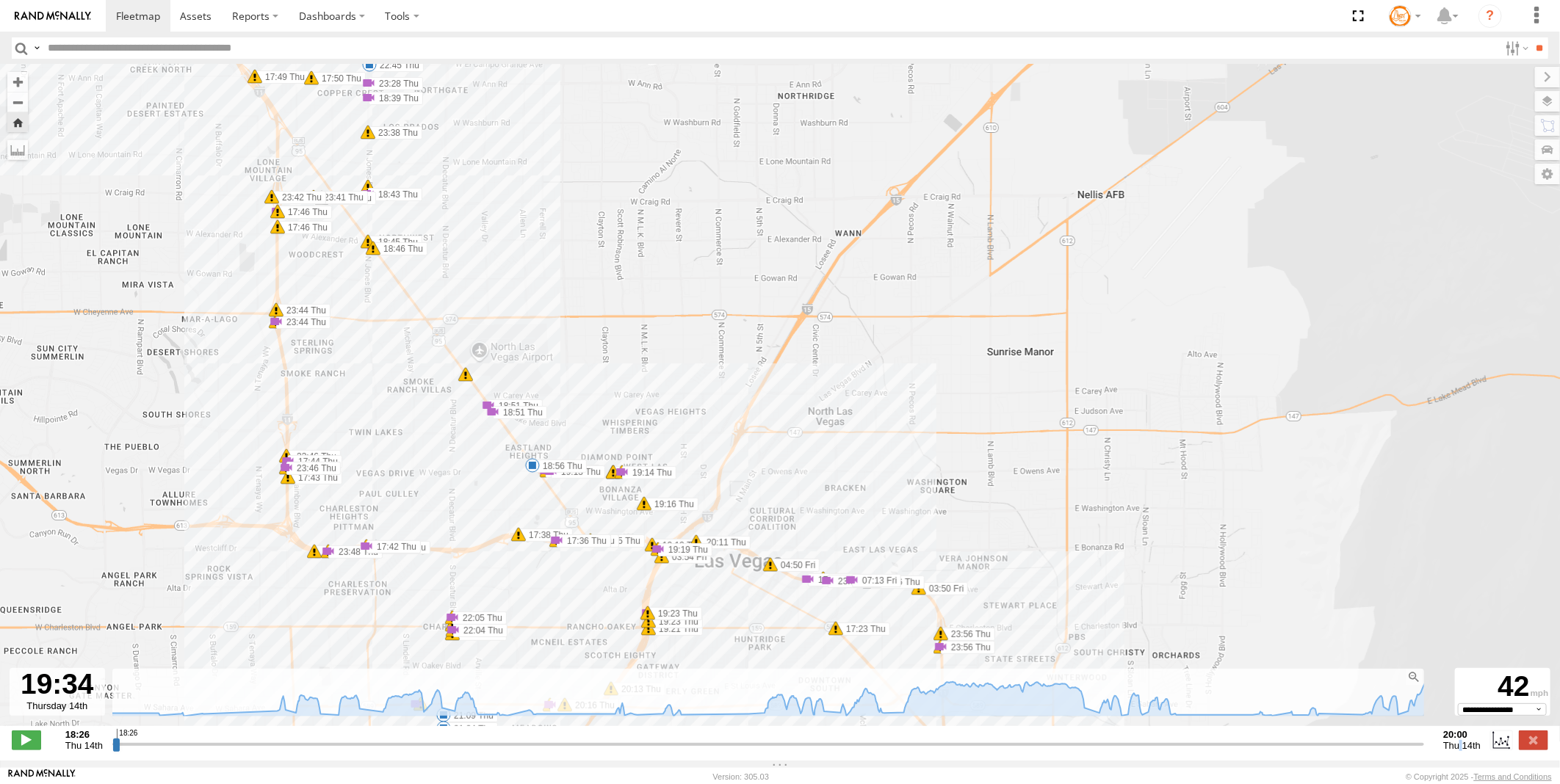
drag, startPoint x: 421, startPoint y: 364, endPoint x: 422, endPoint y: 457, distance: 93.0
click at [422, 457] on div "Truck #113 11:27 Thu 12:01 Thu 18:15 Thu 18:56 Thu 19:42 Thu 20:26 Thu 21:09 Th…" at bounding box center [780, 403] width 1560 height 677
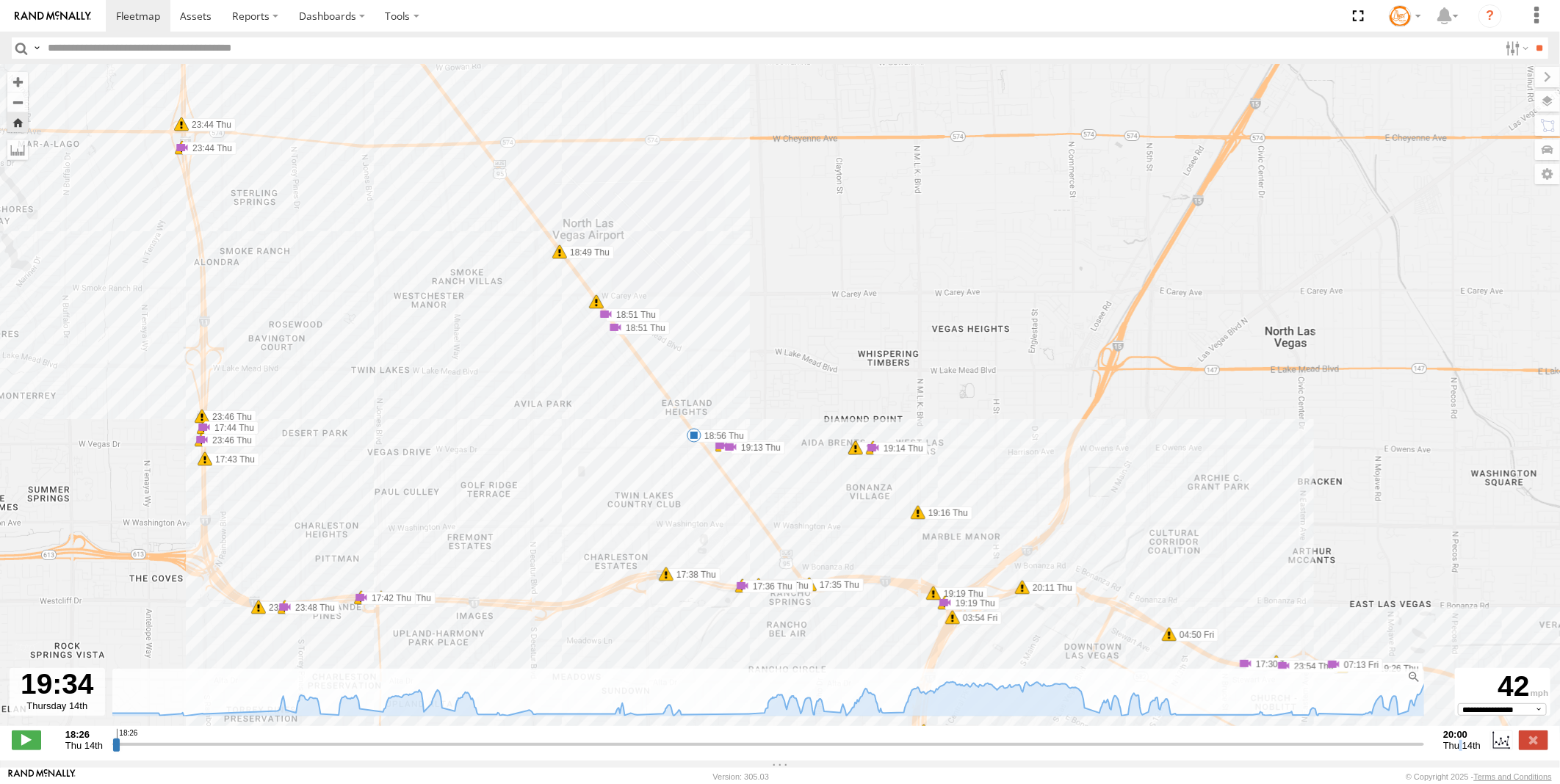
drag, startPoint x: 401, startPoint y: 514, endPoint x: 488, endPoint y: 469, distance: 97.9
click at [488, 469] on div "Truck #113 11:27 Thu 12:01 Thu 18:15 Thu 18:56 Thu 19:42 Thu 20:26 Thu 21:09 Th…" at bounding box center [780, 403] width 1560 height 677
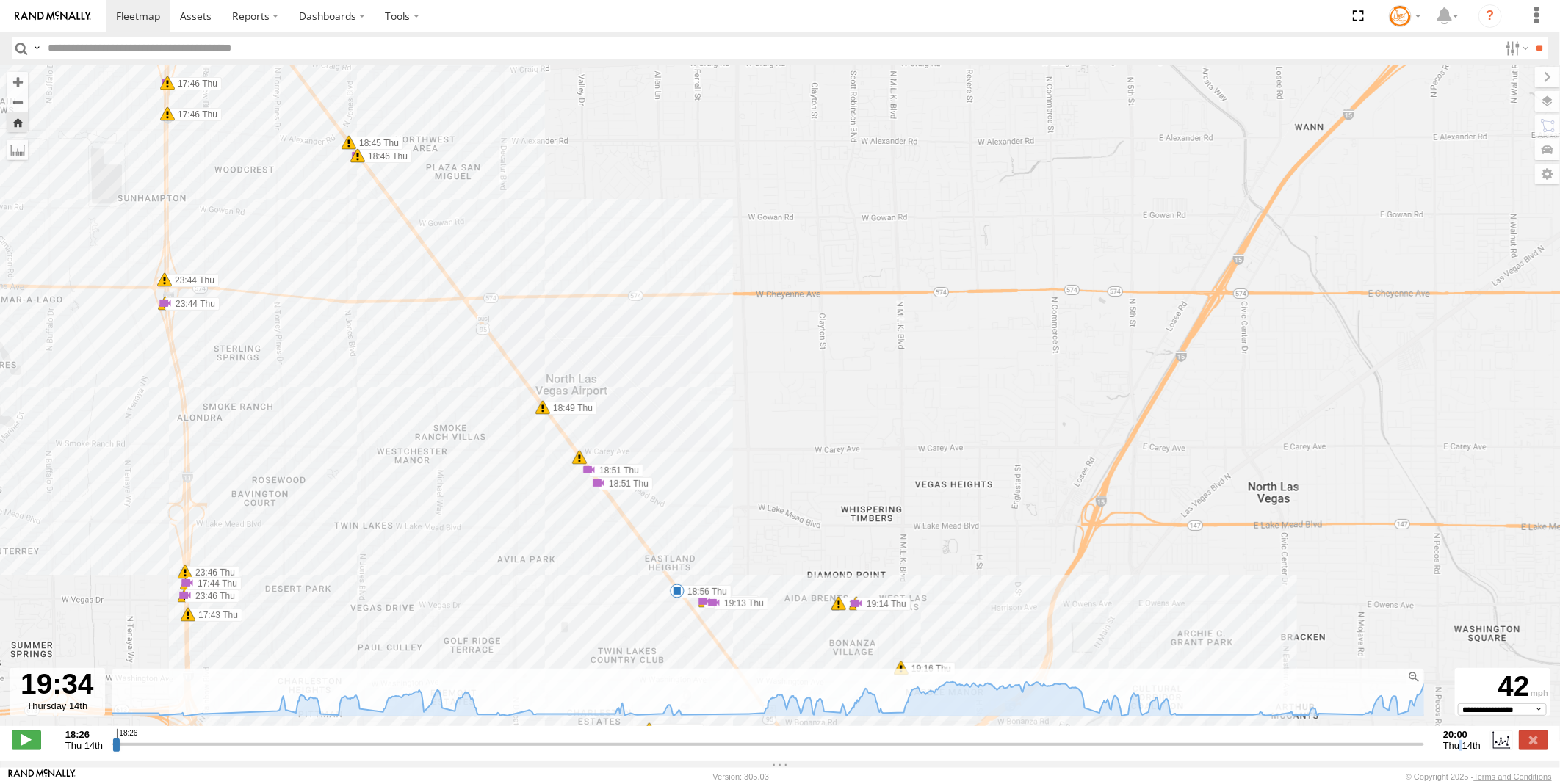
drag, startPoint x: 423, startPoint y: 401, endPoint x: 402, endPoint y: 544, distance: 144.5
click at [402, 569] on div "Truck #113 11:27 Thu 12:01 Thu 18:15 Thu 18:56 Thu 19:42 Thu 20:26 Thu 21:09 Th…" at bounding box center [780, 403] width 1560 height 677
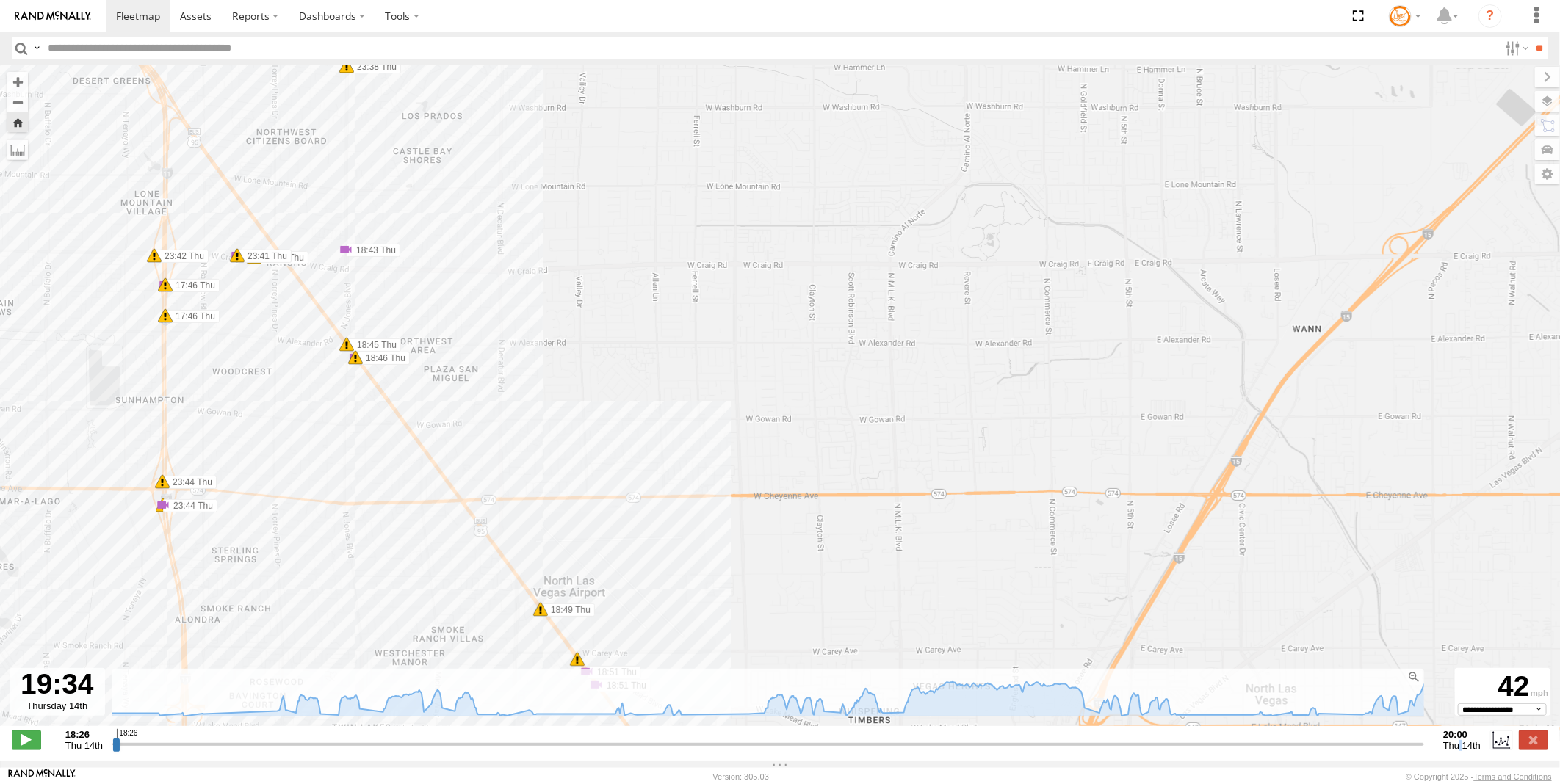
drag, startPoint x: 382, startPoint y: 363, endPoint x: 383, endPoint y: 512, distance: 149.0
click at [383, 512] on div "Truck #113 11:27 Thu 12:01 Thu 18:15 Thu 18:56 Thu 19:42 Thu 20:26 Thu 21:09 Th…" at bounding box center [780, 403] width 1560 height 677
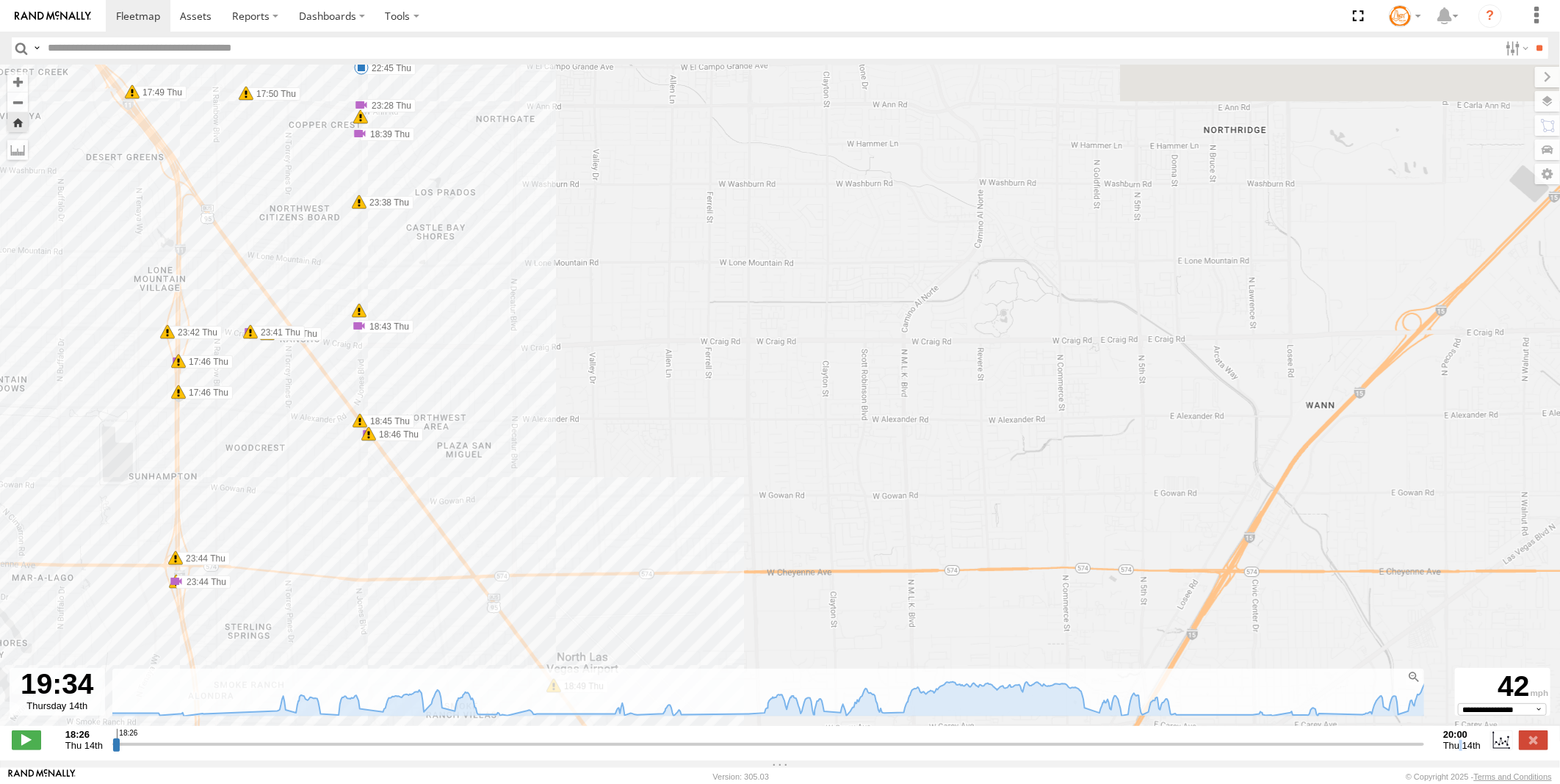
drag, startPoint x: 281, startPoint y: 427, endPoint x: 307, endPoint y: 515, distance: 91.8
click at [304, 516] on div "Truck #113 11:27 Thu 12:01 Thu 18:15 Thu 18:56 Thu 19:42 Thu 20:26 Thu 21:09 Th…" at bounding box center [780, 403] width 1560 height 677
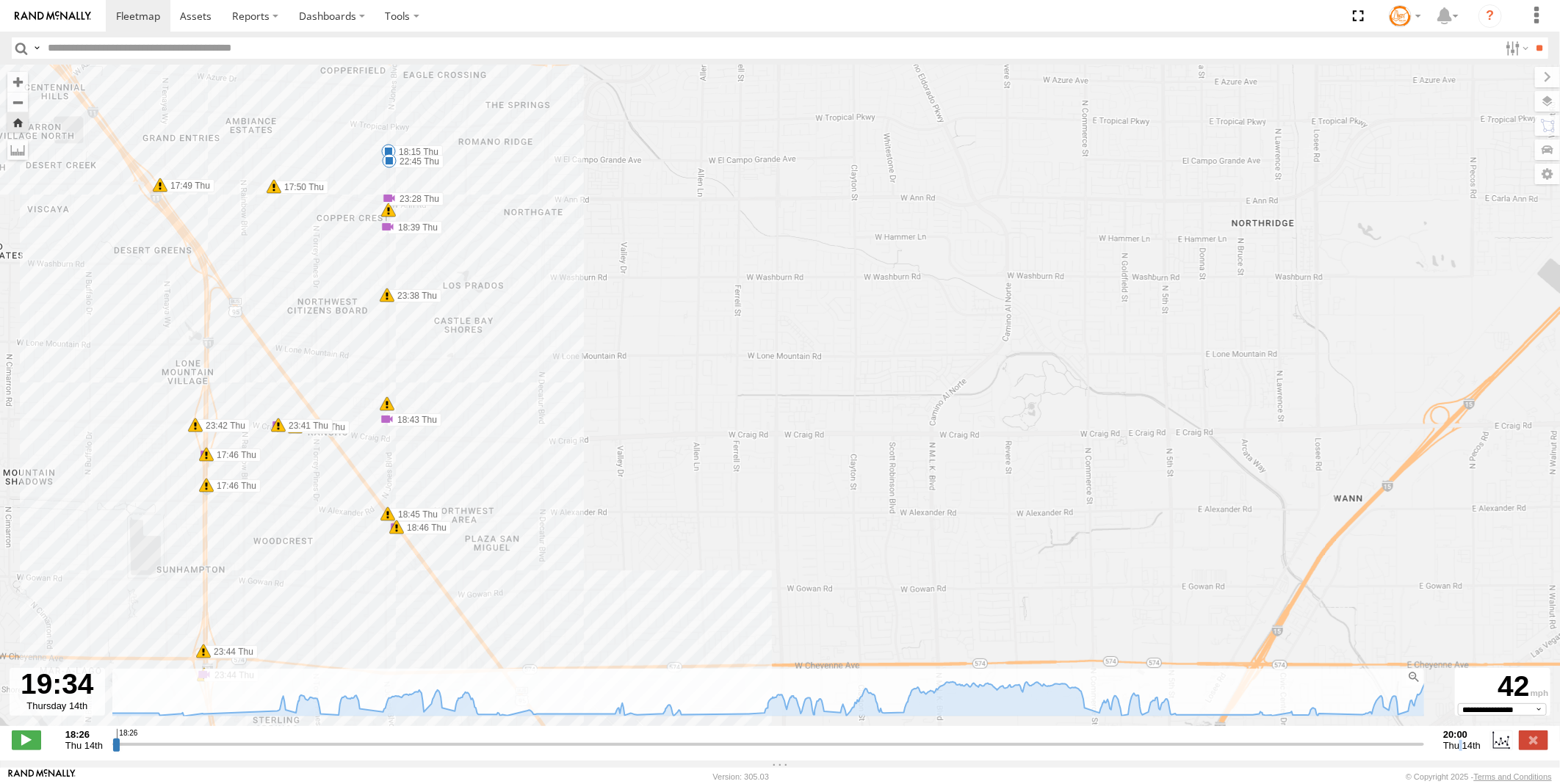
drag, startPoint x: 310, startPoint y: 509, endPoint x: 327, endPoint y: 586, distance: 78.9
click at [327, 586] on div "Truck #113 11:27 Thu 12:01 Thu 18:15 Thu 18:56 Thu 19:42 Thu 20:26 Thu 21:09 Th…" at bounding box center [780, 403] width 1560 height 677
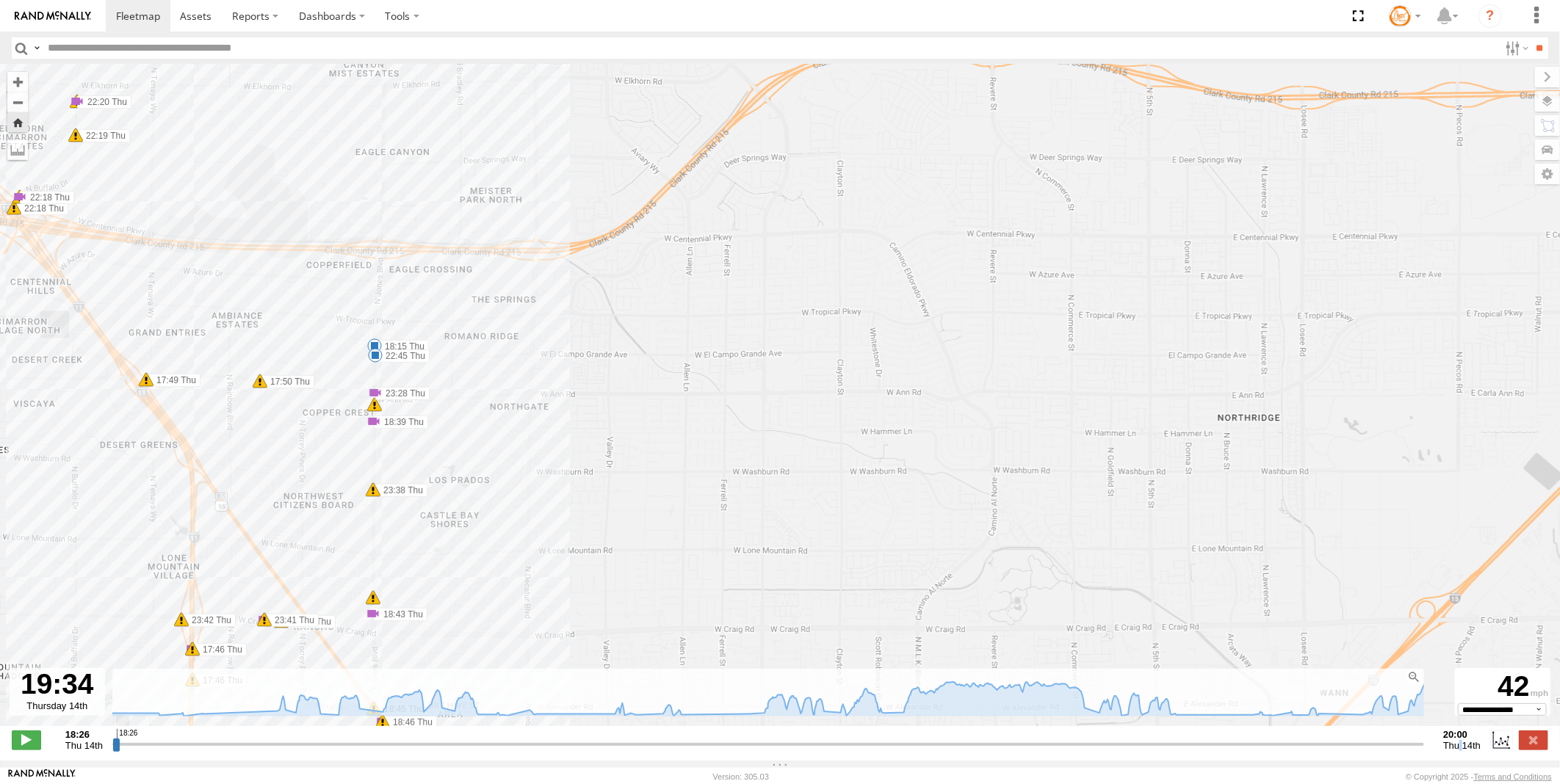
drag, startPoint x: 325, startPoint y: 363, endPoint x: 311, endPoint y: 496, distance: 133.7
click at [304, 502] on div "Truck #113 11:27 Thu 12:01 Thu 18:15 Thu 18:56 Thu 19:42 Thu 20:26 Thu 21:09 Th…" at bounding box center [780, 403] width 1560 height 677
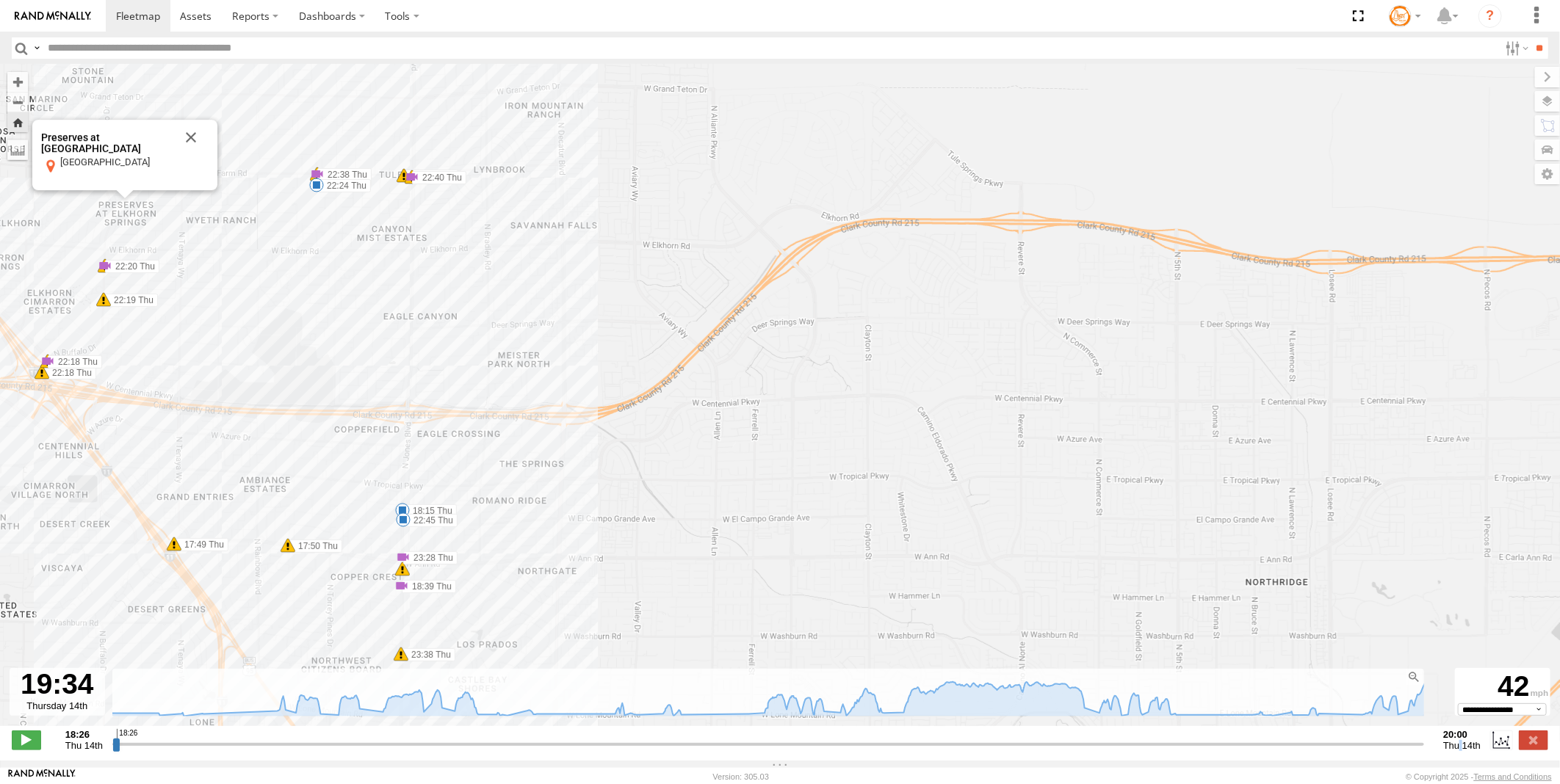
drag, startPoint x: 312, startPoint y: 445, endPoint x: 320, endPoint y: 490, distance: 45.7
click at [338, 615] on div "Truck #113 11:27 Thu 12:01 Thu 18:15 Thu 18:56 Thu 19:42 Thu 20:26 Thu 21:09 Th…" at bounding box center [780, 403] width 1560 height 677
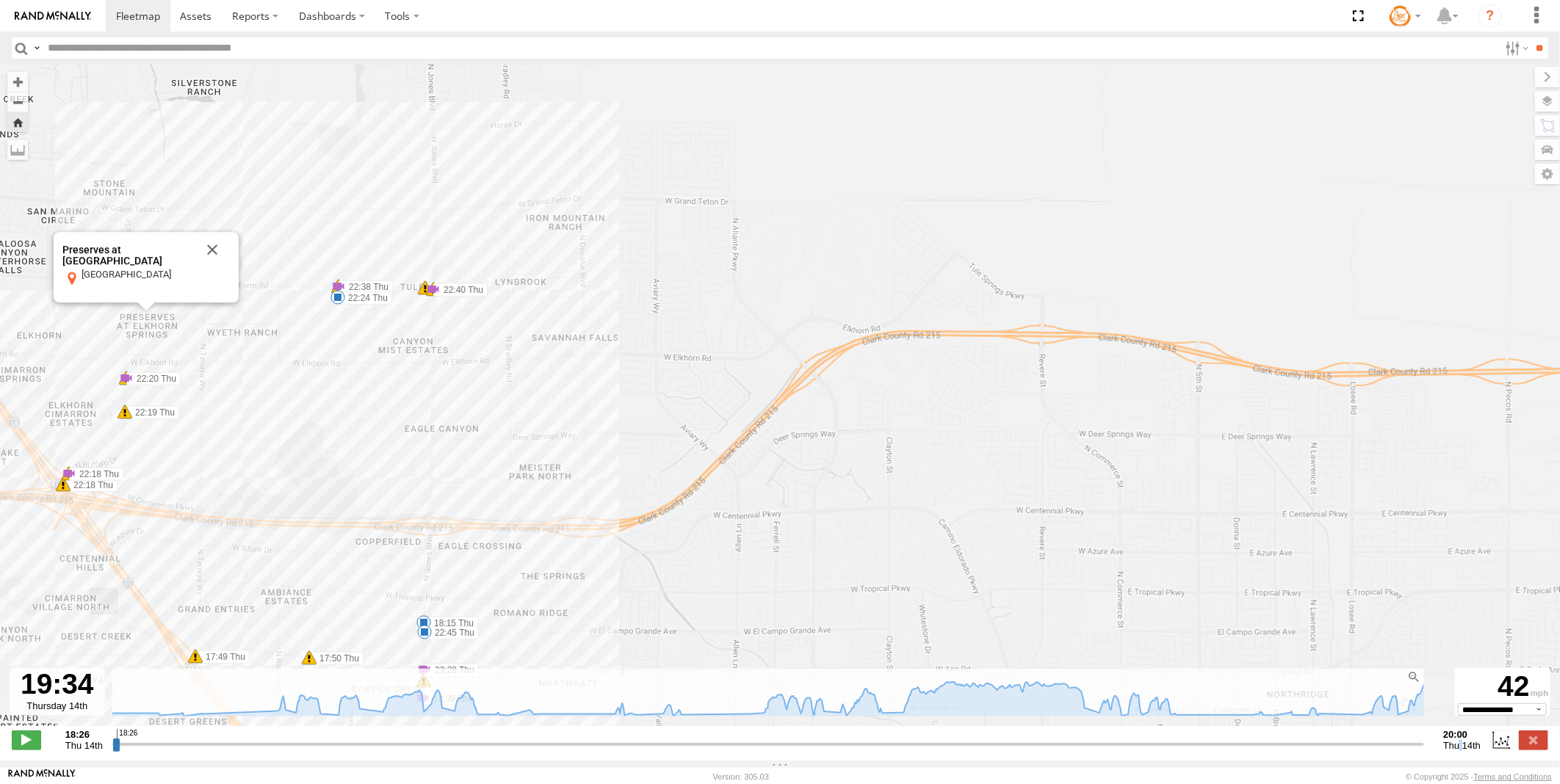
drag, startPoint x: 307, startPoint y: 411, endPoint x: 324, endPoint y: 514, distance: 104.4
click at [324, 514] on div "Truck #113 11:27 Thu 12:01 Thu 18:15 Thu 18:56 Thu 19:42 Thu 20:26 Thu 21:09 Th…" at bounding box center [780, 403] width 1560 height 677
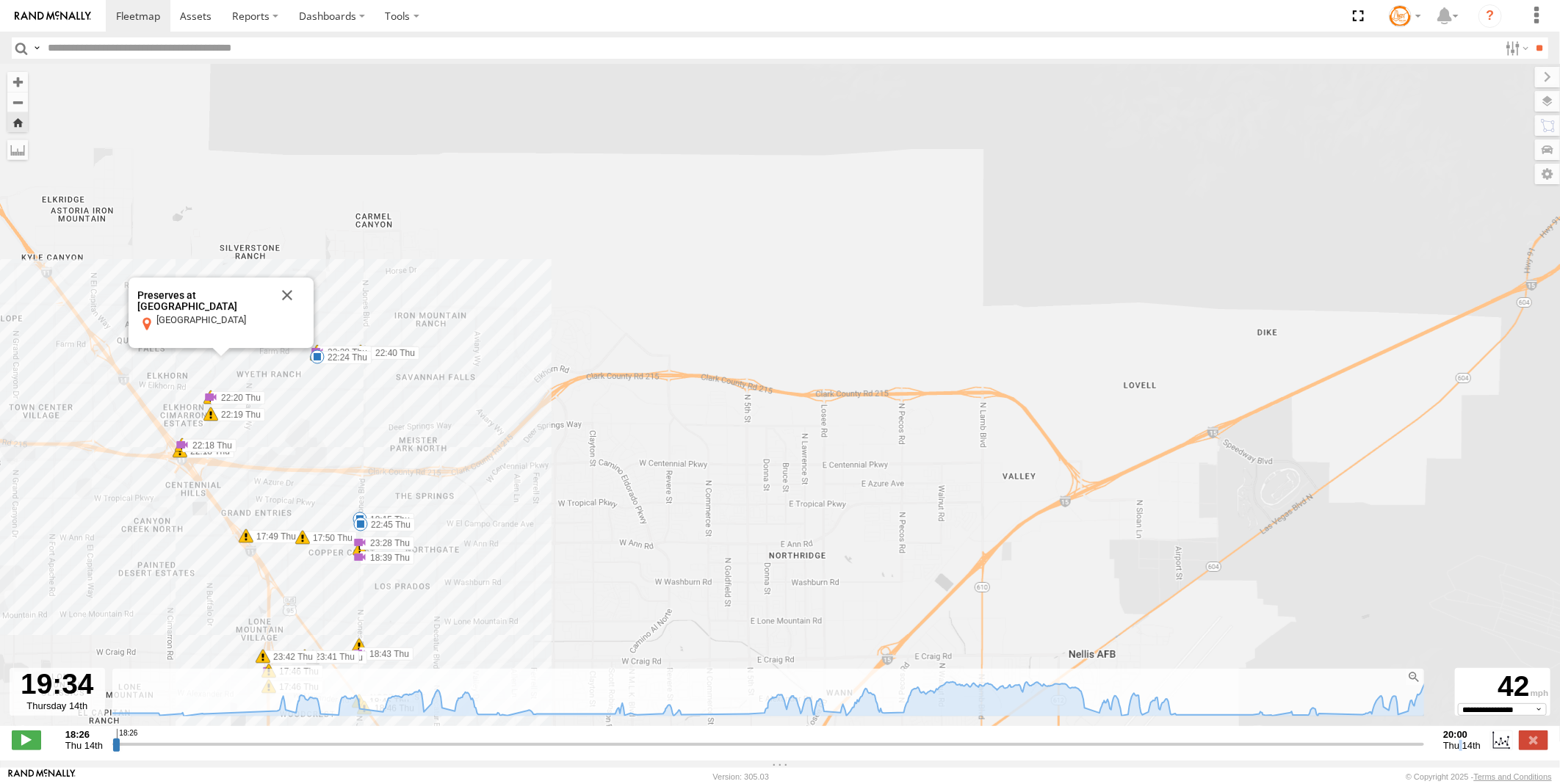
drag, startPoint x: 530, startPoint y: 632, endPoint x: 441, endPoint y: 423, distance: 227.2
click at [441, 423] on div "Truck #113 11:27 Thu 12:01 Thu 18:15 Thu 18:56 Thu 19:42 Thu 20:26 Thu 21:09 Th…" at bounding box center [780, 403] width 1560 height 677
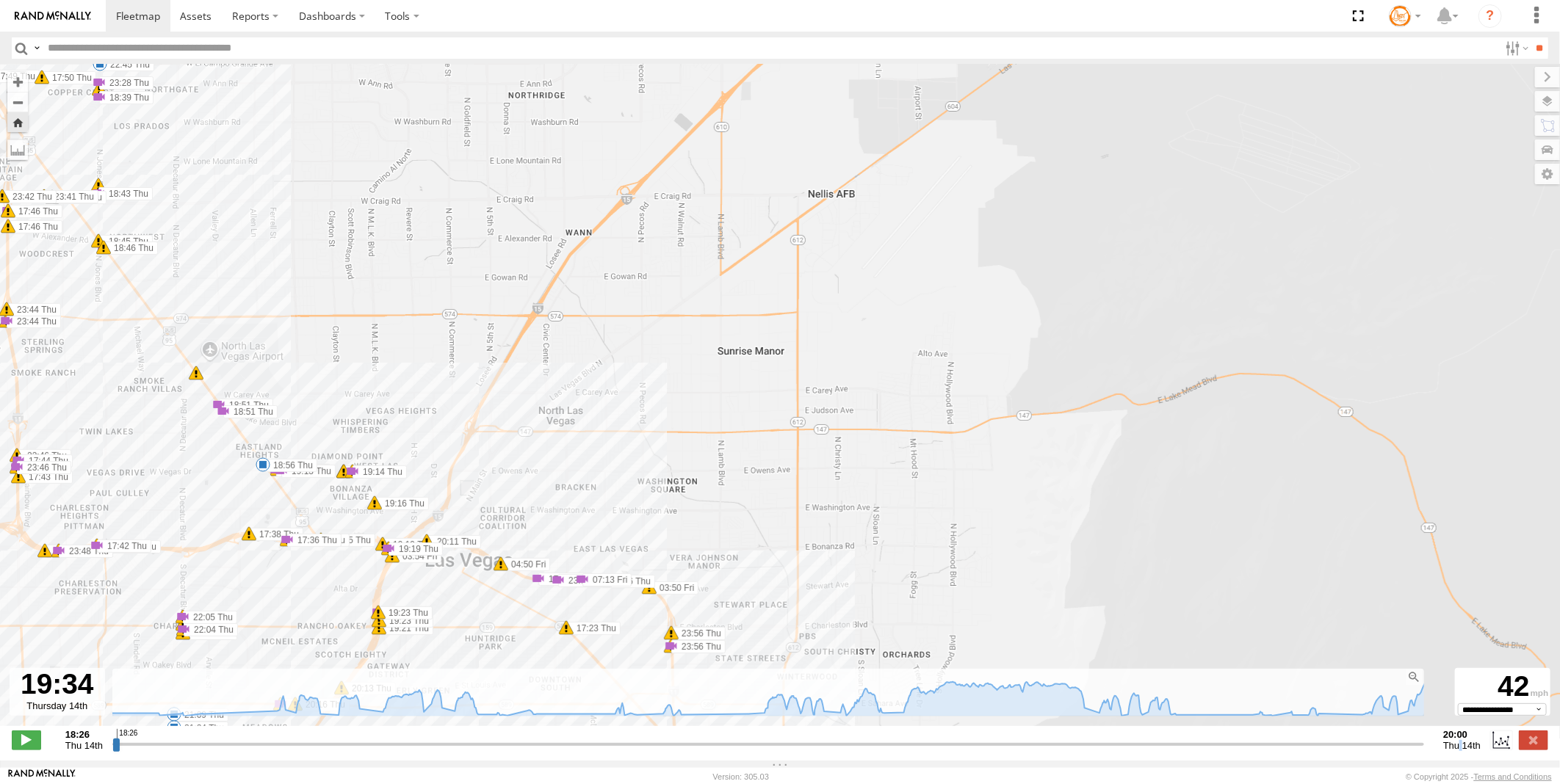
drag, startPoint x: 725, startPoint y: 442, endPoint x: 563, endPoint y: 207, distance: 285.4
click at [563, 207] on div "Truck #113 11:27 Thu 12:01 Thu 18:15 Thu 18:56 Thu 19:42 Thu 20:26 Thu 21:09 Th…" at bounding box center [780, 403] width 1560 height 677
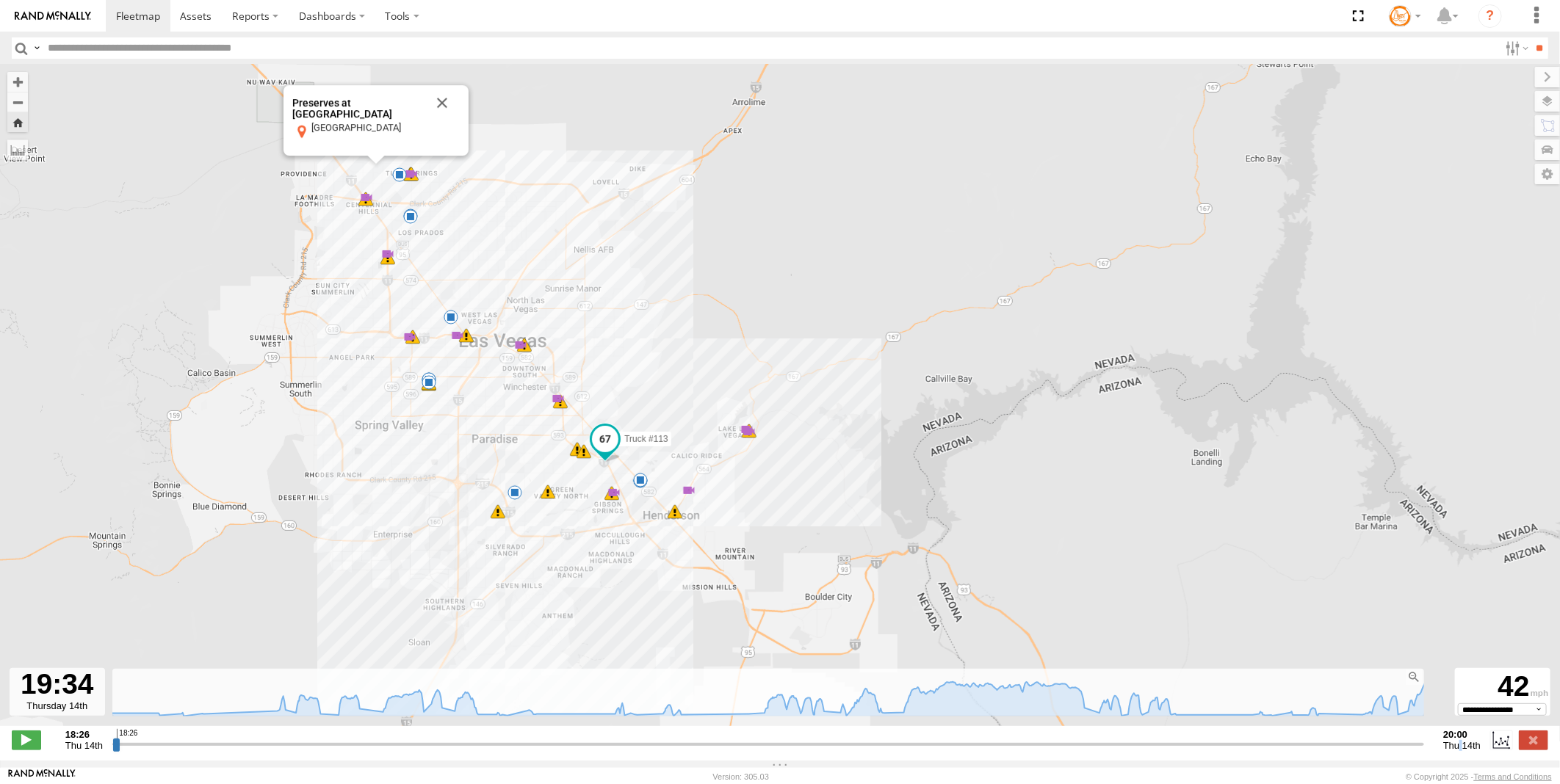
drag, startPoint x: 759, startPoint y: 581, endPoint x: 769, endPoint y: 485, distance: 96.5
click at [769, 485] on div "Truck #113 11:27 Thu 12:01 Thu 18:15 Thu 18:56 Thu 19:42 Thu 20:26 Thu 21:09 Th…" at bounding box center [780, 403] width 1560 height 677
click at [605, 438] on span at bounding box center [605, 439] width 27 height 27
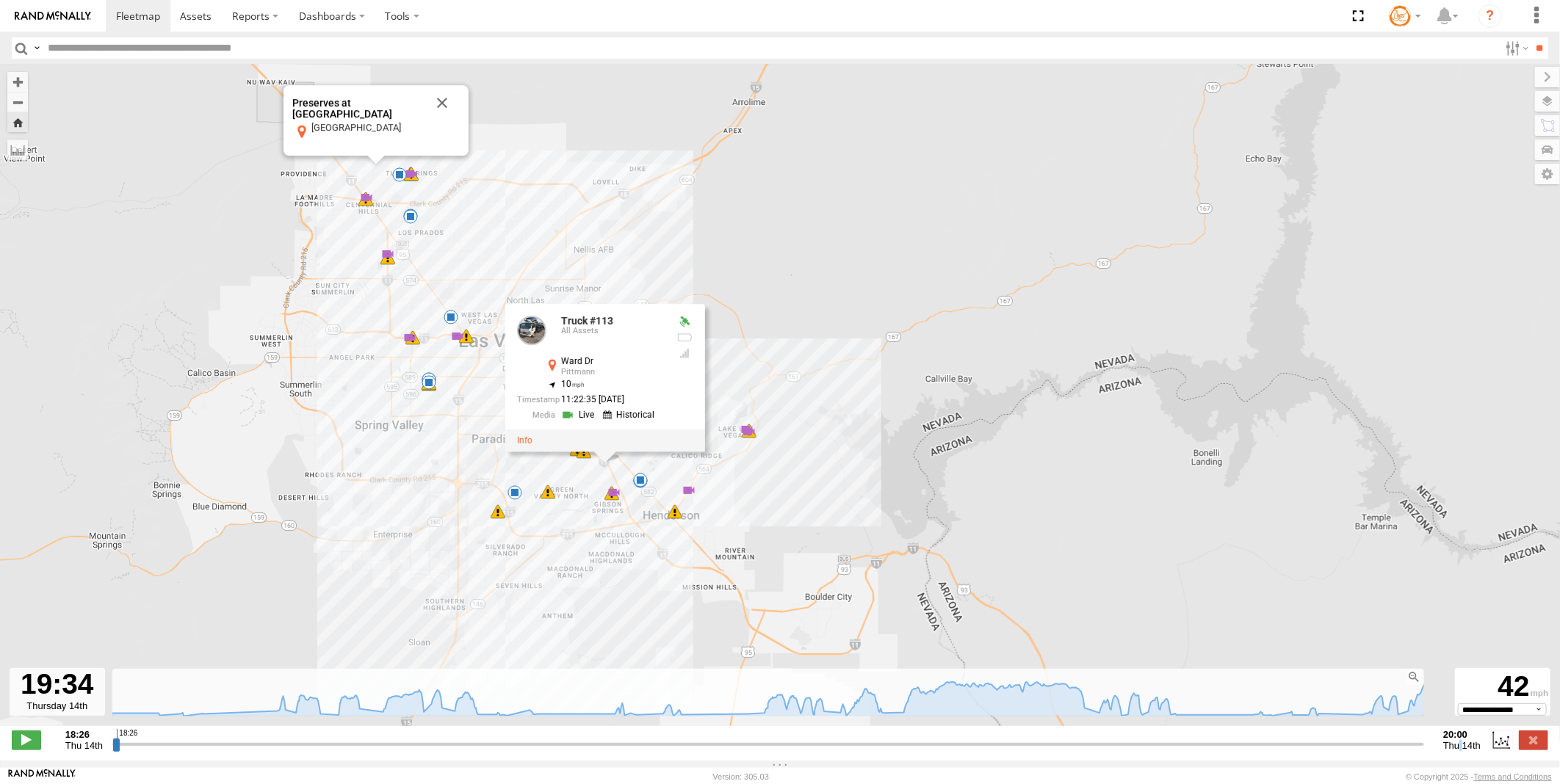
click at [772, 482] on div "Truck #113 11:27 Thu 12:01 Thu 18:15 Thu 18:56 Thu 19:42 Thu 20:26 Thu 21:09 Th…" at bounding box center [780, 403] width 1560 height 677
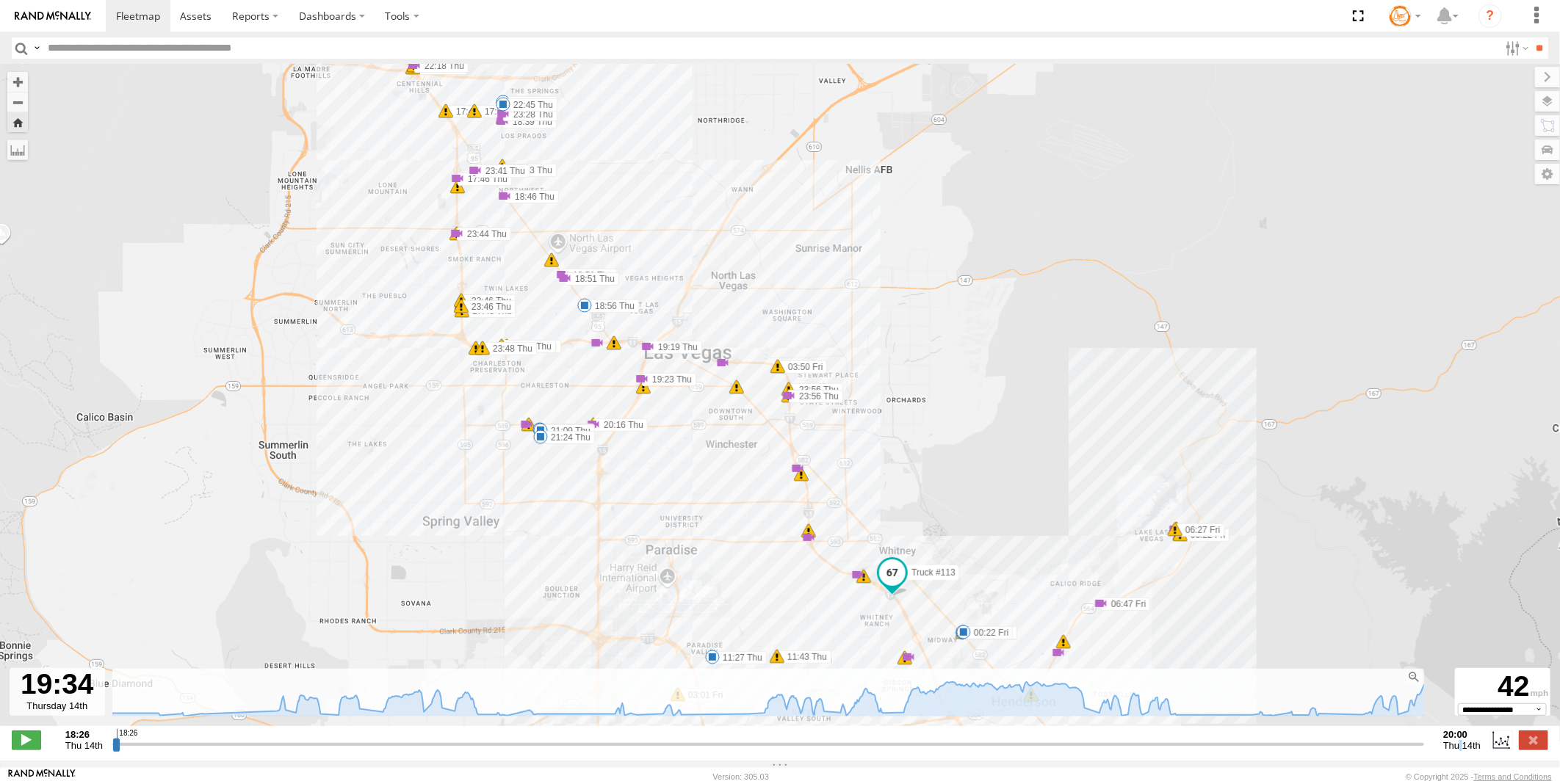
drag, startPoint x: 1205, startPoint y: 575, endPoint x: 987, endPoint y: 546, distance: 219.9
click at [987, 546] on div "Truck #113 11:27 Thu 12:01 Thu 18:15 Thu 18:56 Thu 19:42 Thu 20:26 Thu 21:09 Th…" at bounding box center [780, 403] width 1560 height 677
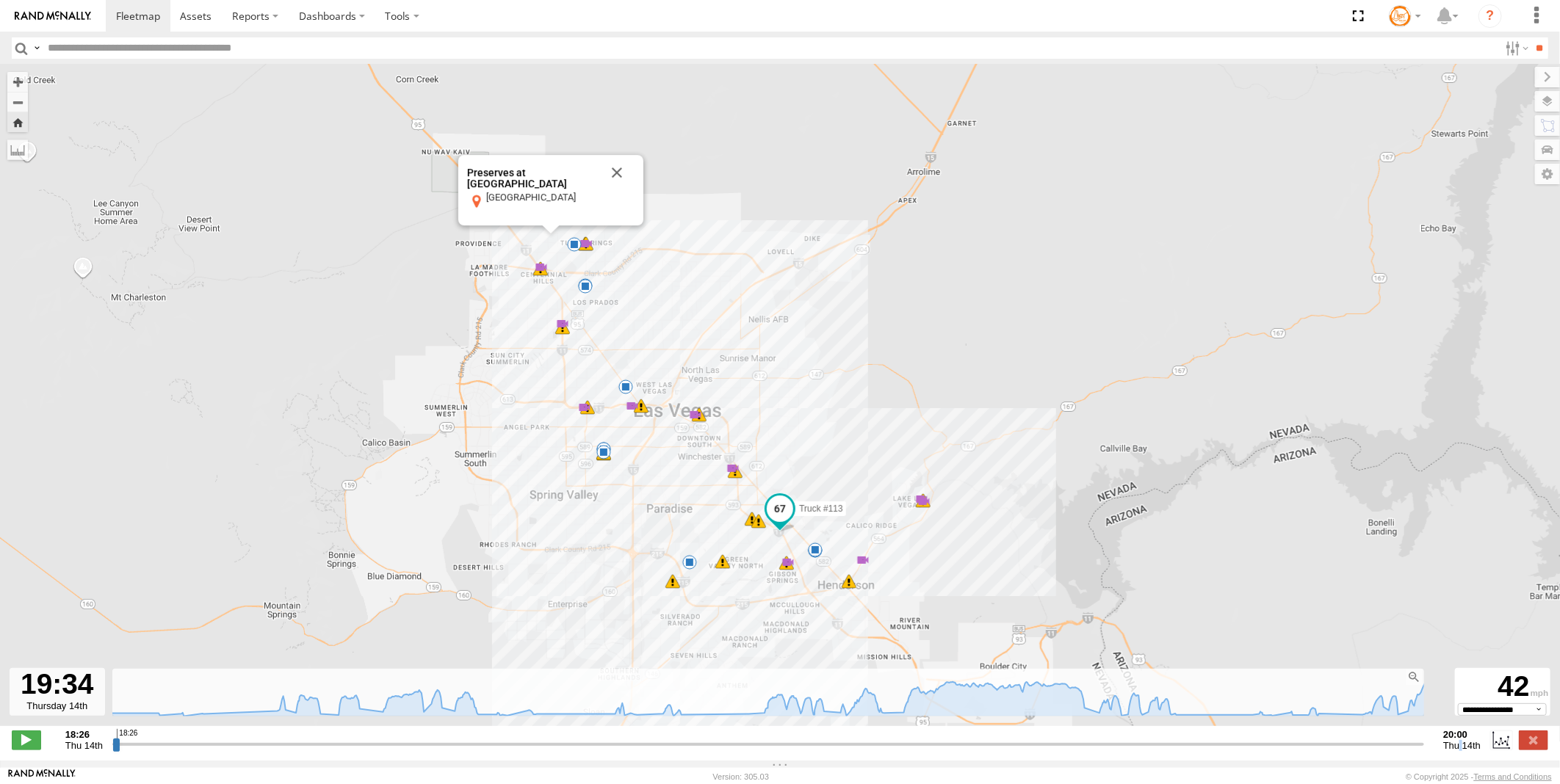
click at [594, 251] on span at bounding box center [586, 244] width 15 height 15
click at [948, 468] on link at bounding box center [924, 461] width 66 height 14
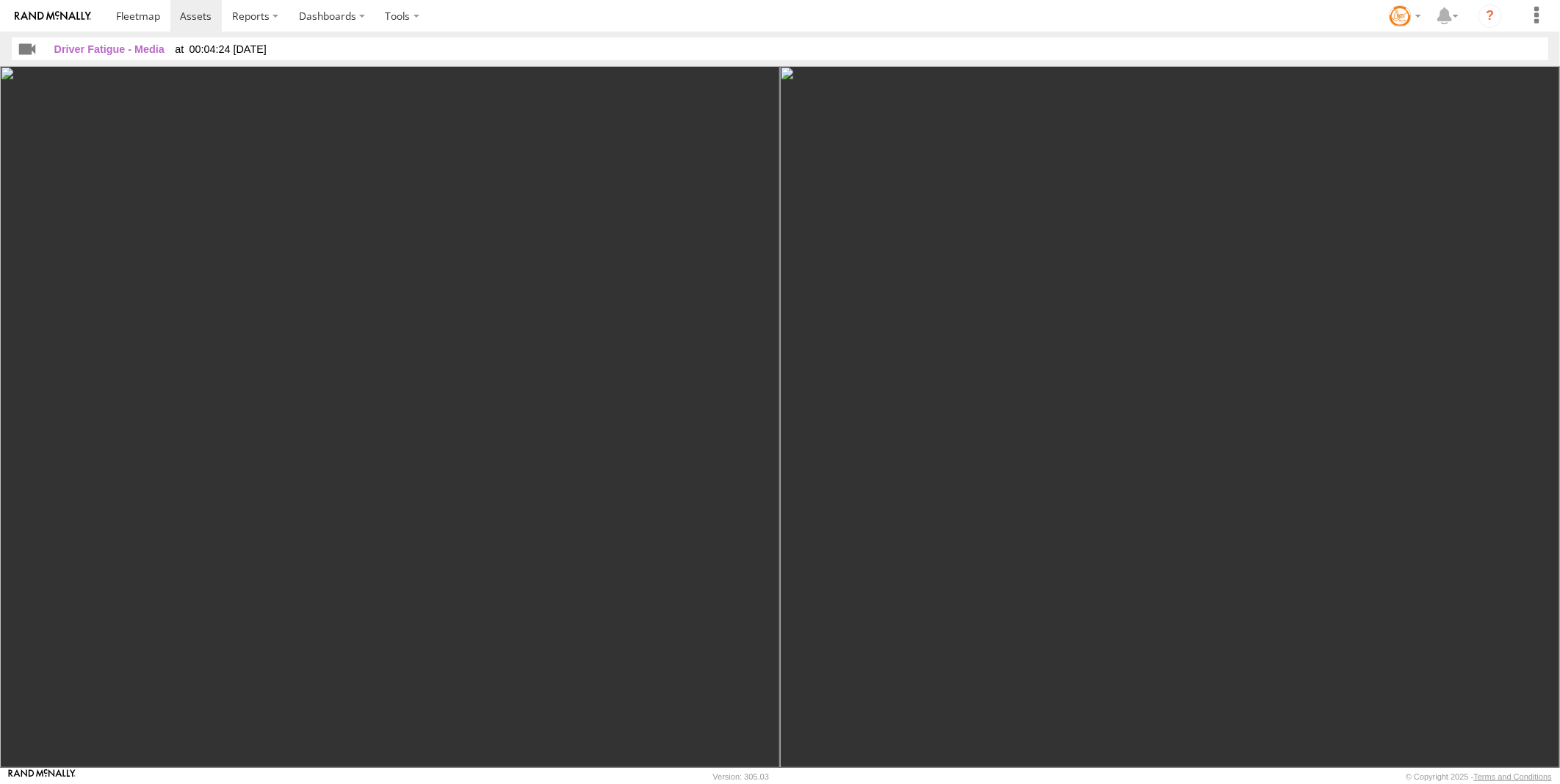
click at [1001, 496] on img at bounding box center [1170, 417] width 780 height 702
click at [127, 718] on div at bounding box center [780, 417] width 1560 height 702
